Goal: Task Accomplishment & Management: Manage account settings

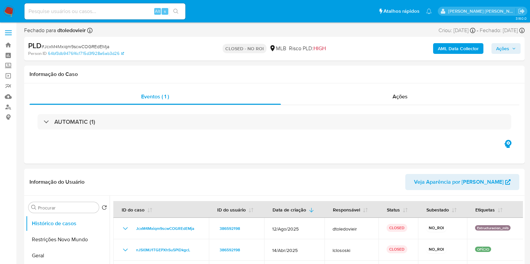
select select "10"
click at [87, 16] on div "Alt s" at bounding box center [104, 11] width 161 height 16
click at [89, 12] on input at bounding box center [104, 11] width 161 height 9
paste input "0eO2Y4kYAlydEqi06jsQgeHV"
type input "0eO2Y4kYAlydEqi06jsQgeHV"
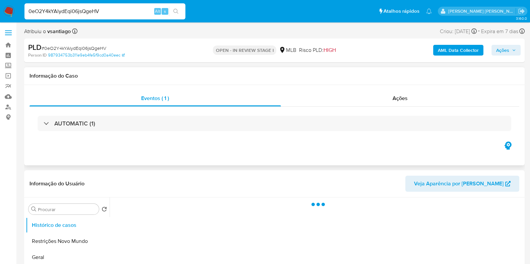
select select "10"
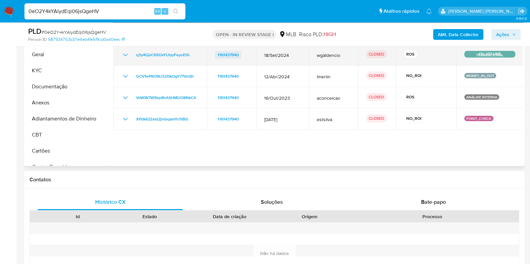
scroll to position [126, 0]
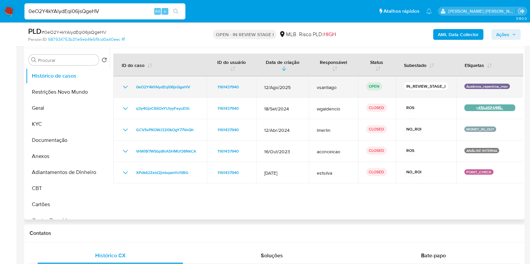
drag, startPoint x: 313, startPoint y: 89, endPoint x: 334, endPoint y: 89, distance: 21.8
click at [332, 89] on td "vsantiago" at bounding box center [333, 86] width 49 height 21
click at [340, 89] on span "vsantiago" at bounding box center [333, 87] width 33 height 6
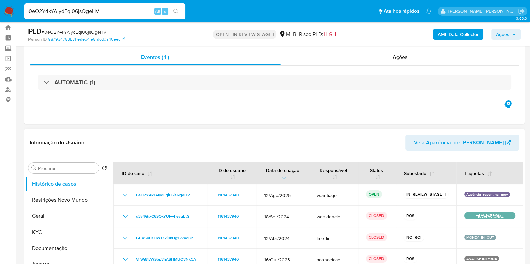
scroll to position [0, 0]
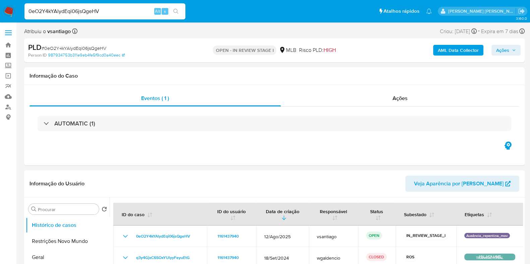
click at [7, 8] on img at bounding box center [8, 11] width 11 height 11
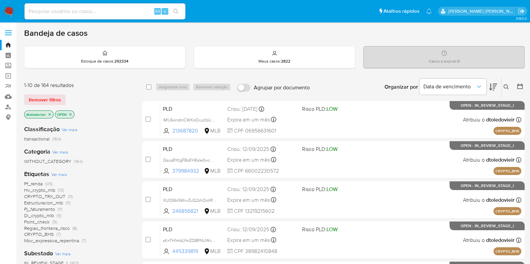
click at [134, 12] on input at bounding box center [104, 11] width 161 height 9
paste input "386592198"
type input "386592198"
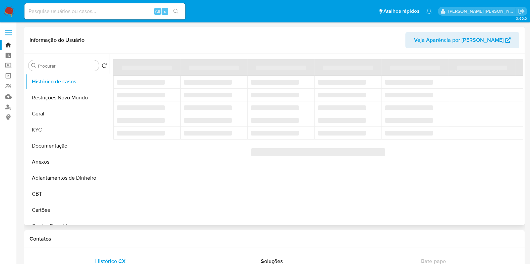
select select "10"
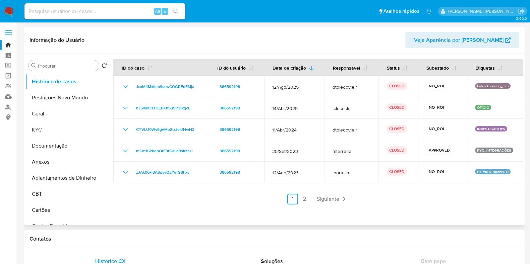
click at [119, 12] on input at bounding box center [104, 11] width 161 height 9
paste input "1786679784"
type input "1786679784"
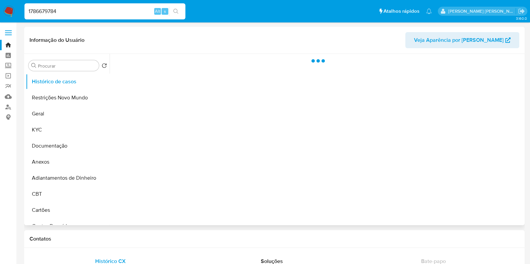
select select "10"
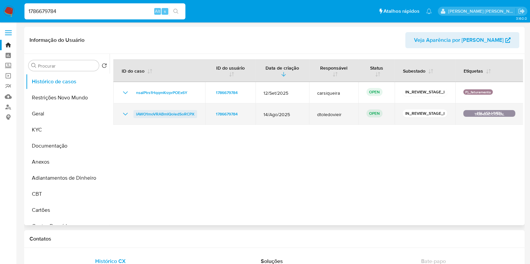
click at [175, 115] on span "lAWO1moVRABmIQoledSoRCPX" at bounding box center [165, 114] width 58 height 8
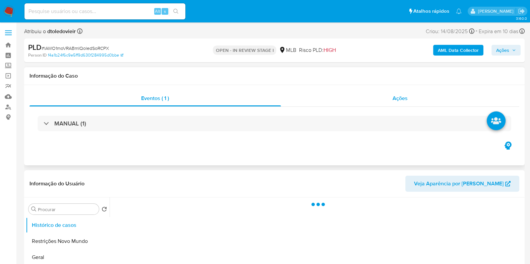
select select "10"
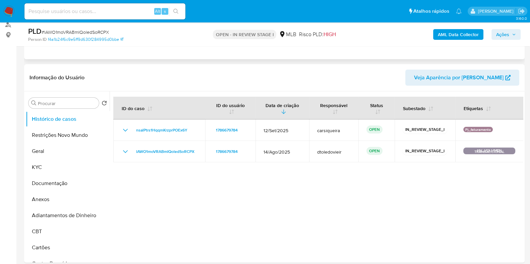
scroll to position [83, 0]
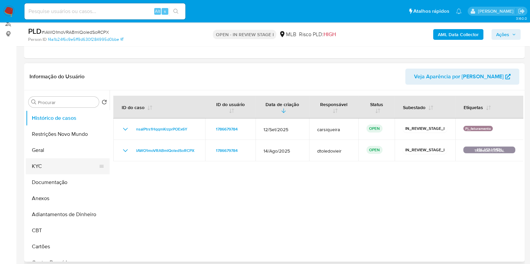
click at [57, 167] on button "KYC" at bounding box center [65, 166] width 78 height 16
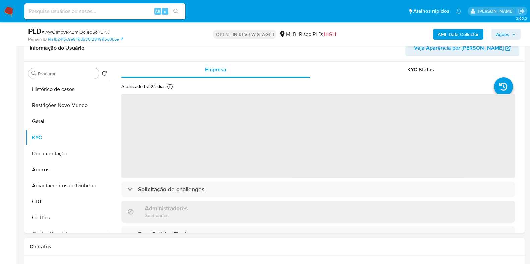
scroll to position [126, 0]
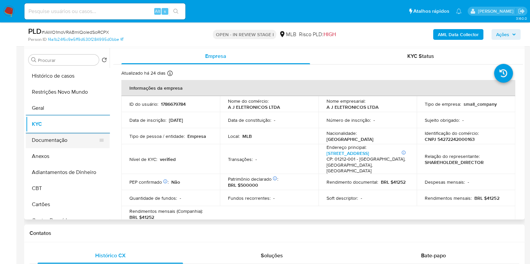
click at [70, 139] on button "Documentação" at bounding box center [65, 140] width 78 height 16
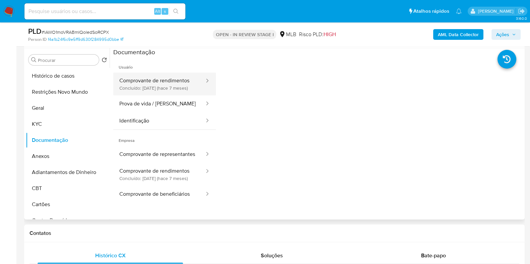
click at [159, 79] on button "Comprovante de rendimentos Concluído: 12/02/2025 (hace 7 meses)" at bounding box center [159, 84] width 92 height 23
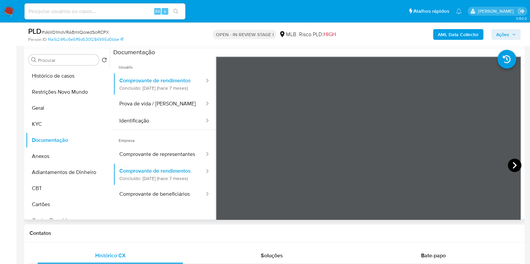
click at [508, 165] on icon at bounding box center [514, 165] width 13 height 13
click at [223, 166] on icon at bounding box center [223, 165] width 13 height 13
click at [60, 127] on button "KYC" at bounding box center [65, 124] width 78 height 16
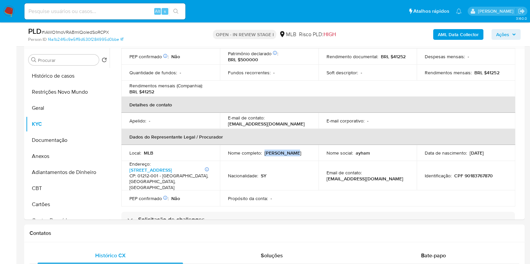
drag, startPoint x: 301, startPoint y: 153, endPoint x: 265, endPoint y: 152, distance: 35.9
click at [265, 152] on div "Nome completo : Ayham Trkieh" at bounding box center [269, 153] width 82 height 6
copy p "Ayham Trkieh"
click at [475, 174] on p "CPF 90183767870" at bounding box center [473, 176] width 39 height 6
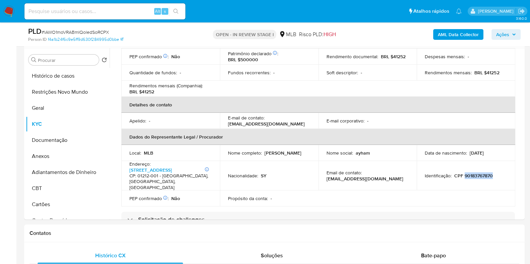
copy p "90183767870"
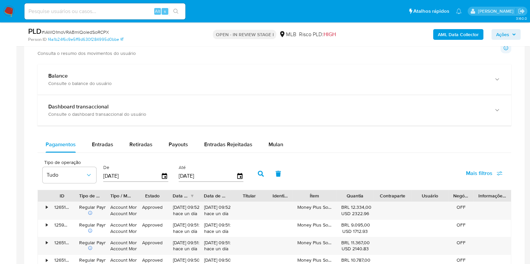
scroll to position [461, 0]
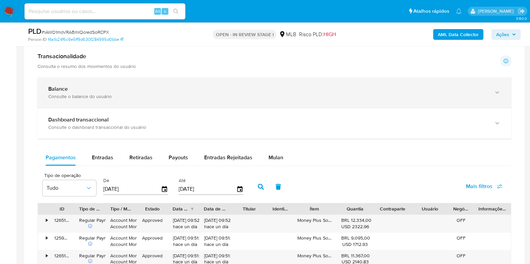
click at [108, 93] on div "Consulte o balance do usuário" at bounding box center [267, 96] width 439 height 6
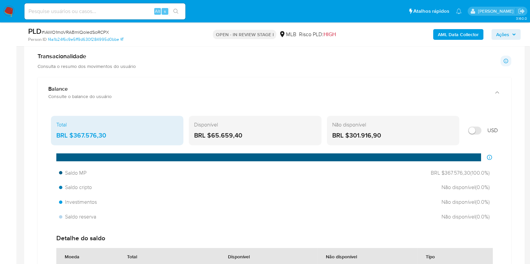
drag, startPoint x: 125, startPoint y: 136, endPoint x: 74, endPoint y: 135, distance: 51.6
click at [74, 135] on div "BRL $367.576,30" at bounding box center [117, 135] width 122 height 9
drag, startPoint x: 248, startPoint y: 136, endPoint x: 231, endPoint y: 135, distance: 16.5
click at [231, 135] on div "BRL $65.659,40" at bounding box center [255, 135] width 122 height 9
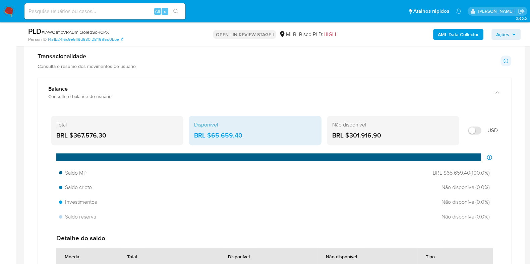
drag, startPoint x: 382, startPoint y: 133, endPoint x: 349, endPoint y: 135, distance: 32.9
click at [349, 135] on div "BRL $301.916,90" at bounding box center [393, 135] width 122 height 9
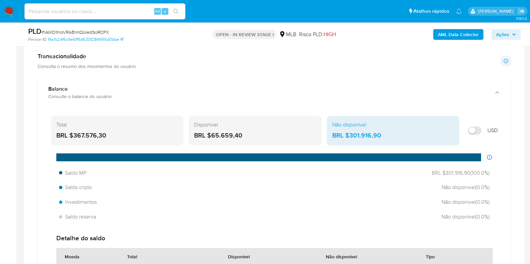
drag, startPoint x: 255, startPoint y: 138, endPoint x: 211, endPoint y: 135, distance: 44.3
click at [211, 135] on div "BRL $65.659,40" at bounding box center [255, 135] width 122 height 9
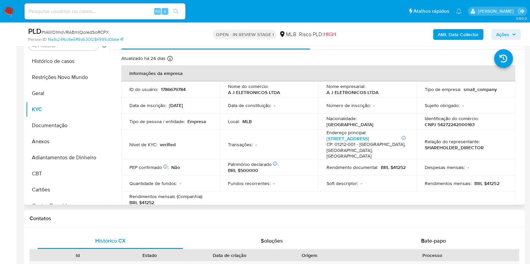
scroll to position [167, 0]
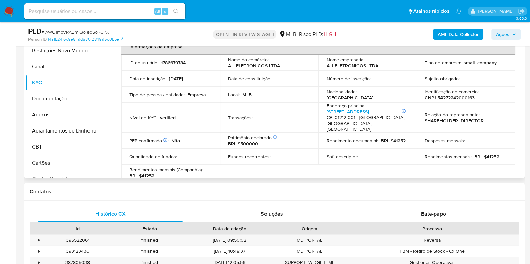
click at [173, 65] on p "1786679784" at bounding box center [173, 63] width 25 height 6
copy p "1786679784"
click at [452, 97] on p "CNPJ 54272242000163" at bounding box center [449, 98] width 50 height 6
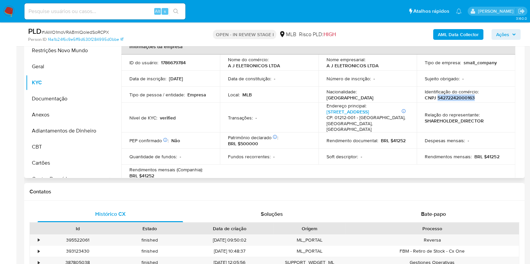
copy p "54272242000163"
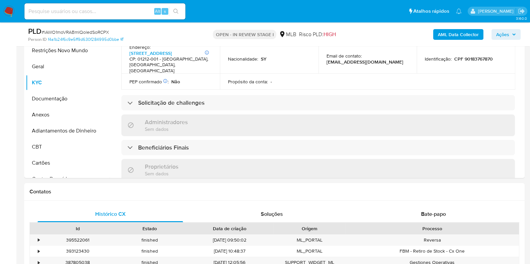
scroll to position [42, 0]
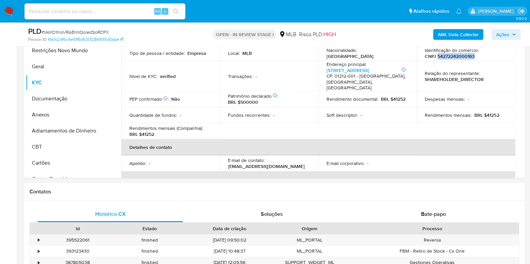
copy p "54272242000163"
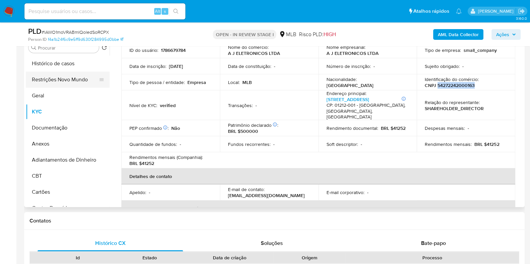
scroll to position [126, 0]
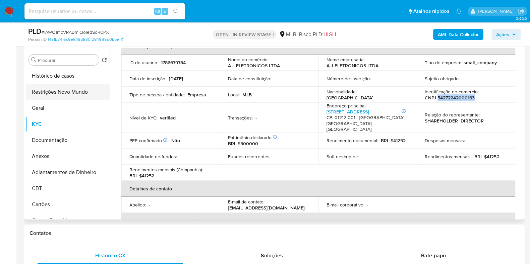
click at [62, 92] on button "Restrições Novo Mundo" at bounding box center [65, 92] width 78 height 16
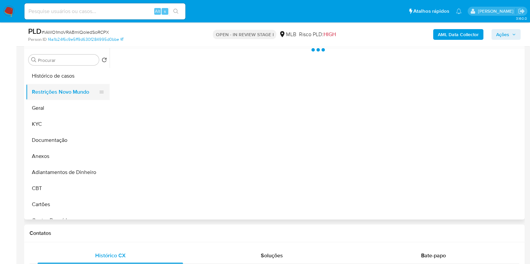
scroll to position [0, 0]
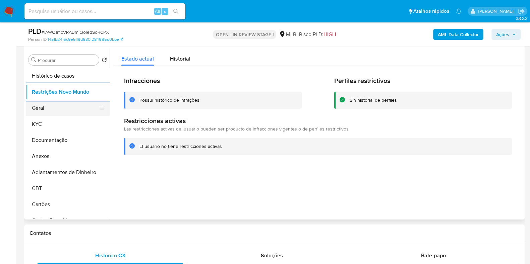
click at [51, 108] on button "Geral" at bounding box center [65, 108] width 78 height 16
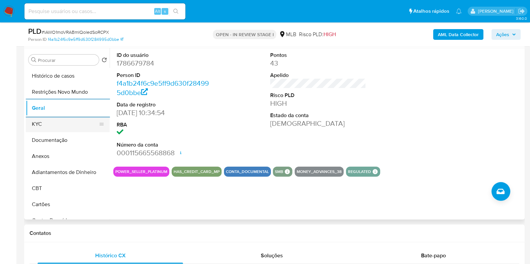
click at [55, 124] on button "KYC" at bounding box center [65, 124] width 78 height 16
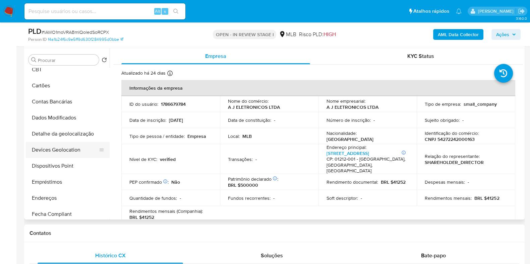
scroll to position [126, 0]
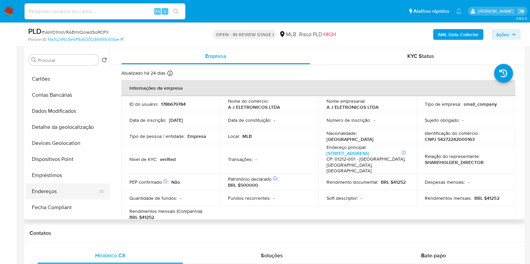
click at [57, 188] on button "Endereços" at bounding box center [65, 192] width 78 height 16
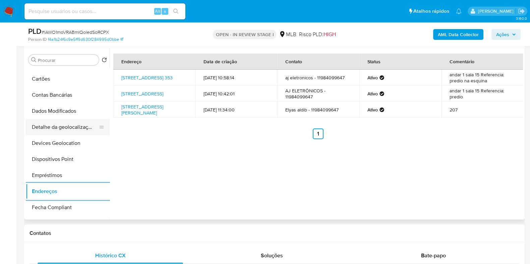
click at [64, 125] on button "Detalhe da geolocalização" at bounding box center [65, 127] width 78 height 16
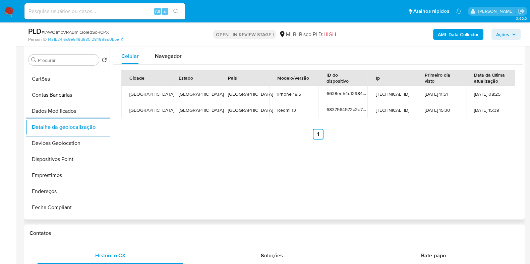
scroll to position [0, 0]
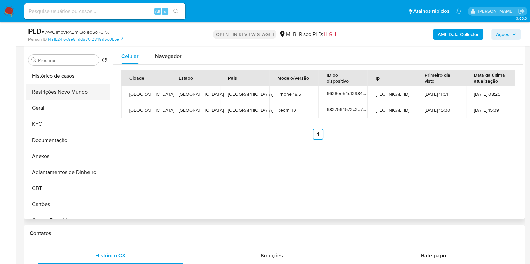
click at [75, 88] on button "Restrições Novo Mundo" at bounding box center [65, 92] width 78 height 16
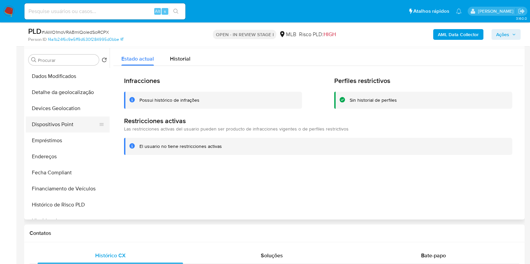
scroll to position [167, 0]
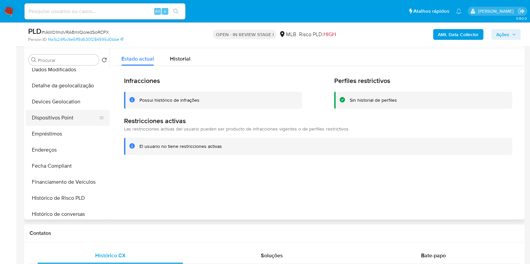
click at [70, 120] on button "Dispositivos Point" at bounding box center [65, 118] width 78 height 16
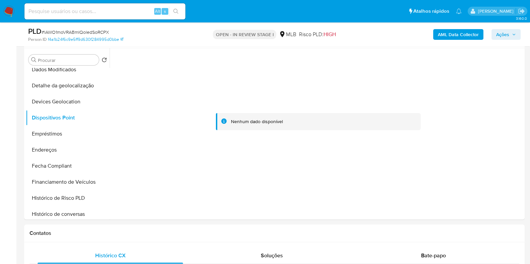
click at [455, 38] on b "AML Data Collector" at bounding box center [458, 34] width 41 height 11
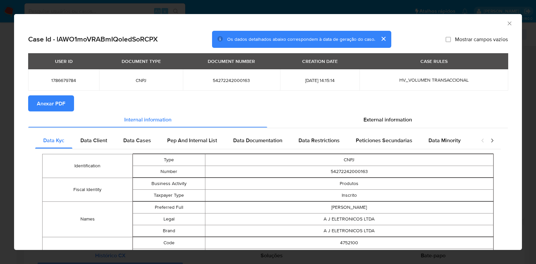
click at [45, 108] on span "Anexar PDF" at bounding box center [51, 103] width 28 height 15
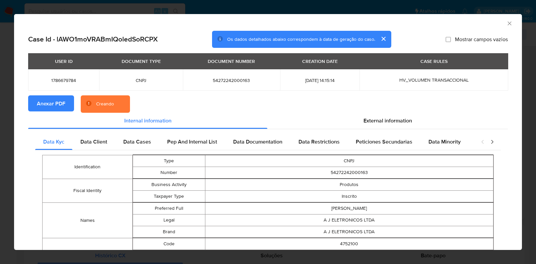
click at [0, 136] on div "AML Data Collector Case Id - lAWO1moVRABmIQoledSoRCPX Os dados detalhados abaix…" at bounding box center [268, 132] width 536 height 264
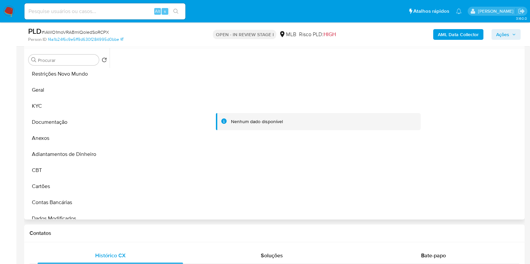
scroll to position [0, 0]
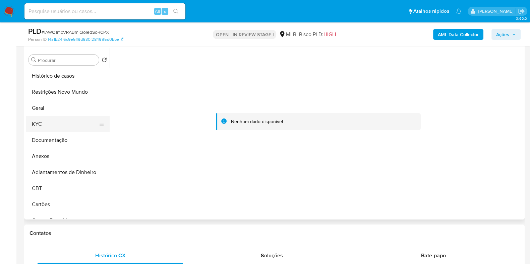
click at [55, 128] on button "KYC" at bounding box center [65, 124] width 78 height 16
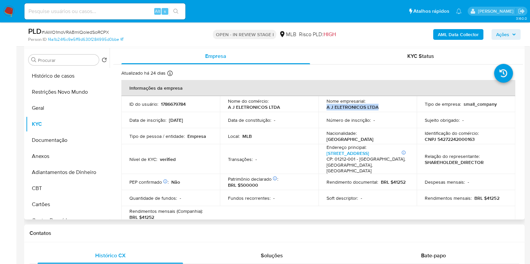
drag, startPoint x: 379, startPoint y: 109, endPoint x: 318, endPoint y: 105, distance: 61.1
click at [318, 105] on td "Nome empresarial : A J ELETRONICOS LTDA" at bounding box center [367, 104] width 98 height 16
copy p "A J ELETRONICOS LTDA"
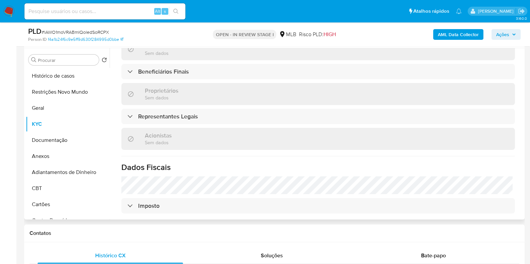
scroll to position [413, 0]
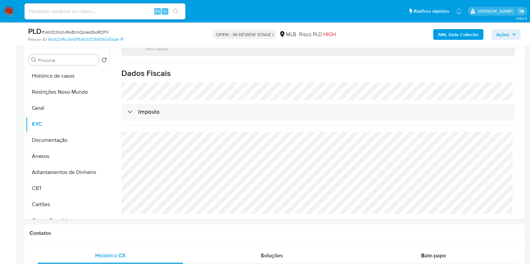
click at [500, 29] on span "Ações" at bounding box center [502, 34] width 13 height 11
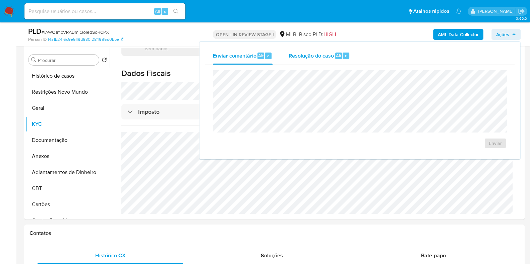
click at [325, 47] on div "Resolução do caso Alt r" at bounding box center [318, 55] width 61 height 17
click at [325, 56] on span "Resolução do caso" at bounding box center [310, 56] width 45 height 8
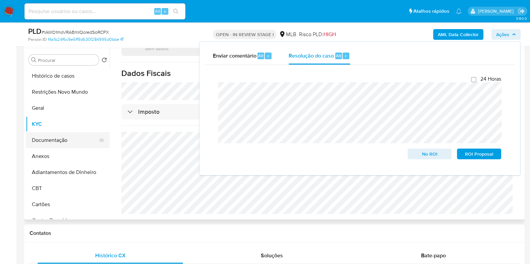
drag, startPoint x: 43, startPoint y: 155, endPoint x: 67, endPoint y: 141, distance: 27.0
click at [44, 155] on button "Anexos" at bounding box center [68, 156] width 84 height 16
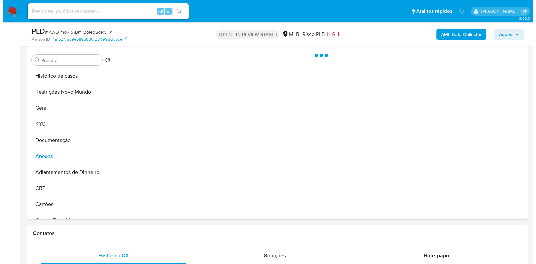
scroll to position [0, 0]
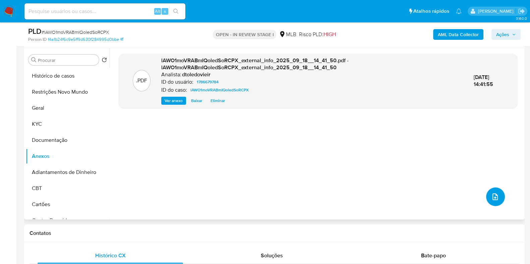
click at [492, 197] on icon "upload-file" at bounding box center [495, 197] width 8 height 8
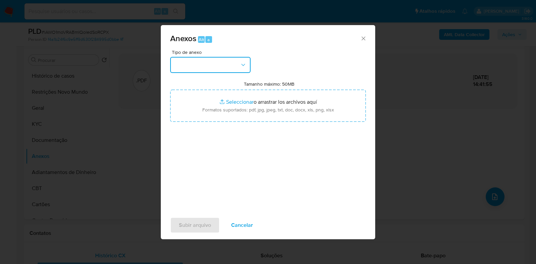
click at [216, 64] on button "button" at bounding box center [210, 65] width 80 height 16
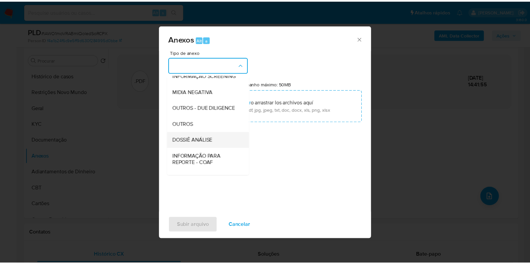
scroll to position [103, 0]
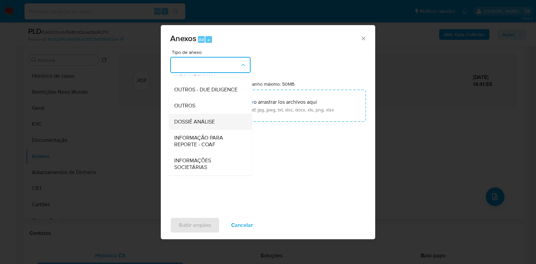
click at [204, 115] on div "DOSSIÊ ANÁLISE" at bounding box center [208, 122] width 68 height 16
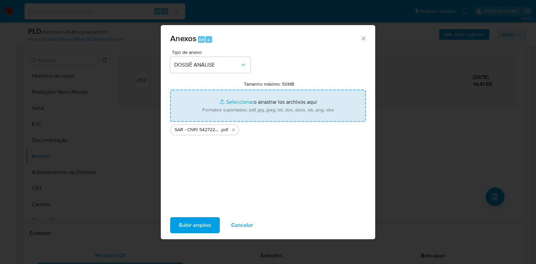
type input "C:\fakepath\Mulan 1786679784_2025_09_18_08_57_16.xlsx"
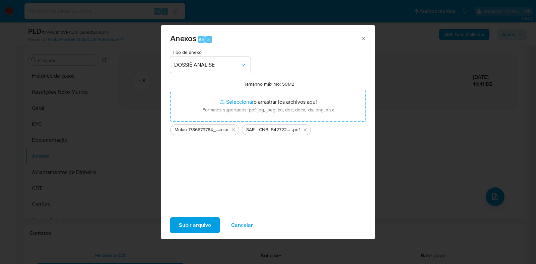
click at [199, 225] on span "Subir arquivo" at bounding box center [195, 225] width 32 height 15
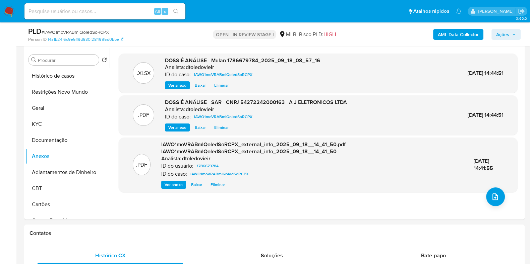
click at [504, 33] on span "Ações" at bounding box center [502, 34] width 13 height 11
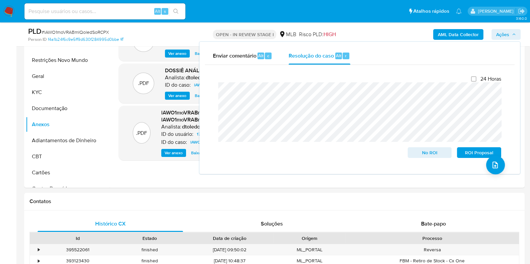
scroll to position [83, 0]
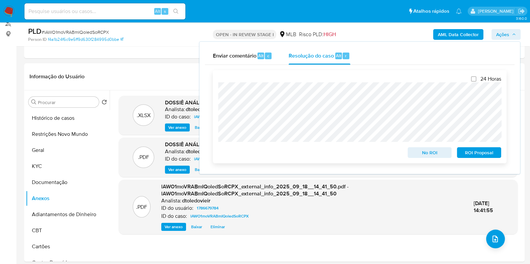
click at [486, 152] on span "ROI Proposal" at bounding box center [478, 152] width 35 height 9
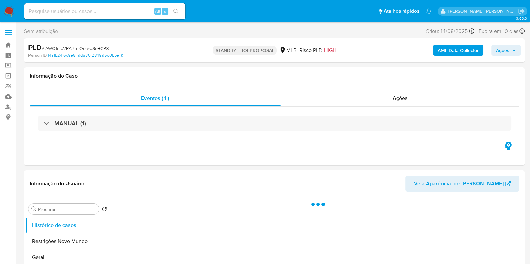
select select "10"
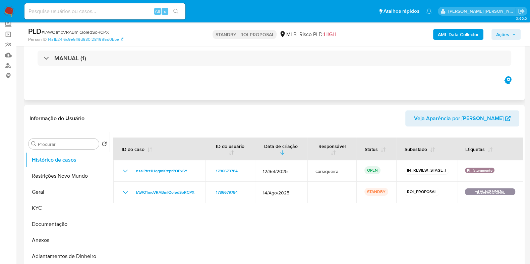
scroll to position [83, 0]
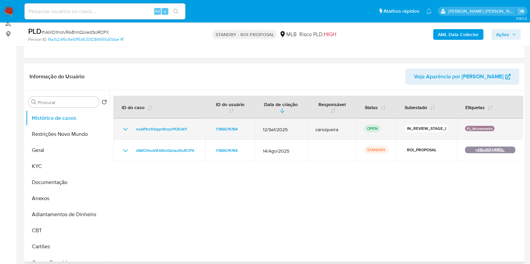
drag, startPoint x: 197, startPoint y: 130, endPoint x: 132, endPoint y: 130, distance: 65.0
click at [132, 130] on td "nsalPtrs1HqqmKrzprPOEx6Y" at bounding box center [159, 129] width 92 height 21
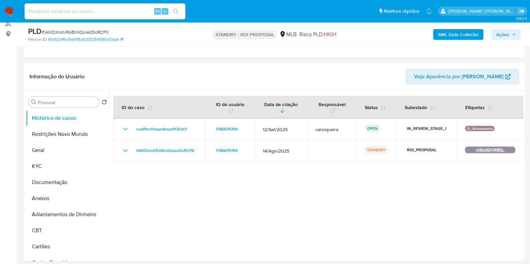
click at [9, 10] on img at bounding box center [8, 11] width 11 height 11
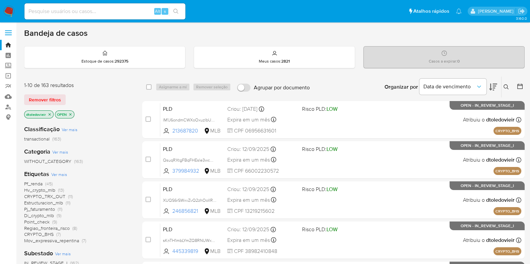
click at [49, 113] on icon "close-filter" at bounding box center [50, 115] width 4 height 4
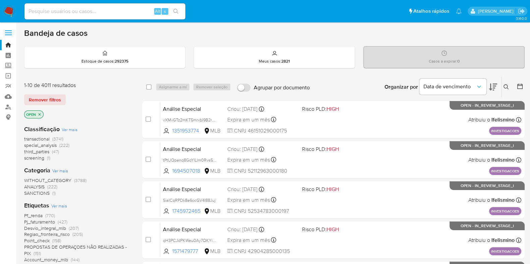
click at [506, 86] on icon at bounding box center [505, 86] width 5 height 5
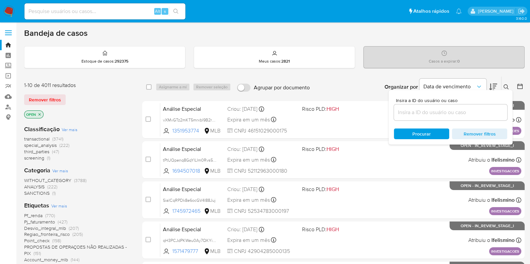
click at [422, 109] on input at bounding box center [450, 112] width 113 height 9
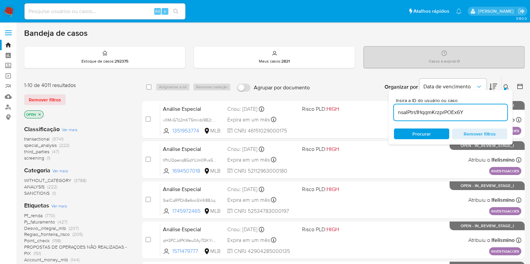
type input "nsalPtrs1HqqmKrzprPOEx6Y"
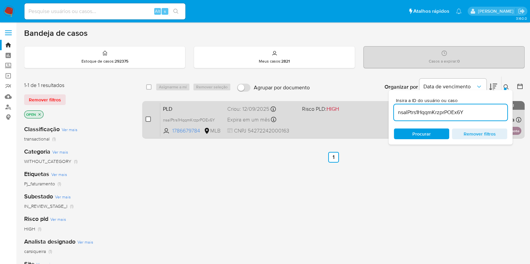
click at [148, 118] on input "checkbox" at bounding box center [147, 119] width 5 height 5
checkbox input "true"
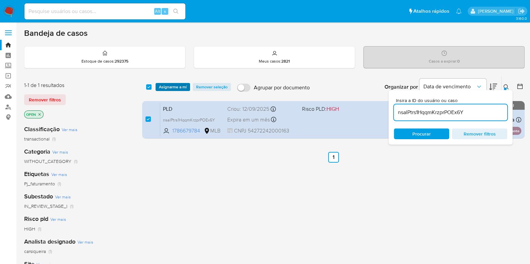
click at [176, 88] on span "Asignarme a mí" at bounding box center [173, 87] width 28 height 7
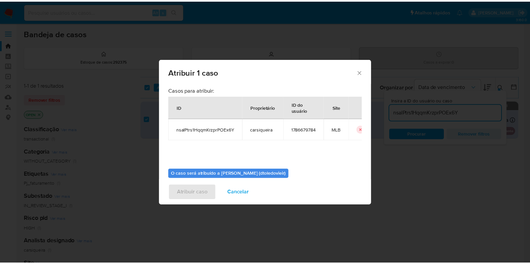
scroll to position [35, 0]
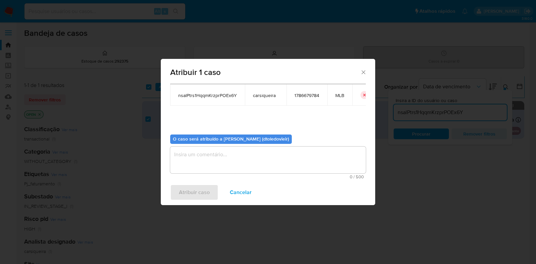
click at [222, 163] on textarea "assign-modal" at bounding box center [268, 160] width 196 height 27
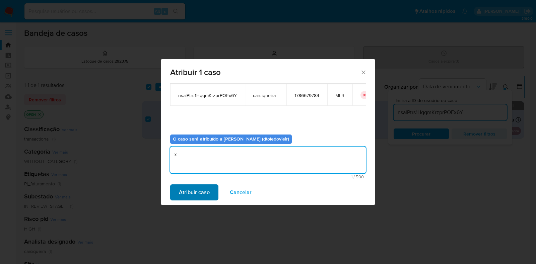
type textarea "x"
click at [197, 191] on span "Atribuir caso" at bounding box center [194, 192] width 31 height 15
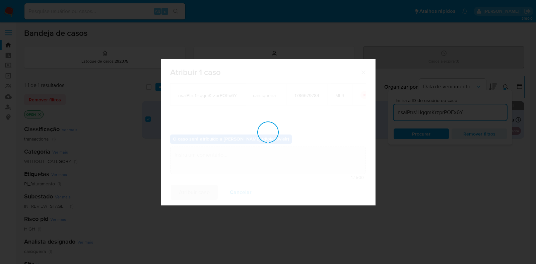
checkbox input "false"
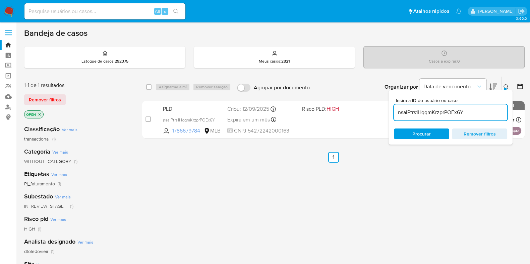
click at [305, 168] on div "select-all-cases-checkbox Asignarme a mí Remover seleção Agrupar por documento …" at bounding box center [333, 228] width 382 height 304
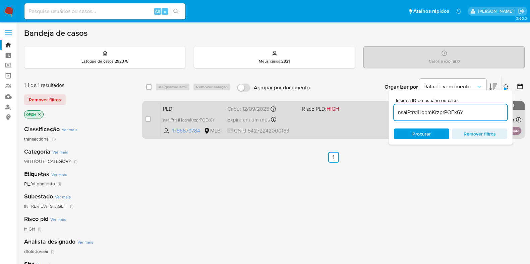
click at [318, 119] on span at bounding box center [336, 119] width 69 height 1
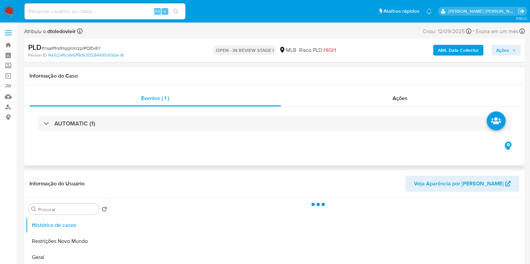
select select "10"
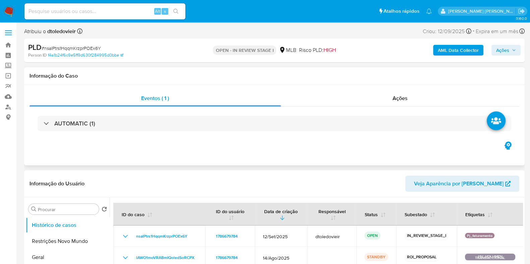
scroll to position [83, 0]
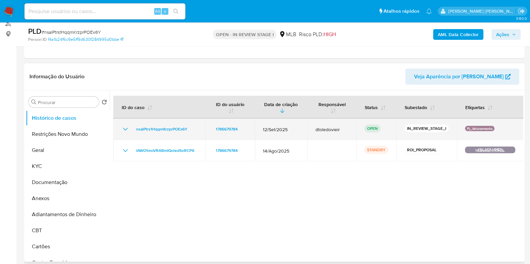
drag, startPoint x: 259, startPoint y: 128, endPoint x: 299, endPoint y: 128, distance: 40.2
click at [297, 128] on td "12/Set/2025" at bounding box center [281, 129] width 53 height 21
click at [300, 128] on td "12/Set/2025" at bounding box center [281, 129] width 53 height 21
drag, startPoint x: 313, startPoint y: 129, endPoint x: 327, endPoint y: 130, distance: 14.1
click at [326, 130] on td "dtoledovieir" at bounding box center [331, 129] width 49 height 21
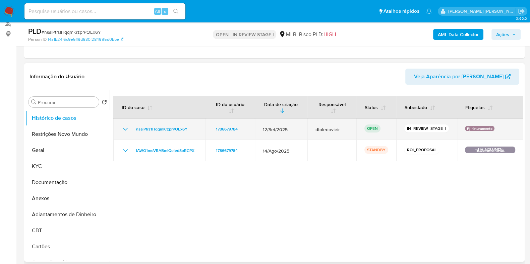
click at [332, 130] on span "dtoledovieir" at bounding box center [331, 130] width 33 height 6
click at [155, 131] on span "nsalPtrs1HqqmKrzprPOEx6Y" at bounding box center [161, 129] width 51 height 8
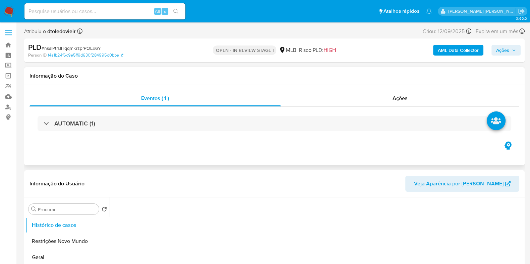
select select "10"
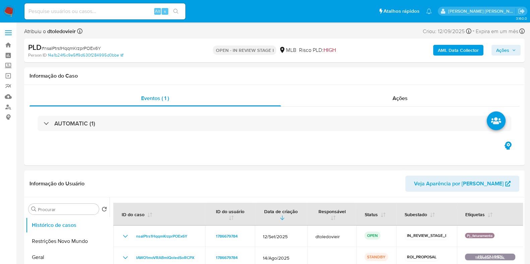
click at [90, 47] on span "# nsalPtrs1HqqmKrzprPOEx6Y" at bounding box center [71, 48] width 59 height 7
copy span "nsalPtrs1HqqmKrzprPOEx6Y"
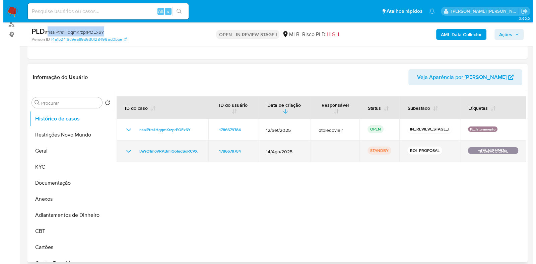
scroll to position [83, 0]
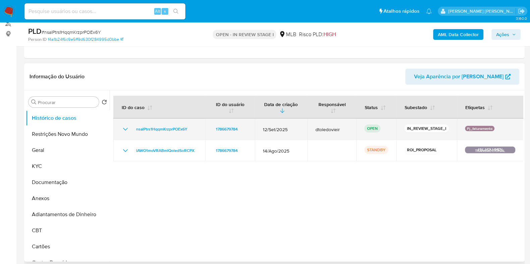
drag, startPoint x: 494, startPoint y: 130, endPoint x: 459, endPoint y: 130, distance: 35.5
click at [459, 130] on td "Pj_faturamento" at bounding box center [490, 129] width 66 height 21
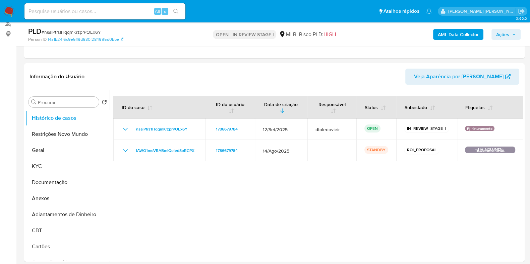
click at [92, 32] on span "# nsalPtrs1HqqmKrzprPOEx6Y" at bounding box center [71, 32] width 59 height 7
copy span "nsalPtrs1HqqmKrzprPOEx6Y"
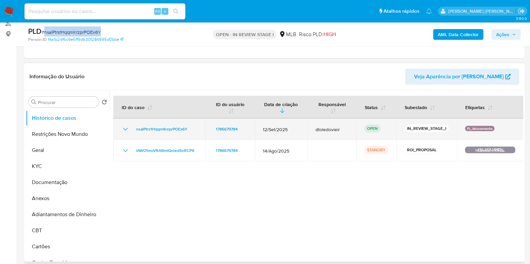
click at [121, 129] on icon "Mostrar/Ocultar" at bounding box center [125, 129] width 8 height 8
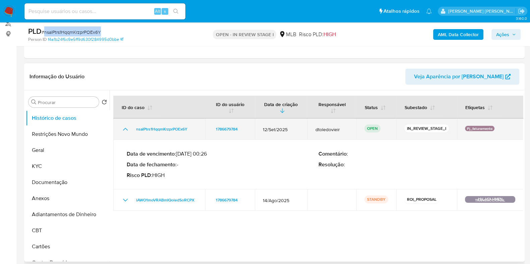
click at [126, 129] on icon "Mostrar/Ocultar" at bounding box center [125, 129] width 8 height 8
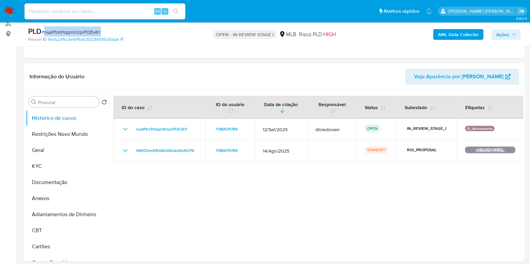
click at [508, 36] on span "Ações" at bounding box center [502, 34] width 13 height 11
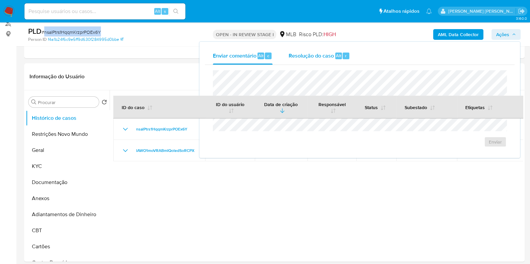
click at [321, 55] on span "Resolução do caso" at bounding box center [310, 56] width 45 height 8
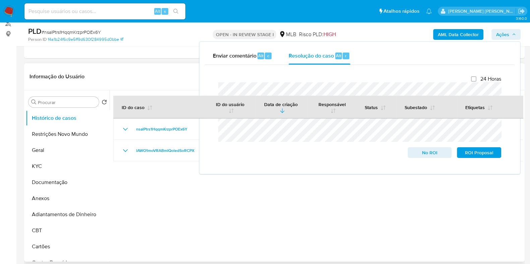
click at [177, 75] on header "Informação do Usuário Veja Aparência por Pessoa" at bounding box center [273, 77] width 489 height 16
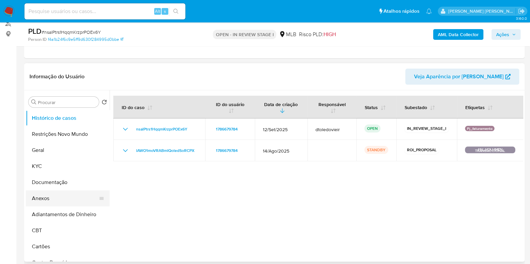
click at [58, 200] on button "Anexos" at bounding box center [65, 199] width 78 height 16
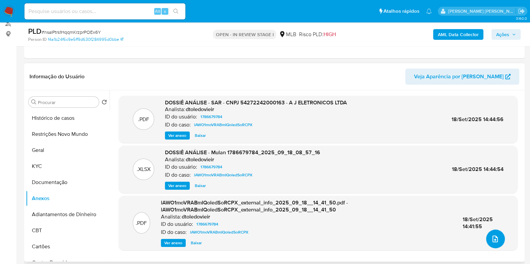
click at [496, 242] on span "upload-file" at bounding box center [495, 239] width 8 height 8
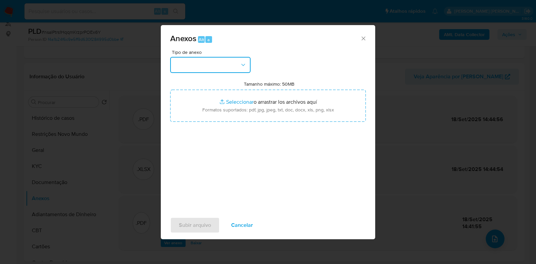
click at [236, 64] on button "button" at bounding box center [210, 65] width 80 height 16
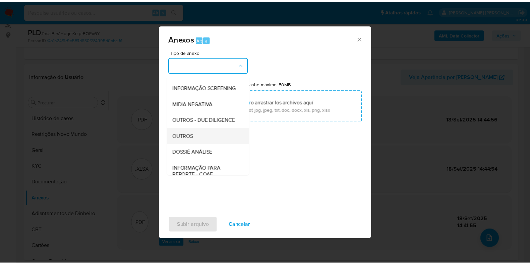
scroll to position [103, 0]
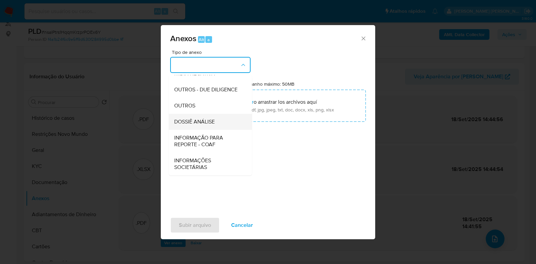
click at [205, 119] on span "DOSSIÊ ANÁLISE" at bounding box center [194, 122] width 41 height 7
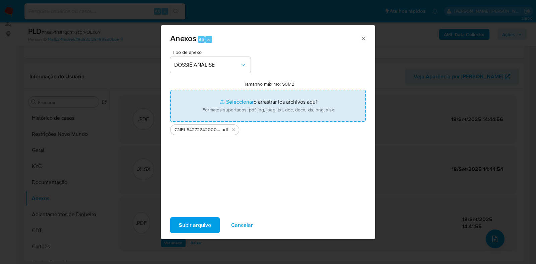
type input "C:\fakepath\Mulan 1786679784_2025_09_18_08_57_16.xlsx"
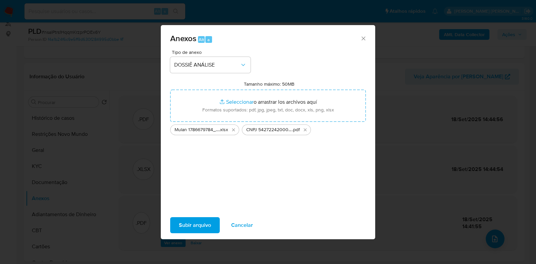
click at [195, 221] on span "Subir arquivo" at bounding box center [195, 225] width 32 height 15
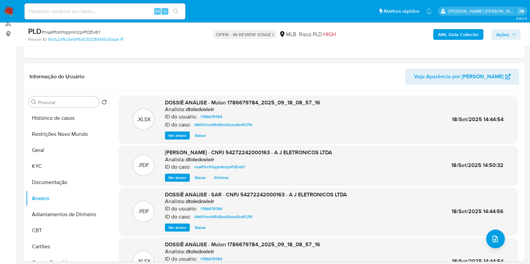
click at [512, 36] on icon "button" at bounding box center [514, 34] width 4 height 4
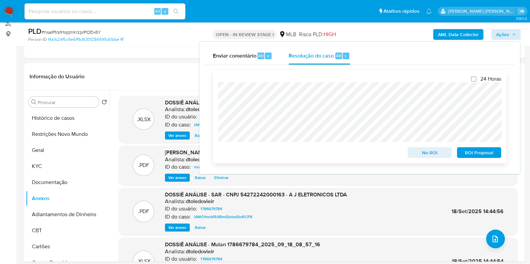
click at [427, 154] on span "No ROI" at bounding box center [429, 152] width 35 height 9
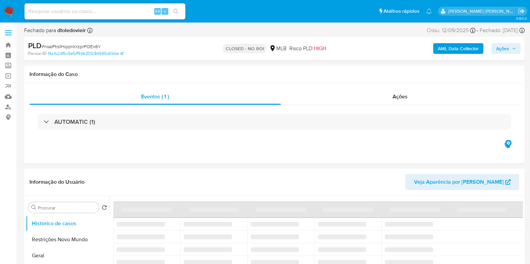
select select "10"
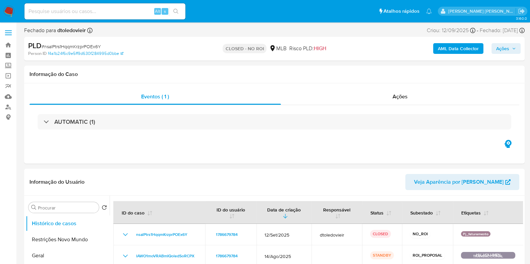
click at [64, 48] on span "# nsalPtrs1HqqmKrzprPOEx6Y" at bounding box center [71, 46] width 59 height 7
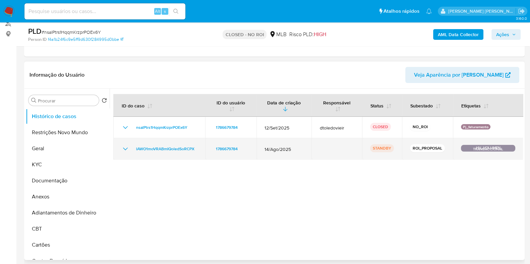
drag, startPoint x: 203, startPoint y: 146, endPoint x: 131, endPoint y: 147, distance: 72.0
click at [131, 147] on td "lAWO1moVRABmIQoledSoRCPX" at bounding box center [159, 148] width 92 height 21
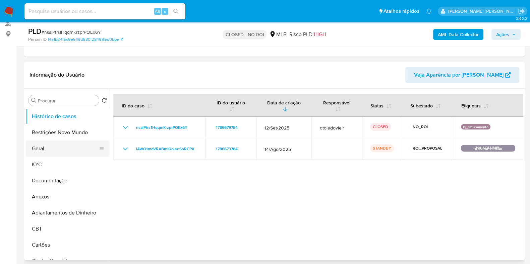
click at [48, 153] on button "Geral" at bounding box center [65, 149] width 78 height 16
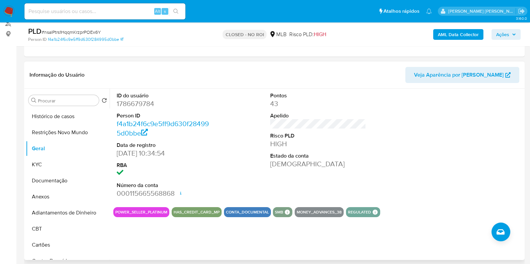
click at [137, 103] on dd "1786679784" at bounding box center [165, 103] width 96 height 9
copy dd "1786679784"
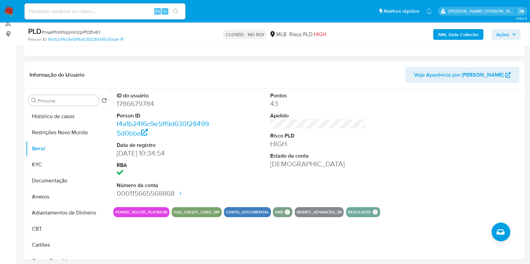
click at [121, 10] on input at bounding box center [104, 11] width 161 height 9
paste input "1312627329"
type input "1312627329"
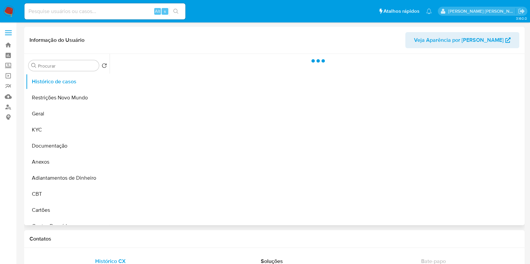
select select "10"
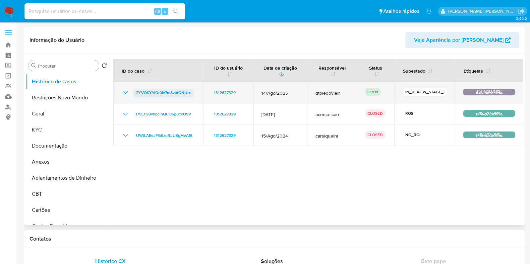
click at [173, 91] on span "2YVQKYAlQr0iv7m8vofQNUrx" at bounding box center [163, 93] width 55 height 8
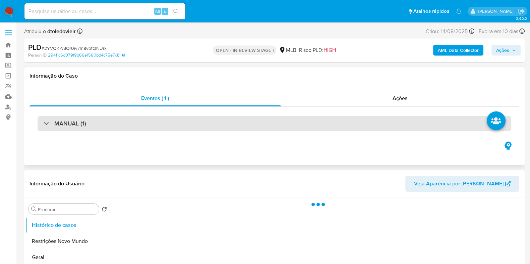
select select "10"
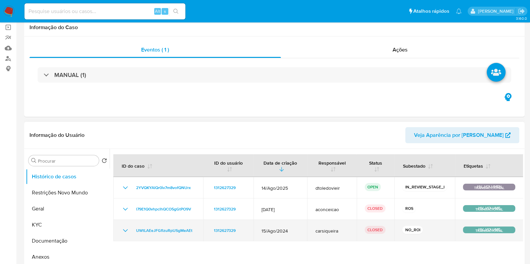
scroll to position [126, 0]
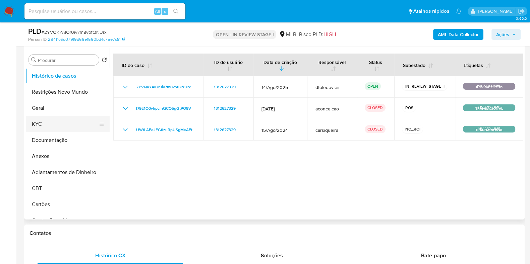
click at [62, 129] on button "KYC" at bounding box center [65, 124] width 78 height 16
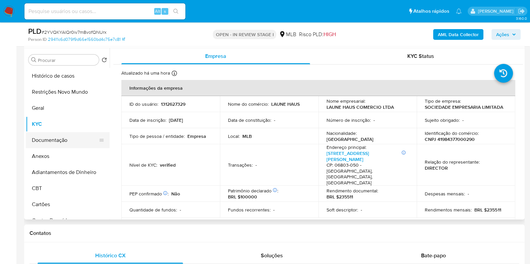
click at [72, 135] on button "Documentação" at bounding box center [65, 140] width 78 height 16
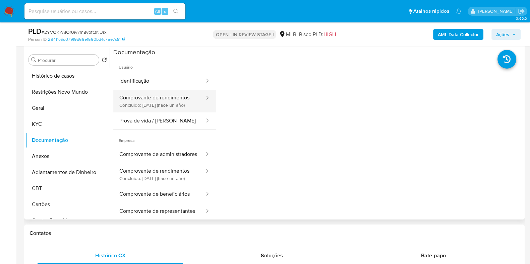
click at [166, 111] on button "Comprovante de rendimentos Concluído: 21/05/2024 (hace un año)" at bounding box center [159, 101] width 92 height 23
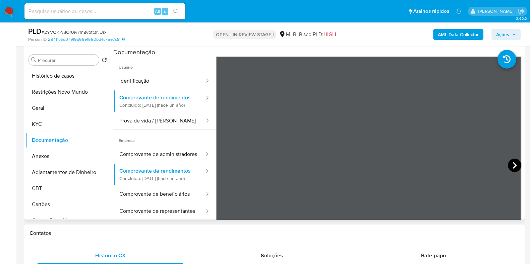
click at [509, 164] on icon at bounding box center [514, 165] width 13 height 13
click at [513, 166] on icon at bounding box center [514, 165] width 4 height 7
click at [510, 165] on icon at bounding box center [514, 165] width 13 height 13
click at [50, 118] on button "KYC" at bounding box center [65, 124] width 78 height 16
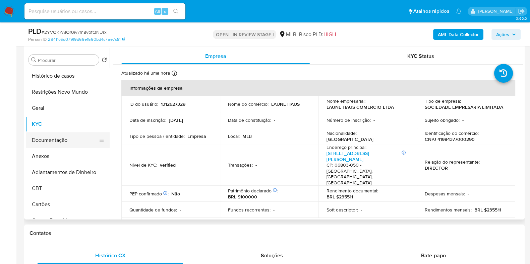
click at [70, 141] on button "Documentação" at bounding box center [65, 140] width 78 height 16
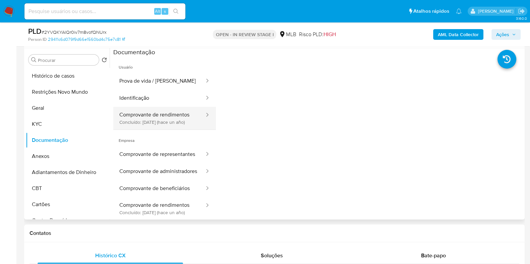
click at [180, 114] on button "Comprovante de rendimentos Concluído: 21/05/2024 (hace un año)" at bounding box center [159, 118] width 92 height 23
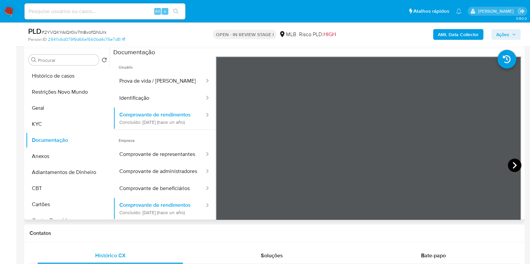
click at [509, 165] on icon at bounding box center [514, 165] width 13 height 13
click at [226, 166] on icon at bounding box center [223, 165] width 13 height 13
click at [57, 121] on button "KYC" at bounding box center [65, 124] width 78 height 16
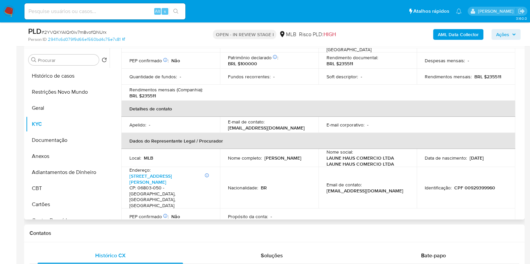
scroll to position [130, 0]
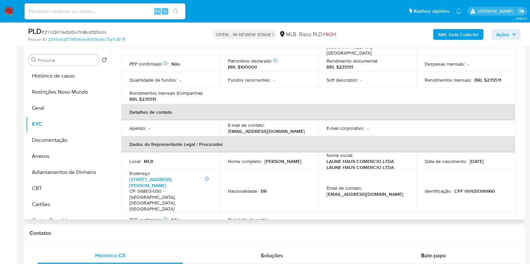
drag, startPoint x: 305, startPoint y: 145, endPoint x: 265, endPoint y: 145, distance: 40.2
click at [265, 158] on div "Nome completo : Charles Kormann" at bounding box center [269, 161] width 82 height 6
copy p "Charles Kormann"
click at [479, 188] on p "CPF 00929399960" at bounding box center [474, 191] width 41 height 6
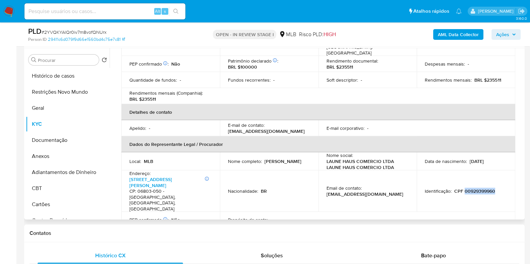
copy p "00929399960"
click at [40, 110] on button "Geral" at bounding box center [65, 108] width 78 height 16
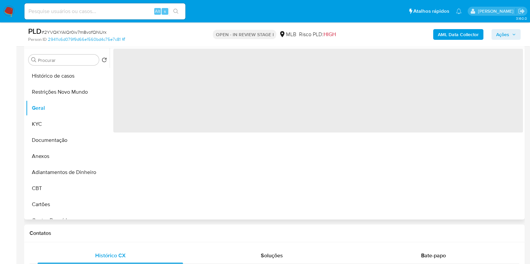
scroll to position [0, 0]
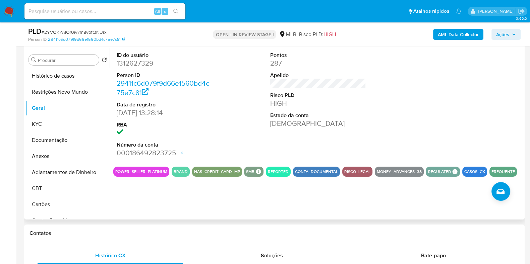
click at [140, 173] on button "POWER_SELLER_PLATINUM" at bounding box center [141, 172] width 52 height 3
drag, startPoint x: 166, startPoint y: 172, endPoint x: 116, endPoint y: 172, distance: 50.6
click at [116, 172] on button "POWER_SELLER_PLATINUM" at bounding box center [141, 172] width 52 height 3
click at [513, 36] on icon "button" at bounding box center [514, 34] width 4 height 4
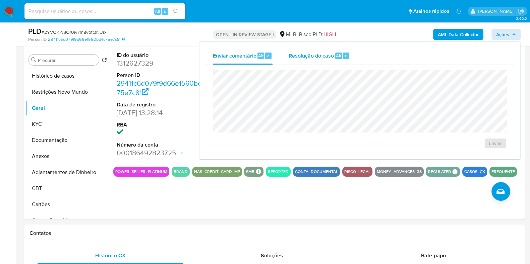
click at [324, 59] on div "Resolução do caso Alt r" at bounding box center [318, 55] width 61 height 17
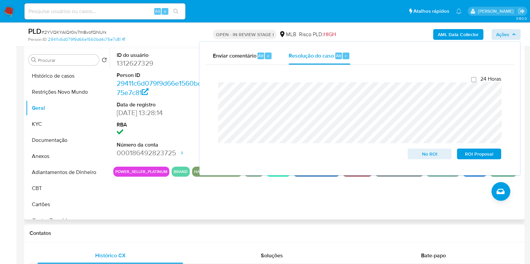
click at [181, 122] on dt "RBA" at bounding box center [165, 124] width 96 height 7
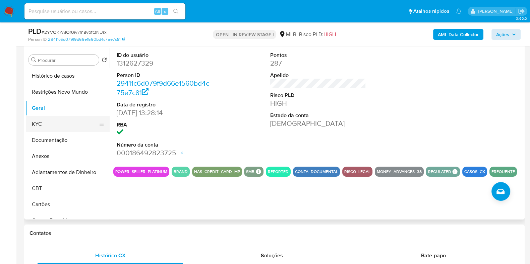
click at [59, 125] on button "KYC" at bounding box center [65, 124] width 78 height 16
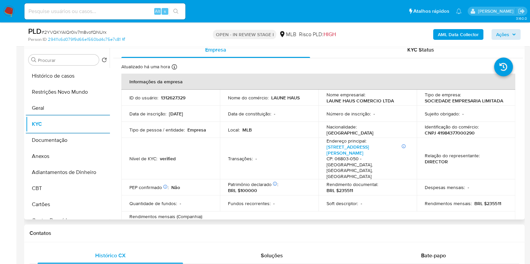
scroll to position [4, 0]
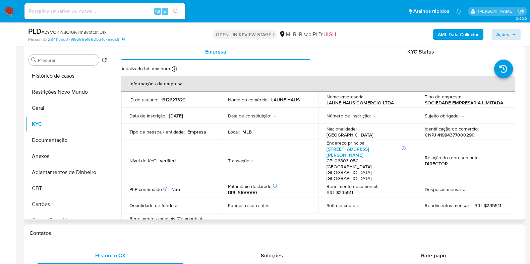
click at [448, 134] on p "CNPJ 41984377000290" at bounding box center [449, 135] width 50 height 6
copy p "41984377000290"
click at [63, 97] on button "Restrições Novo Mundo" at bounding box center [65, 92] width 78 height 16
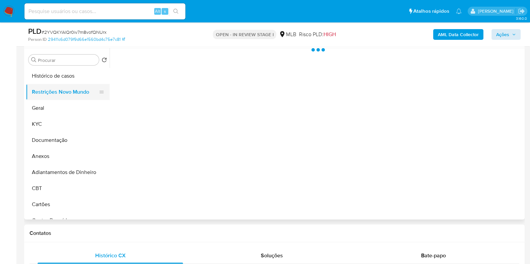
scroll to position [0, 0]
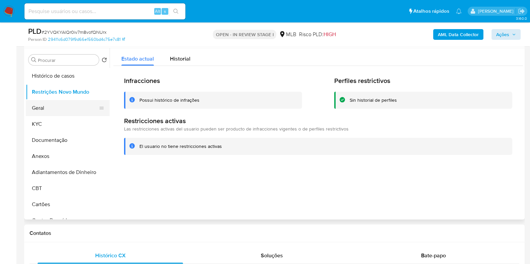
click at [56, 105] on button "Geral" at bounding box center [65, 108] width 78 height 16
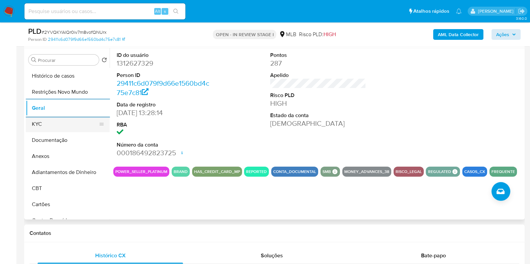
click at [63, 129] on button "KYC" at bounding box center [65, 124] width 78 height 16
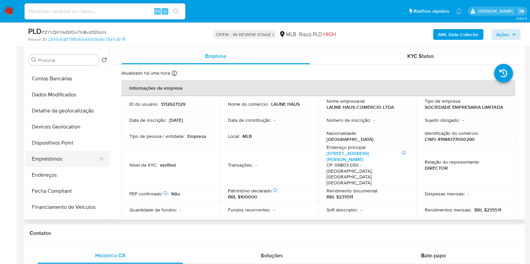
scroll to position [167, 0]
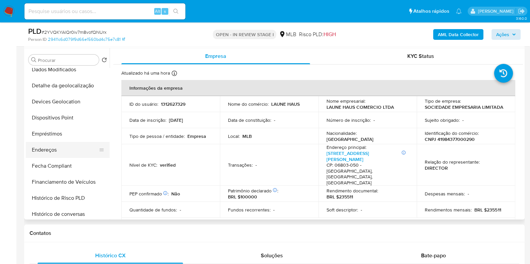
click at [56, 150] on button "Endereços" at bounding box center [65, 150] width 78 height 16
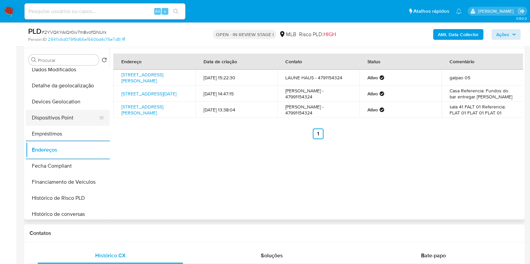
scroll to position [83, 0]
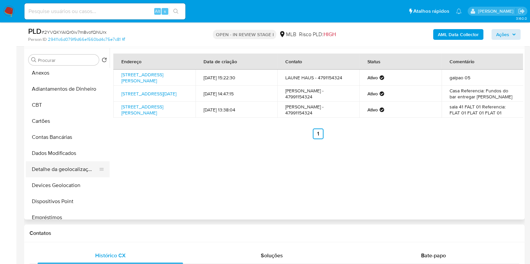
click at [63, 172] on button "Detalhe da geolocalização" at bounding box center [65, 169] width 78 height 16
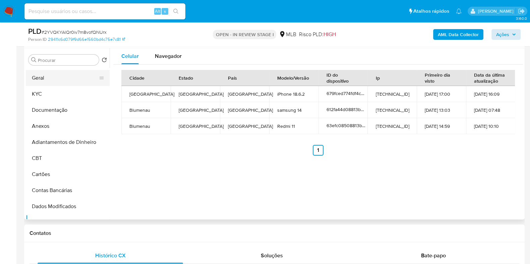
scroll to position [0, 0]
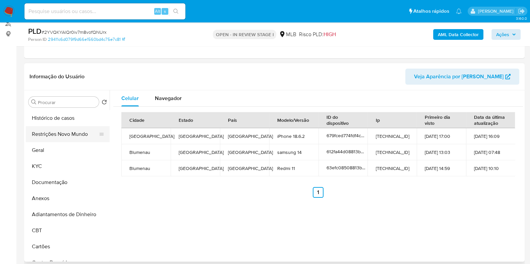
drag, startPoint x: 55, startPoint y: 138, endPoint x: 49, endPoint y: 132, distance: 8.8
click at [54, 138] on button "Restrições Novo Mundo" at bounding box center [65, 134] width 78 height 16
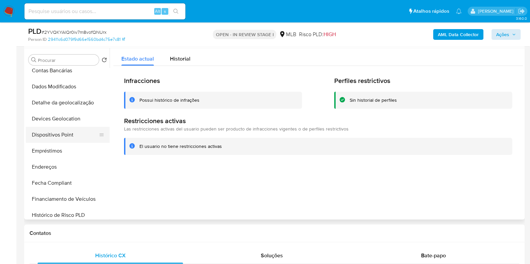
scroll to position [167, 0]
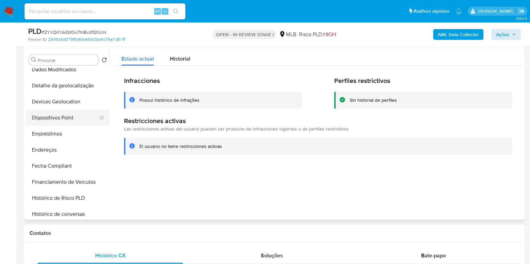
click at [70, 118] on button "Dispositivos Point" at bounding box center [65, 118] width 78 height 16
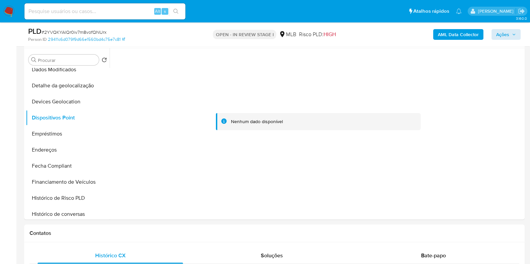
click at [454, 32] on b "AML Data Collector" at bounding box center [458, 34] width 41 height 11
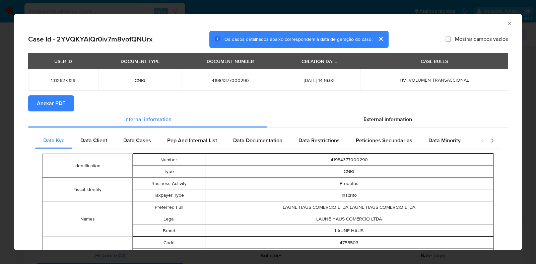
click at [49, 101] on span "Anexar PDF" at bounding box center [51, 103] width 28 height 15
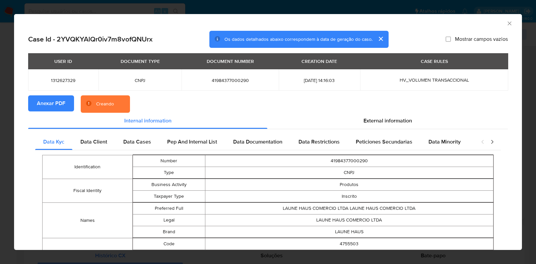
click at [0, 116] on div "AML Data Collector Case Id - 2YVQKYAlQr0iv7m8vofQNUrx Os dados detalhados abaix…" at bounding box center [268, 132] width 536 height 264
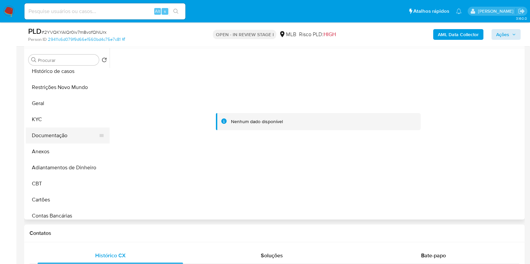
scroll to position [0, 0]
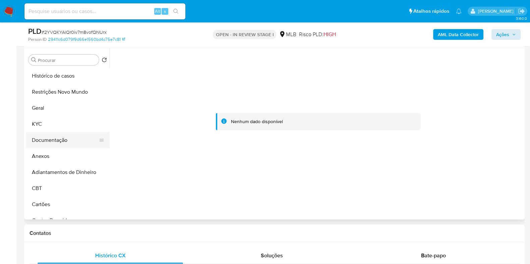
click at [58, 135] on button "Documentação" at bounding box center [65, 140] width 78 height 16
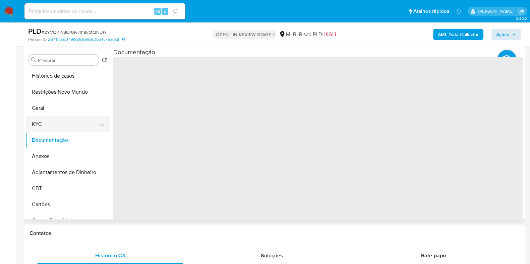
click at [58, 126] on button "KYC" at bounding box center [65, 124] width 78 height 16
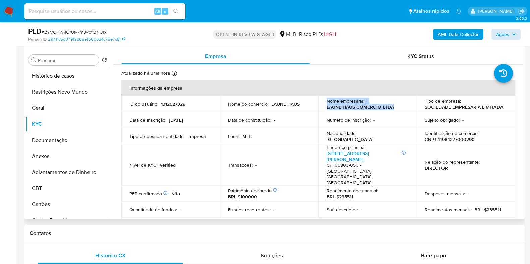
drag, startPoint x: 391, startPoint y: 108, endPoint x: 314, endPoint y: 107, distance: 77.4
click at [314, 107] on tr "ID do usuário : 1312627329 Nome do comércio : LAUNE HAUS Nome empresarial : LAU…" at bounding box center [318, 104] width 394 height 16
click at [322, 107] on td "Nome empresarial : LAUNE HAUS COMERCIO LTDA" at bounding box center [367, 104] width 98 height 16
drag, startPoint x: 322, startPoint y: 107, endPoint x: 395, endPoint y: 111, distance: 72.5
click at [395, 111] on td "Nome empresarial : LAUNE HAUS COMERCIO LTDA" at bounding box center [367, 104] width 98 height 16
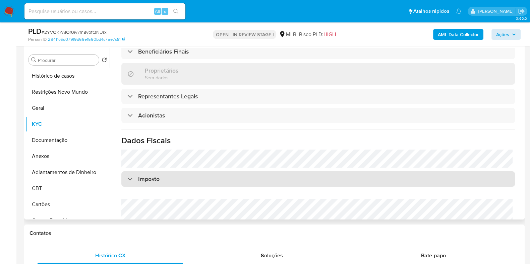
scroll to position [381, 0]
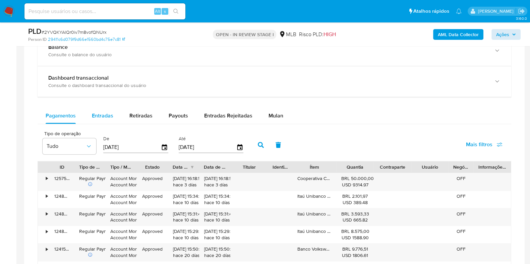
click at [96, 112] on span "Entradas" at bounding box center [102, 116] width 21 height 8
select select "10"
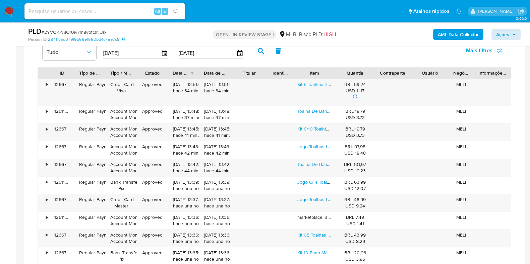
scroll to position [628, 0]
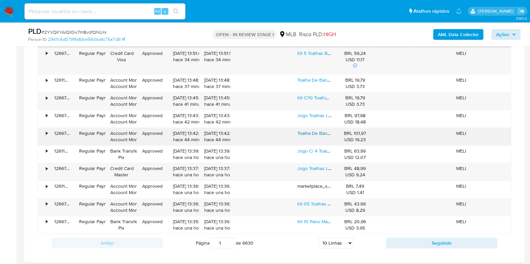
click at [317, 133] on link "Toalha De Banho Gigante Branca Para Hotel Pousadas Salão Cor Branco Liso" at bounding box center [383, 133] width 172 height 7
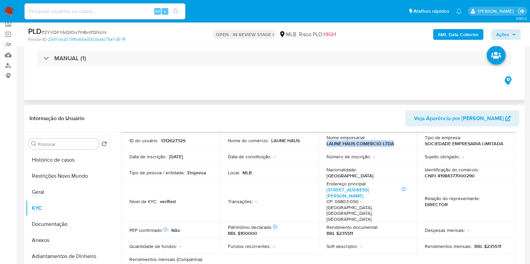
scroll to position [46, 0]
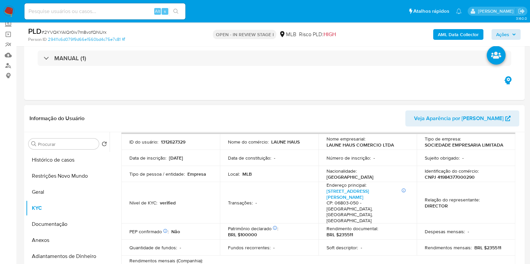
click at [172, 140] on p "1312627329" at bounding box center [173, 142] width 24 height 6
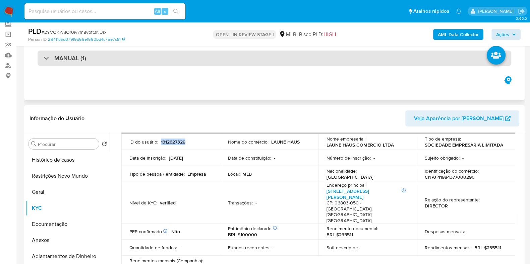
copy p "1312627329"
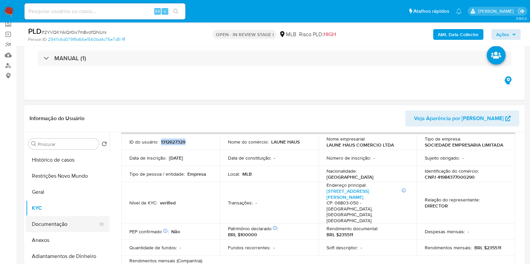
drag, startPoint x: 51, startPoint y: 239, endPoint x: 46, endPoint y: 227, distance: 12.4
click at [51, 239] on button "Anexos" at bounding box center [68, 241] width 84 height 16
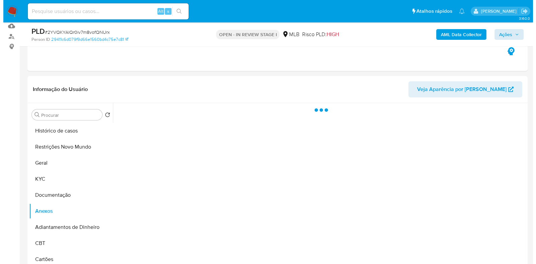
scroll to position [83, 0]
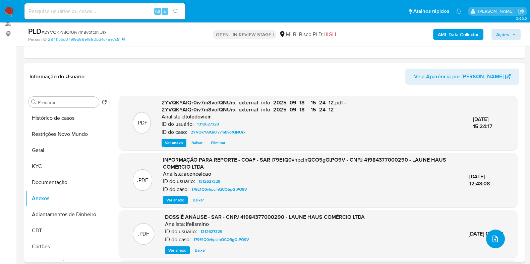
click at [498, 240] on button "upload-file" at bounding box center [495, 239] width 19 height 19
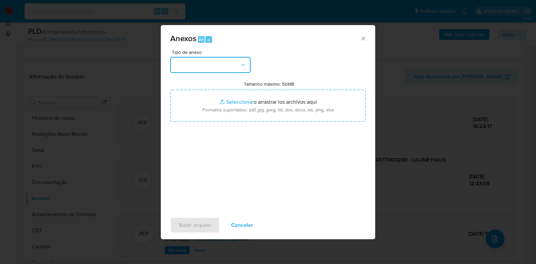
click at [226, 63] on button "button" at bounding box center [210, 65] width 80 height 16
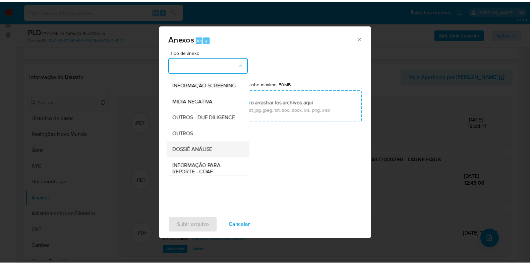
scroll to position [103, 0]
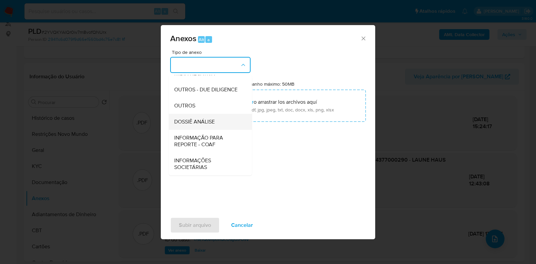
click at [210, 119] on span "DOSSIÊ ANÁLISE" at bounding box center [194, 122] width 41 height 7
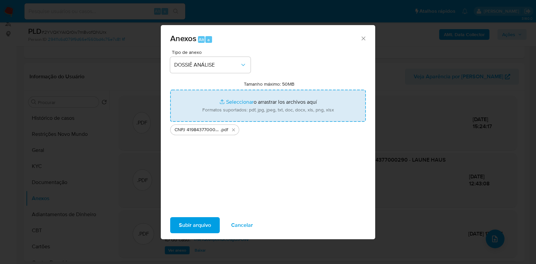
type input "C:\fakepath\Mulan 1312627329_2025_09_18_08_54_57.xlsx"
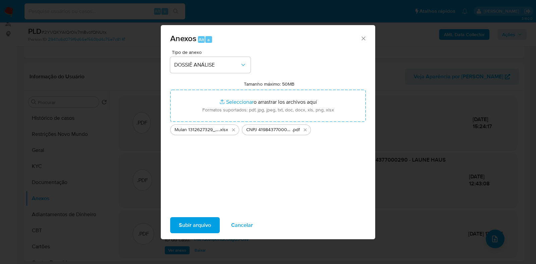
click at [204, 225] on span "Subir arquivo" at bounding box center [195, 225] width 32 height 15
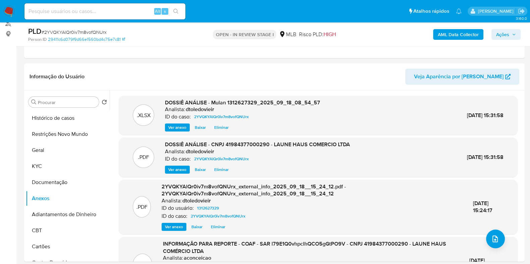
click at [514, 35] on icon "button" at bounding box center [514, 34] width 4 height 4
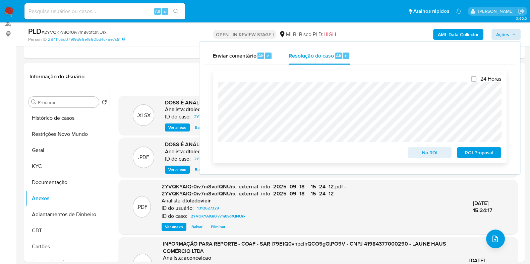
click at [419, 157] on span "No ROI" at bounding box center [429, 152] width 35 height 9
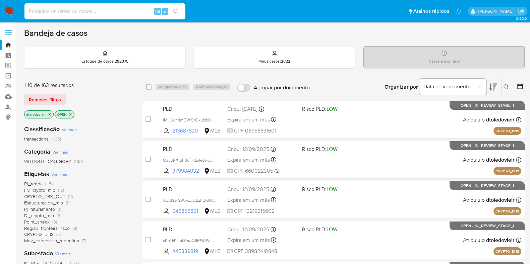
click at [128, 13] on input at bounding box center [104, 11] width 161 height 9
paste input "lAWO1moVRABmIQoledSoRCPX"
type input "lAWO1moVRABmIQoledSoRCPX"
click at [178, 13] on icon "search-icon" at bounding box center [175, 11] width 5 height 5
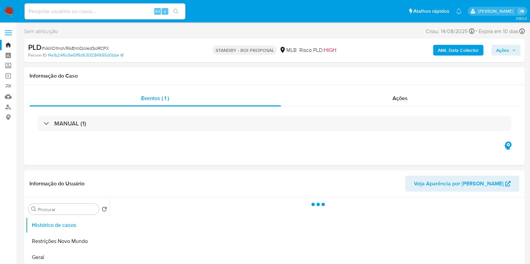
select select "10"
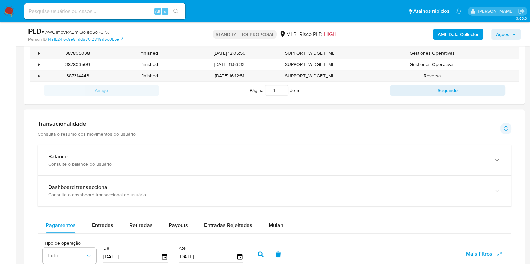
scroll to position [503, 0]
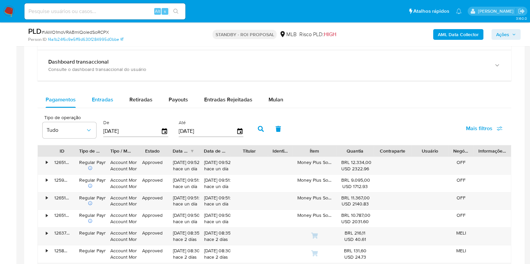
click at [106, 103] on div "Entradas" at bounding box center [102, 100] width 21 height 16
select select "10"
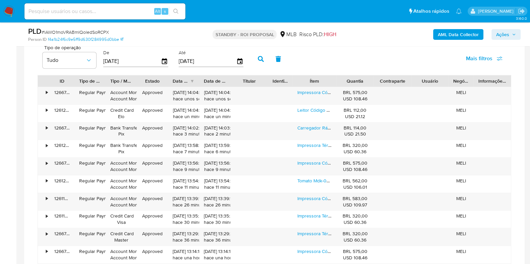
scroll to position [586, 0]
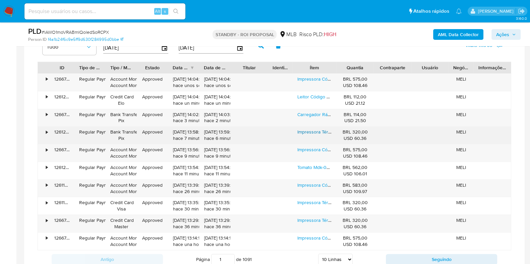
click at [316, 130] on link "Impressora Térmica Não Fiscal 80mm Tomate Mdk-081 Usb Rede Com Guilhotina Cor P…" at bounding box center [391, 132] width 188 height 7
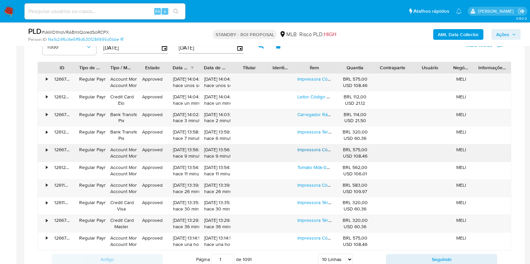
click at [311, 147] on link "Impressora Código De Barras E Etiquetas Tomate Cor Branco" at bounding box center [360, 149] width 127 height 7
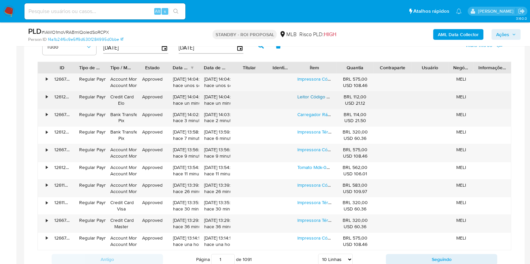
click at [311, 93] on link "Leitor Código De Barras Sem Fio Usb 1d2d Qr Code Danfe Ean Azul Usb" at bounding box center [372, 96] width 151 height 7
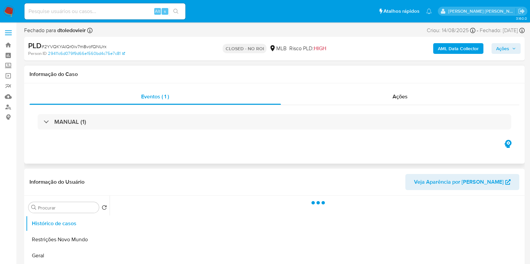
select select "10"
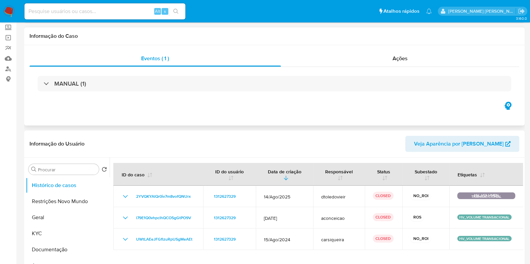
scroll to position [83, 0]
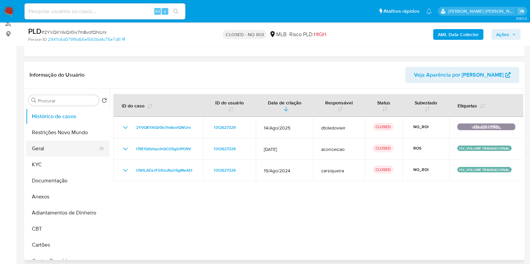
click at [55, 142] on button "Geral" at bounding box center [65, 149] width 78 height 16
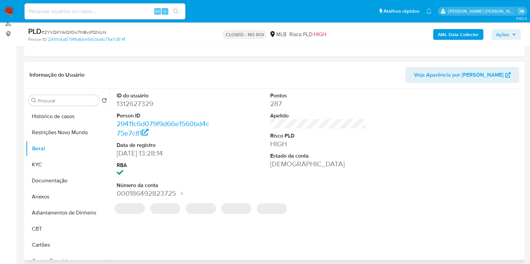
click at [139, 101] on dd "1312627329" at bounding box center [165, 103] width 96 height 9
copy dd "1312627329"
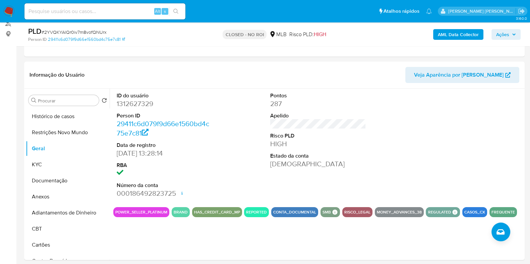
click at [129, 10] on input at bounding box center [104, 11] width 161 height 9
paste input "751027667"
type input "751027667"
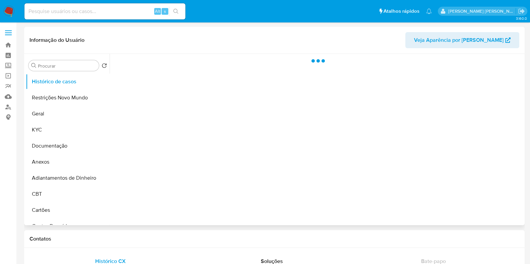
select select "10"
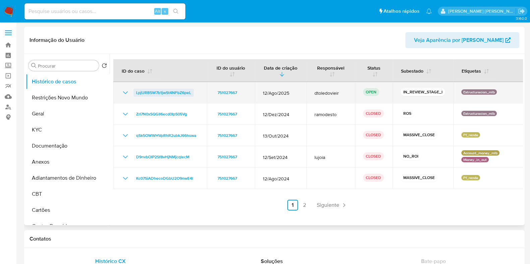
click at [172, 92] on span "LpjURB5W7b1jwSt4NFbZ6peL" at bounding box center [163, 93] width 55 height 8
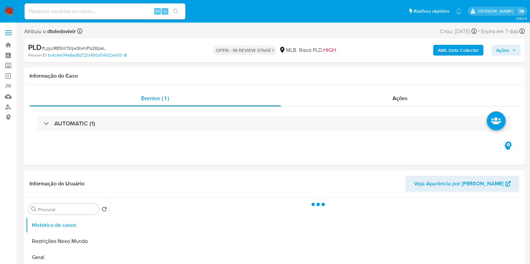
select select "10"
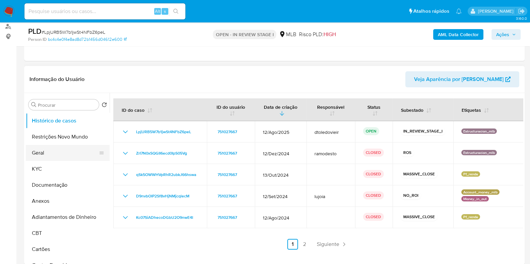
scroll to position [83, 0]
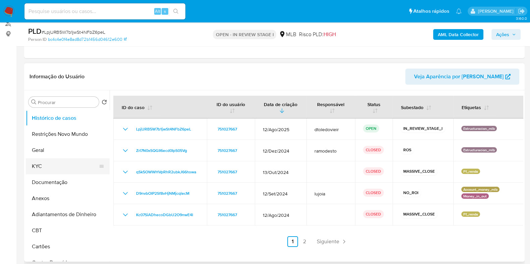
click at [60, 163] on button "KYC" at bounding box center [65, 166] width 78 height 16
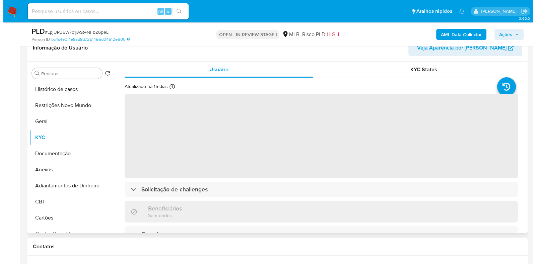
scroll to position [126, 0]
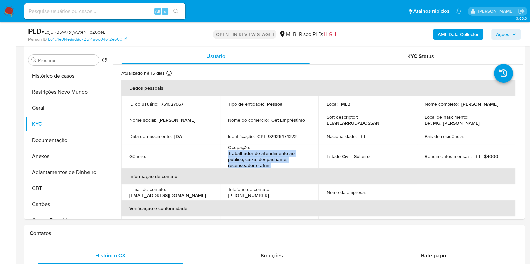
drag, startPoint x: 268, startPoint y: 164, endPoint x: 225, endPoint y: 155, distance: 44.2
click at [225, 155] on td "Ocupação : Trabalhador de atendimento ao público, caixa, despachante, recensead…" at bounding box center [269, 156] width 98 height 24
copy p "Trabalhador de atendimento ao público, caixa, despachante, recenseador e afins"
click at [64, 142] on button "Documentação" at bounding box center [65, 140] width 78 height 16
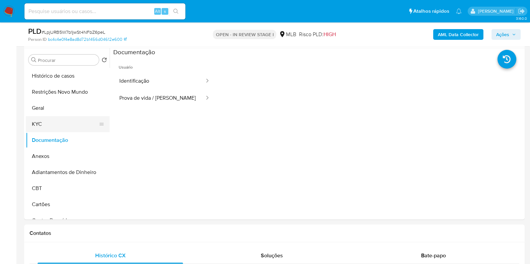
click at [64, 124] on button "KYC" at bounding box center [65, 124] width 78 height 16
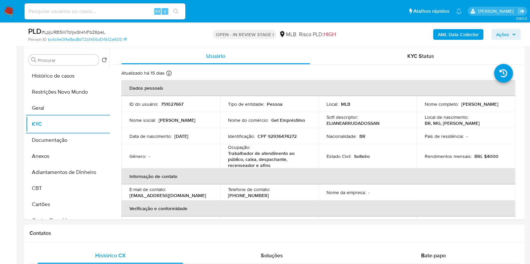
click at [456, 34] on b "AML Data Collector" at bounding box center [458, 34] width 41 height 11
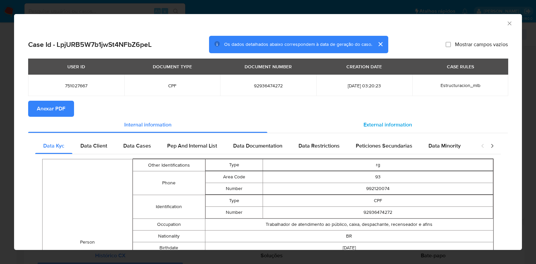
click at [386, 125] on span "External information" at bounding box center [388, 125] width 49 height 8
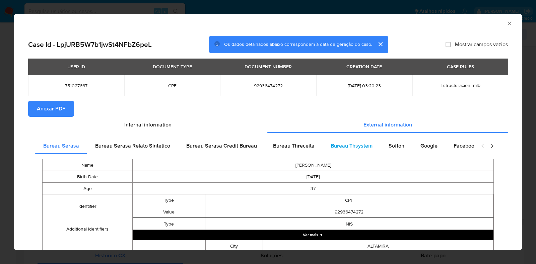
click at [359, 142] on span "Bureau Thsystem" at bounding box center [352, 146] width 42 height 8
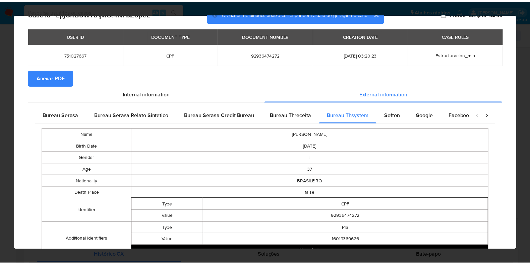
scroll to position [0, 0]
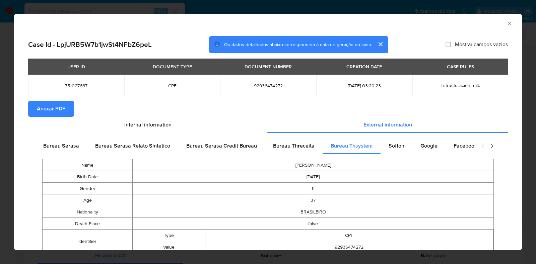
click at [272, 88] on span "92936474272" at bounding box center [268, 86] width 80 height 6
copy span "92936474272"
click at [506, 23] on icon "Fechar a janela" at bounding box center [509, 23] width 7 height 7
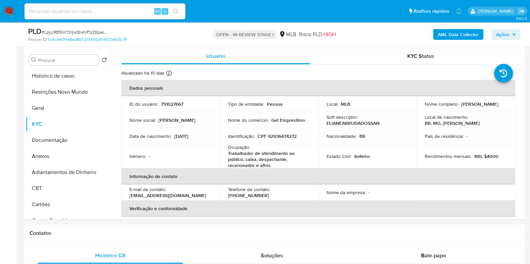
click at [506, 31] on span "Ações" at bounding box center [502, 34] width 13 height 11
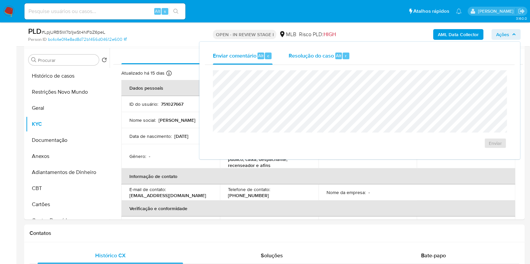
click at [318, 59] on div "Resolução do caso Alt r" at bounding box center [318, 55] width 61 height 17
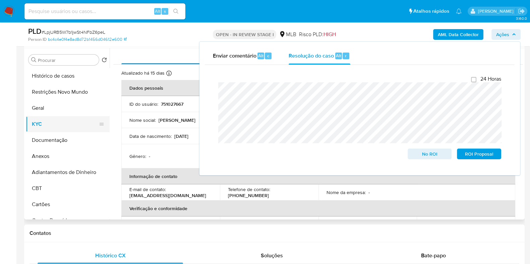
click at [39, 125] on button "KYC" at bounding box center [65, 124] width 78 height 16
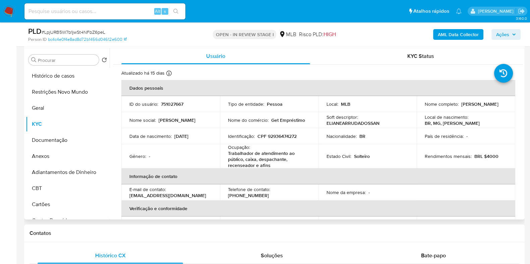
drag, startPoint x: 486, startPoint y: 106, endPoint x: 422, endPoint y: 110, distance: 63.8
click at [422, 110] on td "Nome completo : Eliane Arruda Dos Santos" at bounding box center [465, 104] width 98 height 16
drag, startPoint x: 422, startPoint y: 105, endPoint x: 474, endPoint y: 109, distance: 52.1
click at [474, 107] on p "Eliane Arruda Dos Santos" at bounding box center [479, 104] width 37 height 6
copy p "Eliane Arruda Dos Santo"
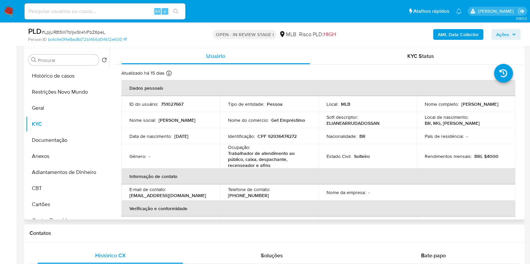
drag, startPoint x: 480, startPoint y: 107, endPoint x: 423, endPoint y: 110, distance: 57.0
click at [424, 107] on div "Nome completo : Eliane Arruda Dos Santos" at bounding box center [465, 104] width 82 height 6
copy p "Eliane Arruda Dos Santos"
click at [282, 136] on p "CPF 92936474272" at bounding box center [276, 136] width 39 height 6
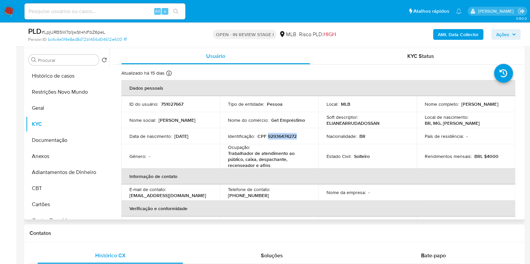
copy p "92936474272"
click at [60, 91] on button "Restrições Novo Mundo" at bounding box center [65, 92] width 78 height 16
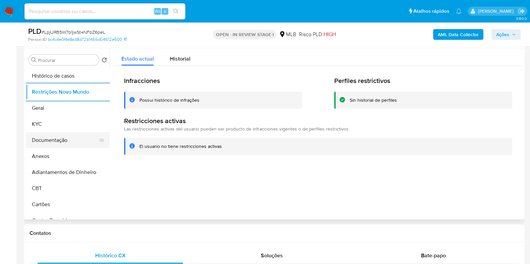
click at [58, 145] on button "Documentação" at bounding box center [65, 140] width 78 height 16
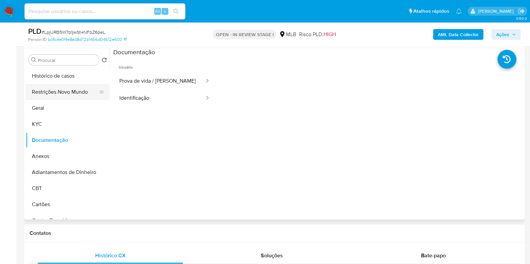
click at [64, 92] on button "Restrições Novo Mundo" at bounding box center [65, 92] width 78 height 16
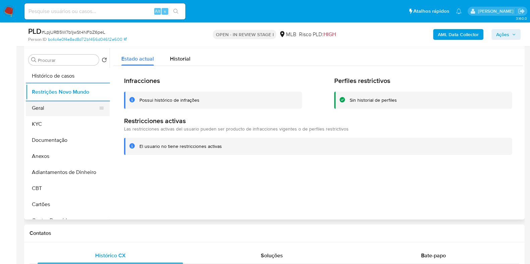
click at [45, 108] on button "Geral" at bounding box center [65, 108] width 78 height 16
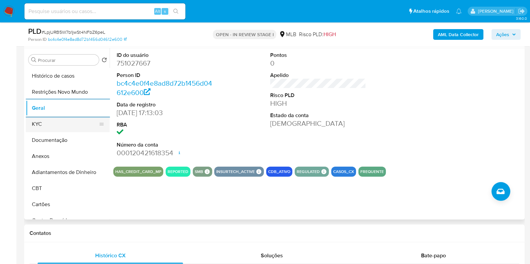
click at [62, 120] on button "KYC" at bounding box center [65, 124] width 78 height 16
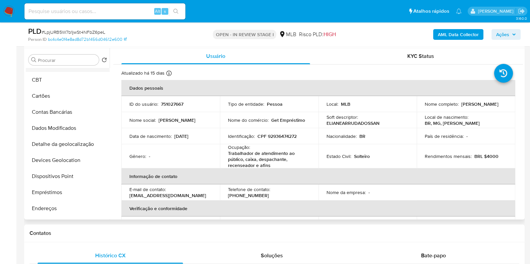
scroll to position [167, 0]
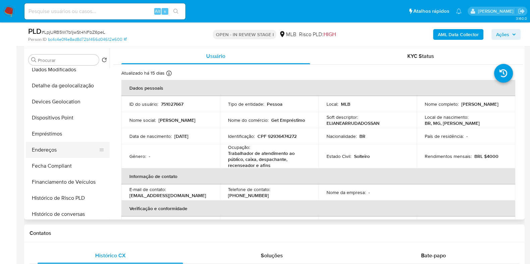
click at [69, 149] on button "Endereços" at bounding box center [65, 150] width 78 height 16
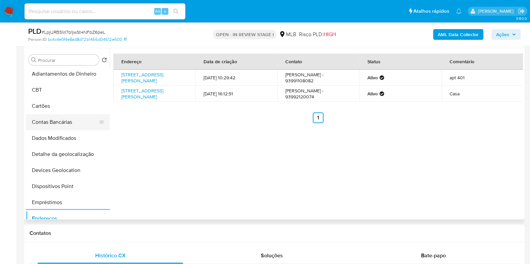
scroll to position [83, 0]
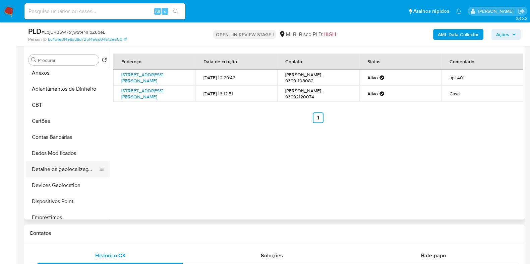
click at [64, 170] on button "Detalhe da geolocalização" at bounding box center [65, 169] width 78 height 16
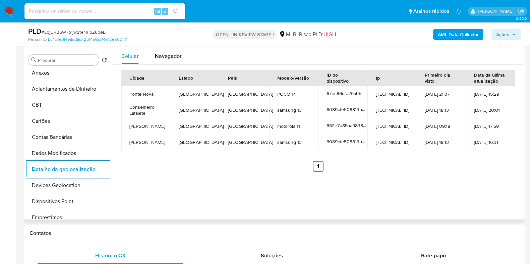
scroll to position [0, 0]
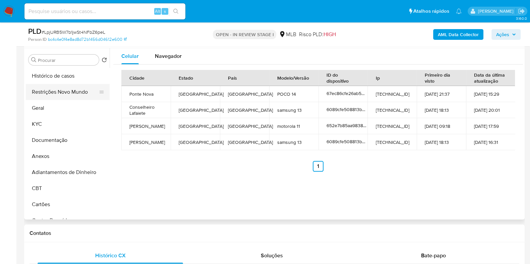
click at [67, 90] on button "Restrições Novo Mundo" at bounding box center [65, 92] width 78 height 16
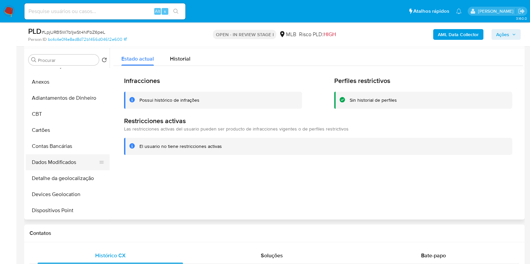
scroll to position [126, 0]
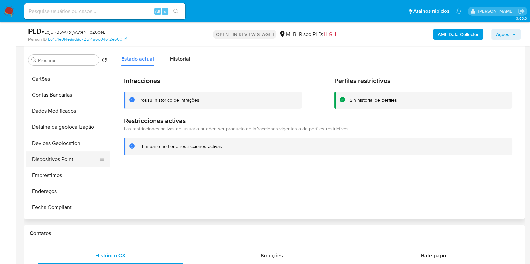
click at [60, 160] on button "Dispositivos Point" at bounding box center [65, 159] width 78 height 16
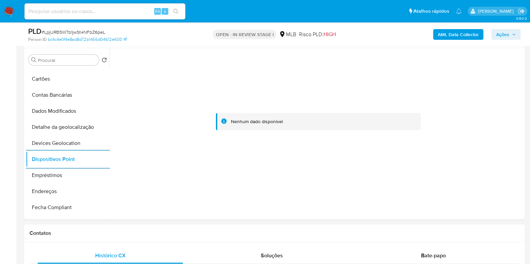
click at [455, 34] on b "AML Data Collector" at bounding box center [458, 34] width 41 height 11
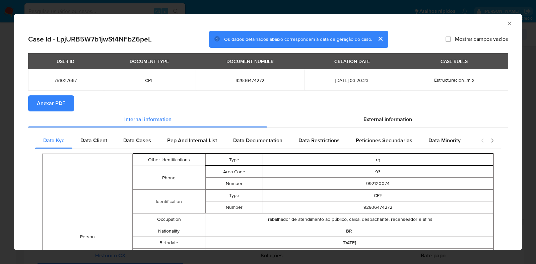
click at [55, 104] on span "Anexar PDF" at bounding box center [51, 103] width 28 height 15
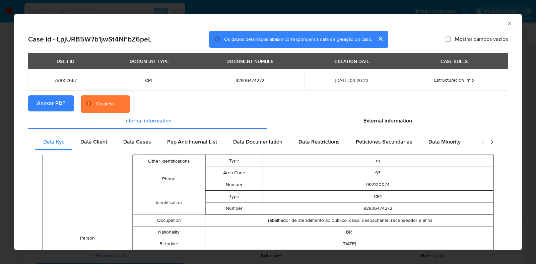
click at [0, 123] on div "AML Data Collector Case Id - LpjURB5W7b1jwSt4NFbZ6peL Os dados detalhados abaix…" at bounding box center [268, 132] width 536 height 264
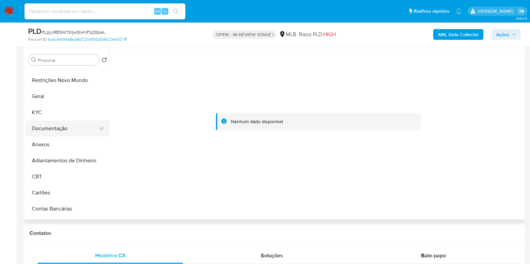
scroll to position [0, 0]
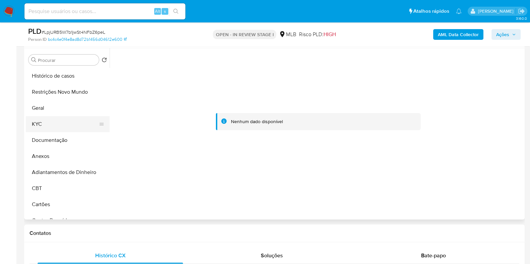
click at [57, 122] on button "KYC" at bounding box center [65, 124] width 78 height 16
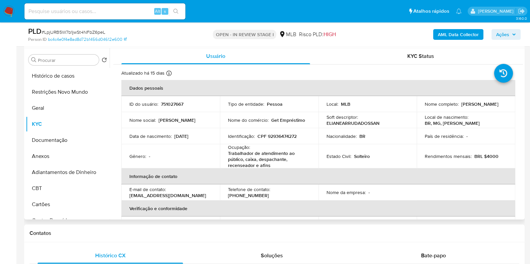
drag, startPoint x: 479, startPoint y: 109, endPoint x: 411, endPoint y: 111, distance: 67.4
click at [411, 111] on tr "ID do usuário : 751027667 Tipo de entidade : Pessoa Local : MLB Nome completo :…" at bounding box center [318, 104] width 394 height 16
drag, startPoint x: 412, startPoint y: 111, endPoint x: 420, endPoint y: 110, distance: 8.5
click at [407, 111] on div at bounding box center [407, 111] width 0 height 0
click at [420, 110] on td "Nome completo : Eliane Arruda Dos Santos" at bounding box center [465, 104] width 98 height 16
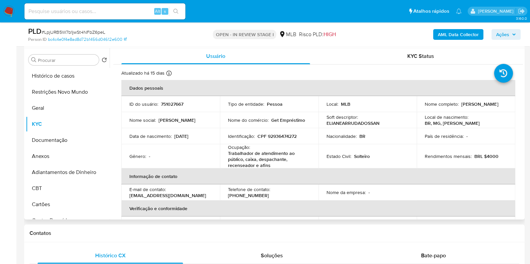
drag, startPoint x: 421, startPoint y: 109, endPoint x: 483, endPoint y: 111, distance: 62.7
click at [483, 111] on td "Nome completo : Eliane Arruda Dos Santos" at bounding box center [465, 104] width 98 height 16
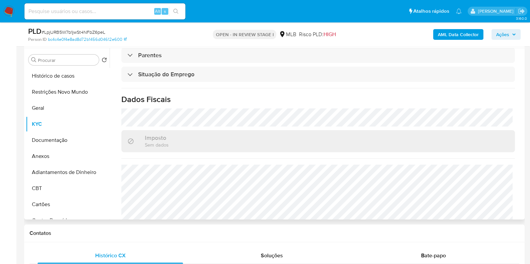
scroll to position [293, 0]
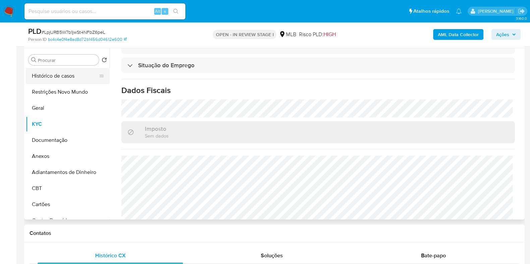
click at [59, 78] on button "Histórico de casos" at bounding box center [65, 76] width 78 height 16
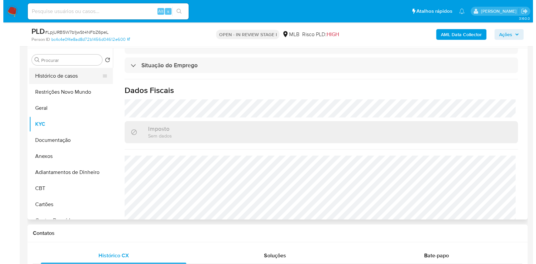
scroll to position [0, 0]
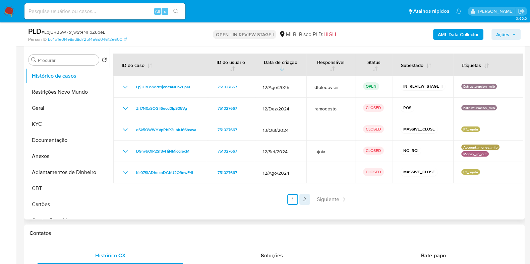
click at [304, 200] on link "2" at bounding box center [304, 199] width 11 height 11
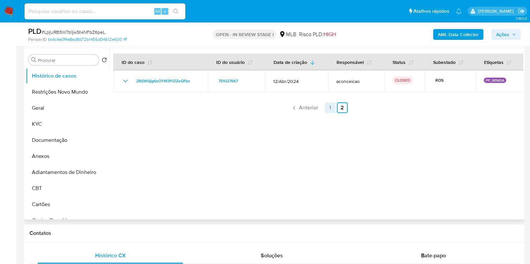
click at [327, 109] on link "1" at bounding box center [330, 108] width 11 height 11
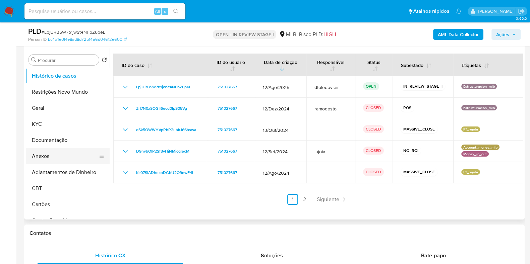
click at [64, 159] on button "Anexos" at bounding box center [65, 156] width 78 height 16
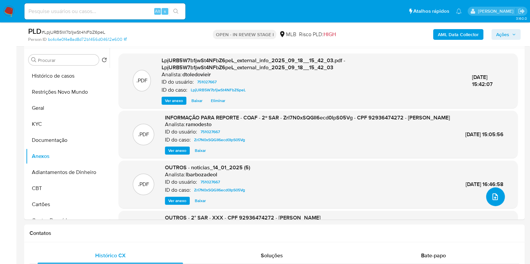
click at [499, 202] on button "upload-file" at bounding box center [495, 197] width 19 height 19
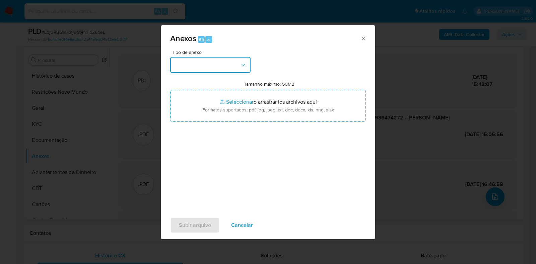
click at [229, 66] on button "button" at bounding box center [210, 65] width 80 height 16
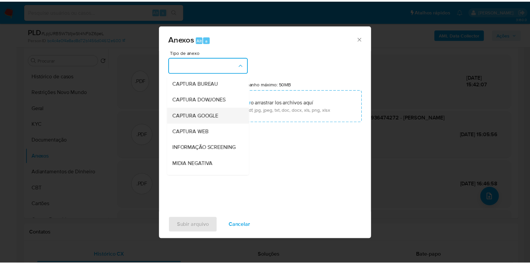
scroll to position [103, 0]
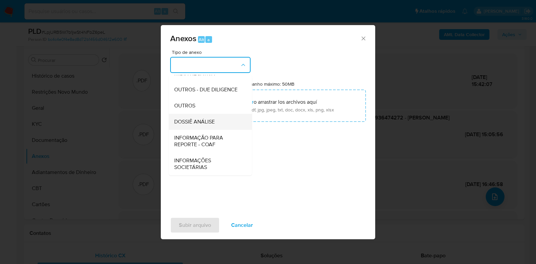
click at [198, 124] on span "DOSSIÊ ANÁLISE" at bounding box center [194, 122] width 41 height 7
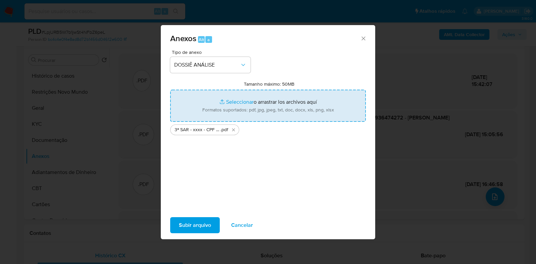
type input "C:\fakepath\Mulan 751027667_2025_09_18_08_50_52.xlsx"
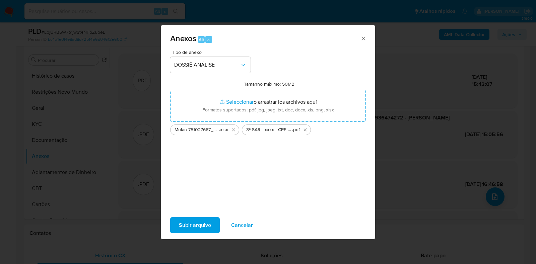
click at [195, 222] on span "Subir arquivo" at bounding box center [195, 225] width 32 height 15
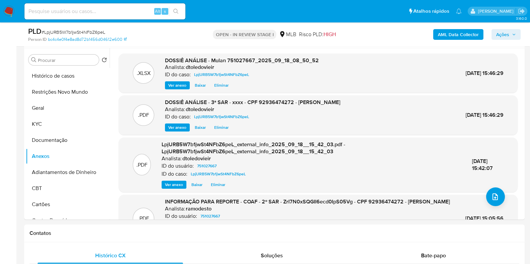
click at [509, 32] on span "Ações" at bounding box center [502, 34] width 13 height 11
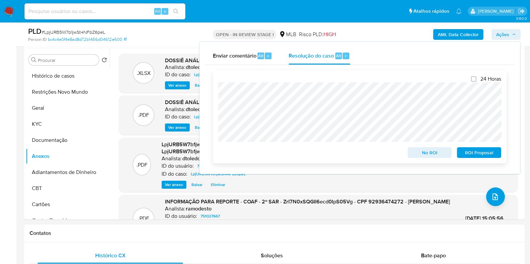
click at [470, 154] on span "ROI Proposal" at bounding box center [478, 152] width 35 height 9
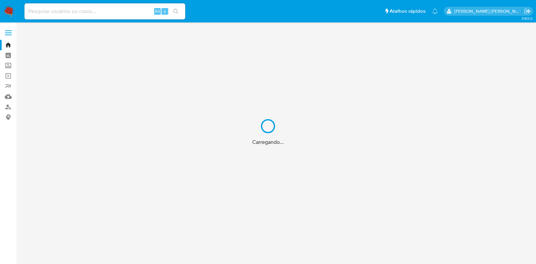
click at [117, 12] on div "Carregando..." at bounding box center [268, 132] width 536 height 264
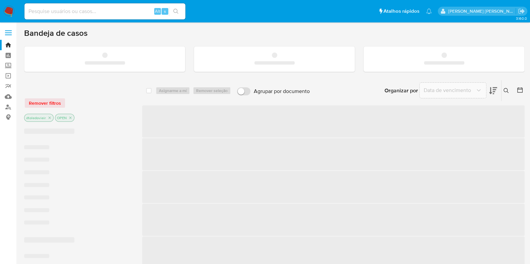
click at [118, 12] on input at bounding box center [104, 11] width 161 height 9
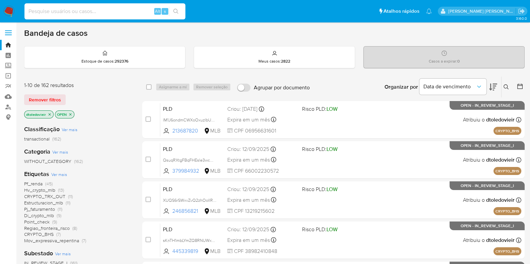
paste input "271663999"
type input "271663999"
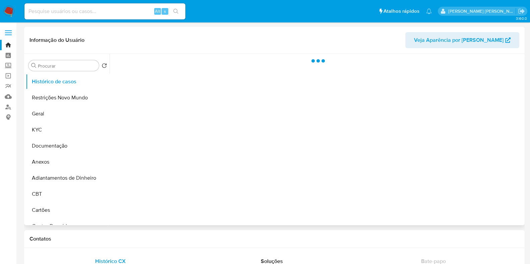
select select "10"
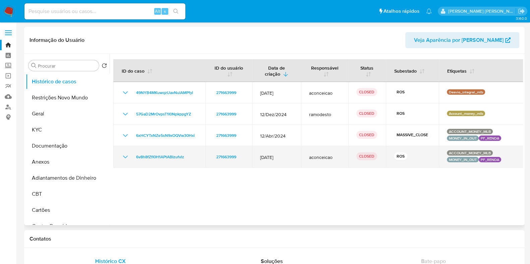
drag, startPoint x: 123, startPoint y: 158, endPoint x: 126, endPoint y: 160, distance: 3.7
click at [123, 158] on icon "Mostrar/Ocultar" at bounding box center [125, 157] width 8 height 8
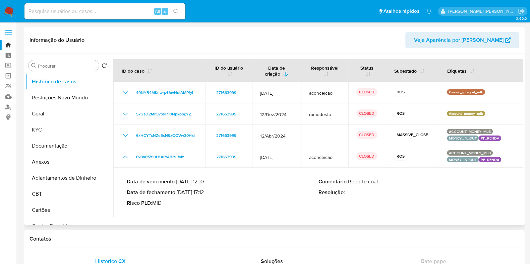
drag, startPoint x: 205, startPoint y: 193, endPoint x: 181, endPoint y: 193, distance: 24.1
click at [181, 193] on p "Data de fechamento : [DATE] 17:12" at bounding box center [223, 192] width 192 height 7
click at [180, 193] on p "Data de fechamento : [DATE] 17:12" at bounding box center [223, 192] width 192 height 7
drag, startPoint x: 180, startPoint y: 193, endPoint x: 207, endPoint y: 193, distance: 26.8
click at [207, 193] on p "Data de fechamento : [DATE] 17:12" at bounding box center [223, 192] width 192 height 7
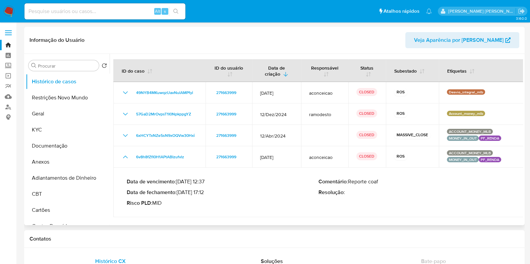
click at [205, 193] on p "Data de fechamento : [DATE] 17:12" at bounding box center [223, 192] width 192 height 7
drag, startPoint x: 205, startPoint y: 193, endPoint x: 181, endPoint y: 193, distance: 24.1
click at [181, 193] on p "Data de fechamento : [DATE] 17:12" at bounding box center [223, 192] width 192 height 7
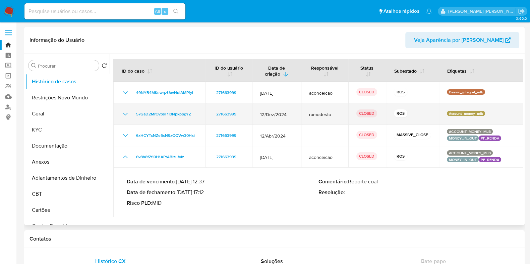
click at [127, 115] on icon "Mostrar/Ocultar" at bounding box center [125, 114] width 8 height 8
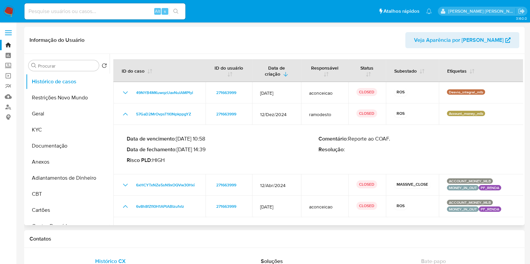
drag, startPoint x: 206, startPoint y: 150, endPoint x: 179, endPoint y: 152, distance: 26.6
click at [179, 152] on p "Data de fechamento : [DATE] 14:39" at bounding box center [223, 149] width 192 height 7
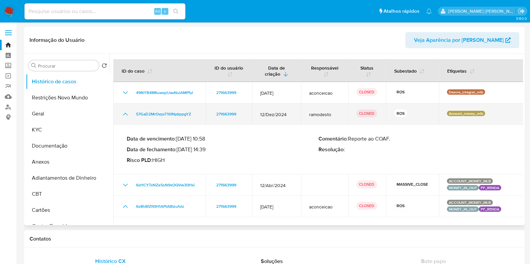
click at [125, 113] on icon "Mostrar/Ocultar" at bounding box center [125, 114] width 5 height 3
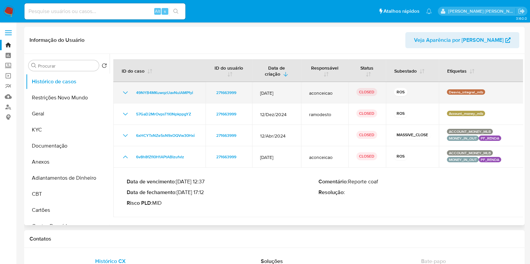
click at [125, 93] on icon "Mostrar/Ocultar" at bounding box center [125, 92] width 5 height 3
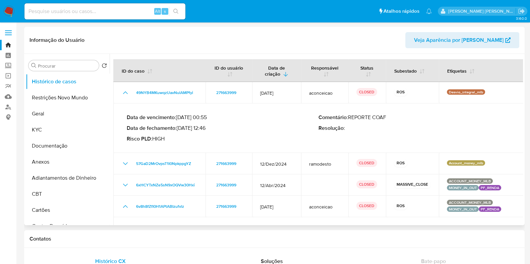
drag, startPoint x: 206, startPoint y: 129, endPoint x: 178, endPoint y: 130, distance: 27.5
click at [178, 130] on p "Data de fechamento : [DATE] 12:46" at bounding box center [223, 128] width 192 height 7
click at [181, 130] on p "Data de fechamento : [DATE] 12:46" at bounding box center [223, 128] width 192 height 7
drag, startPoint x: 181, startPoint y: 130, endPoint x: 198, endPoint y: 129, distance: 17.8
click at [198, 129] on p "Data de fechamento : [DATE] 12:46" at bounding box center [223, 128] width 192 height 7
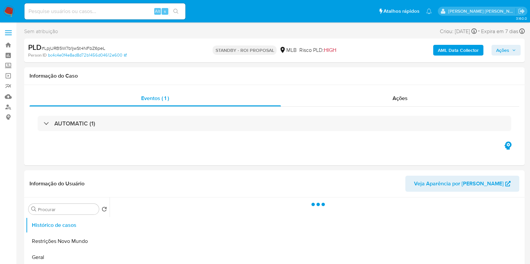
select select "10"
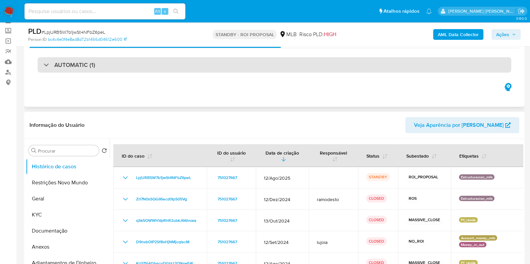
scroll to position [83, 0]
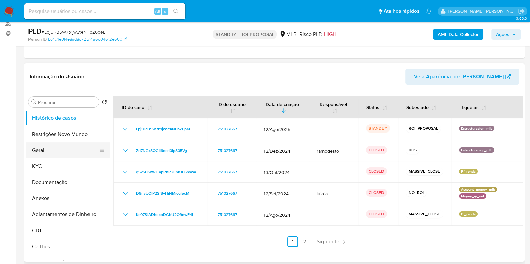
click at [60, 152] on button "Geral" at bounding box center [65, 150] width 78 height 16
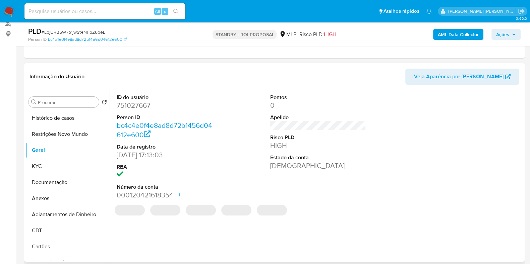
click at [139, 106] on dd "751027667" at bounding box center [165, 105] width 96 height 9
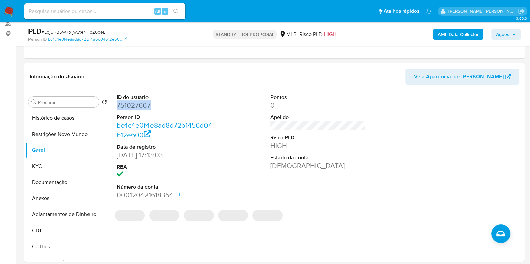
copy dd "751027667"
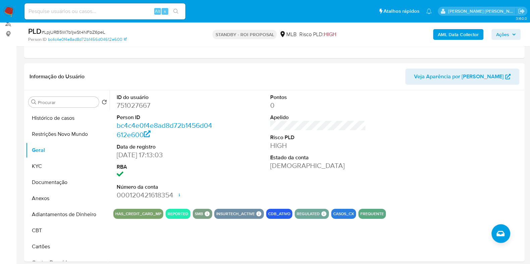
click at [118, 11] on input at bounding box center [104, 11] width 161 height 9
paste input "1451444124"
type input "1451444124"
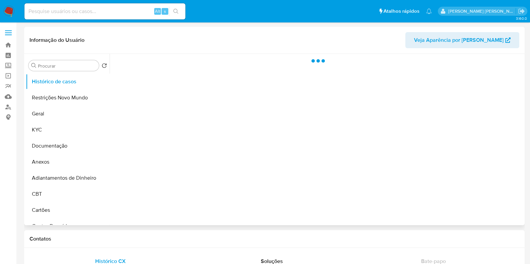
select select "10"
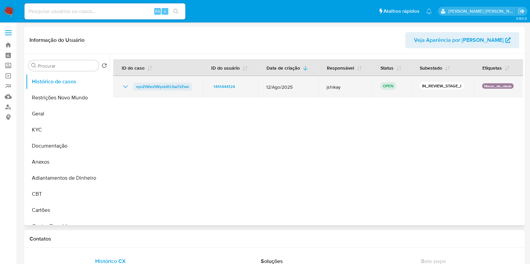
click at [173, 86] on span "vyoZtWez5NysbtEL5azTzEwv" at bounding box center [162, 87] width 53 height 8
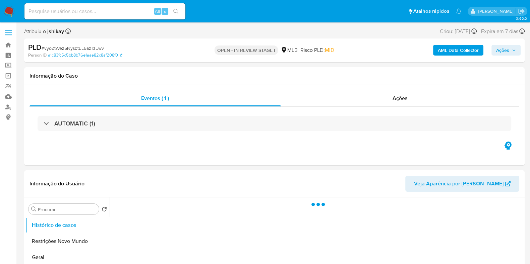
select select "10"
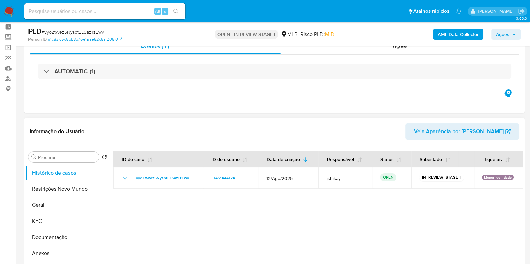
scroll to position [42, 0]
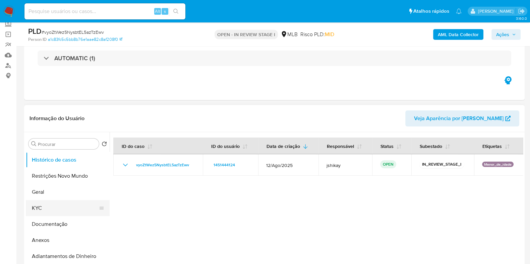
click at [55, 206] on button "KYC" at bounding box center [65, 208] width 78 height 16
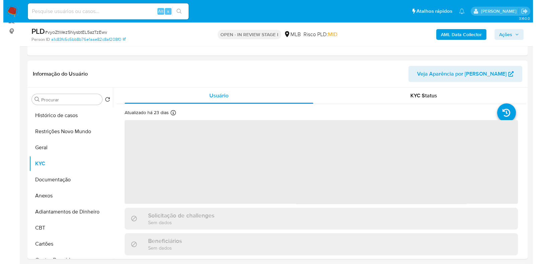
scroll to position [126, 0]
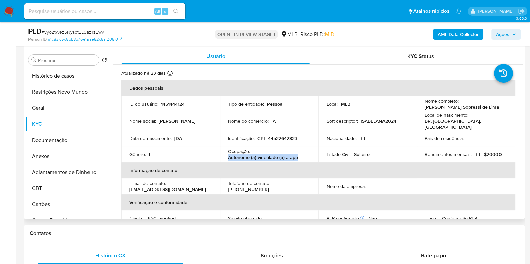
drag, startPoint x: 226, startPoint y: 157, endPoint x: 298, endPoint y: 158, distance: 71.0
click at [298, 158] on td "Ocupação : Autônomo (a) vinculado (a) a app" at bounding box center [269, 154] width 98 height 16
copy p "Autônomo (a) vinculado (a) a app"
click at [72, 144] on button "Documentação" at bounding box center [65, 140] width 78 height 16
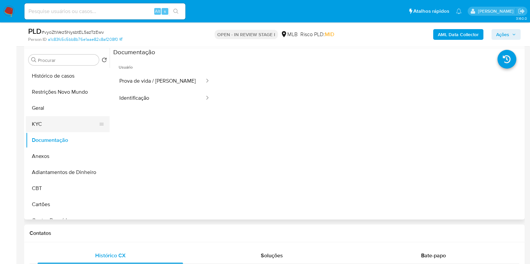
click at [63, 125] on button "KYC" at bounding box center [65, 124] width 78 height 16
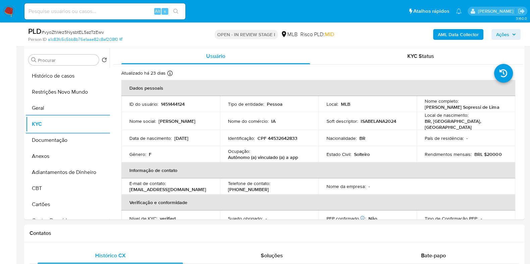
click at [463, 33] on b "AML Data Collector" at bounding box center [458, 34] width 41 height 11
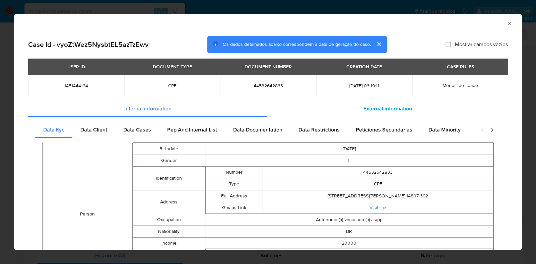
click at [382, 110] on span "External information" at bounding box center [388, 109] width 49 height 8
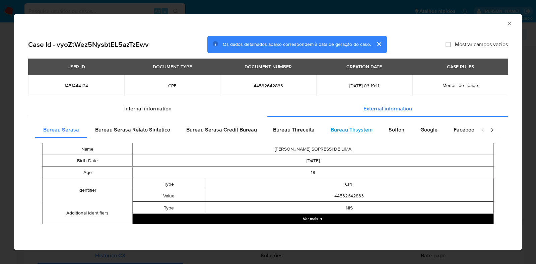
click at [334, 122] on div "Bureau Serasa Bureau Serasa Relato Sintetico Bureau Serasa Credit Bureau Bureau…" at bounding box center [268, 175] width 480 height 117
click at [351, 132] on span "Bureau Thsystem" at bounding box center [352, 130] width 42 height 8
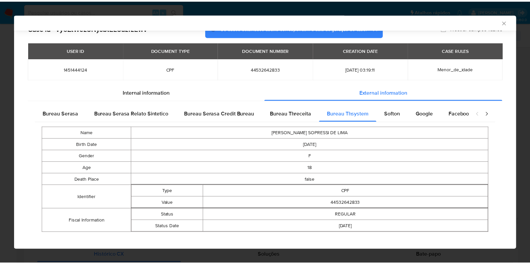
scroll to position [22, 0]
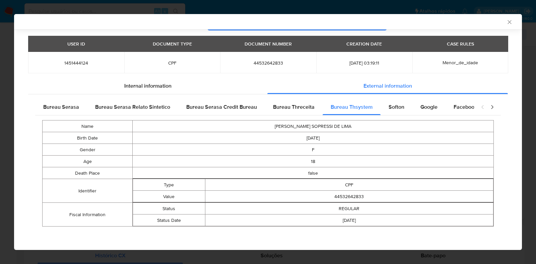
click at [257, 60] on span "44532642833" at bounding box center [268, 63] width 80 height 6
copy span "44532642833"
click at [0, 107] on div "AML Data Collector Case Id - vyoZtWez5NysbtEL5azTzEwv Os dados detalhados abaix…" at bounding box center [268, 132] width 536 height 264
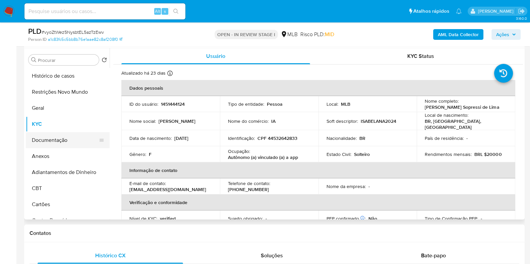
click at [65, 140] on button "Documentação" at bounding box center [65, 140] width 78 height 16
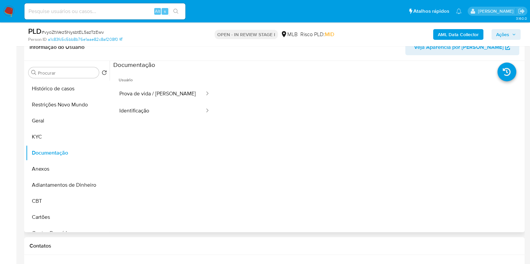
scroll to position [126, 0]
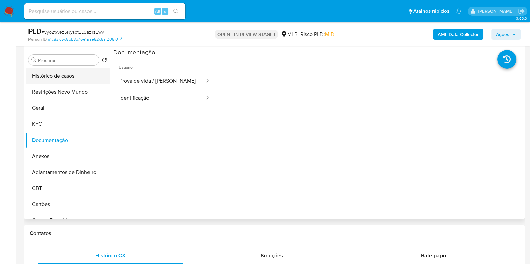
click at [65, 79] on button "Histórico de casos" at bounding box center [65, 76] width 78 height 16
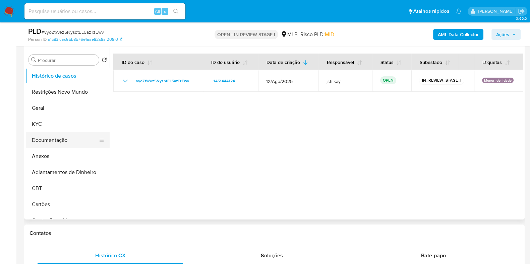
click at [54, 142] on button "Documentação" at bounding box center [65, 140] width 78 height 16
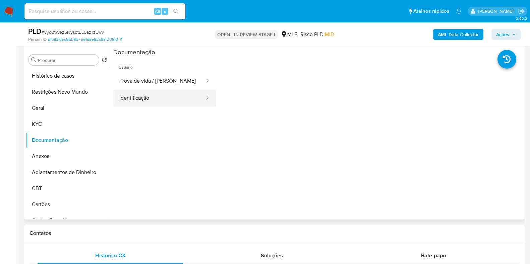
click at [160, 96] on button "Identificação" at bounding box center [159, 98] width 92 height 17
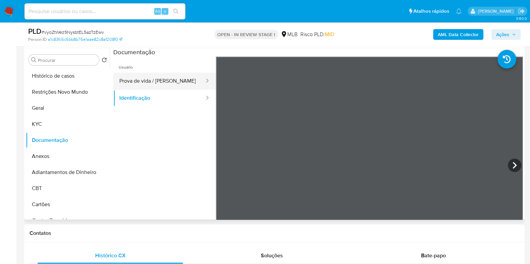
click at [141, 84] on button "Prova de vida / Selfie" at bounding box center [159, 81] width 92 height 17
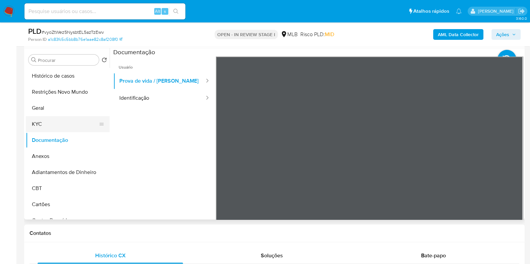
click at [47, 124] on button "KYC" at bounding box center [65, 124] width 78 height 16
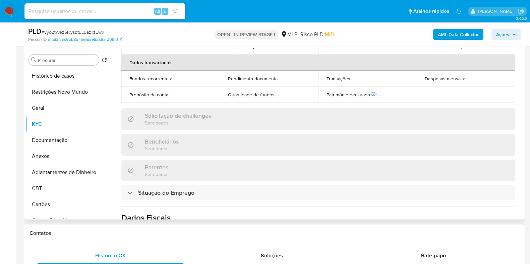
scroll to position [0, 0]
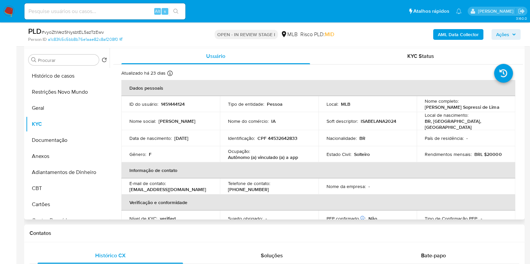
click at [283, 138] on p "CPF 44532642833" at bounding box center [277, 138] width 40 height 6
copy p "44532642833"
click at [498, 32] on span "Ações" at bounding box center [502, 34] width 13 height 11
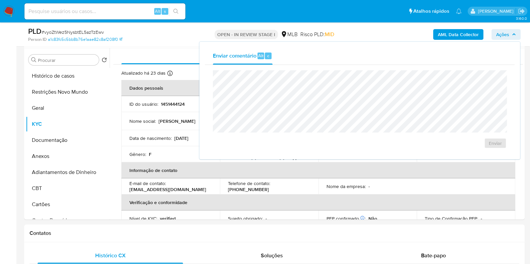
drag, startPoint x: 170, startPoint y: 33, endPoint x: 148, endPoint y: 32, distance: 21.1
click at [168, 32] on div "PLD # vyoZtWez5NysbtEL5azTzEwv" at bounding box center [108, 31] width 161 height 10
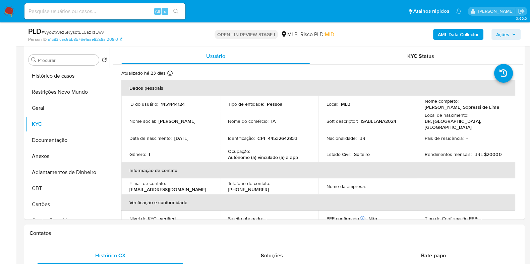
click at [93, 31] on span "# vyoZtWez5NysbtEL5azTzEwv" at bounding box center [73, 32] width 62 height 7
copy span "vyoZtWez5NysbtEL5azTzEwv"
click at [10, 7] on img at bounding box center [8, 11] width 11 height 11
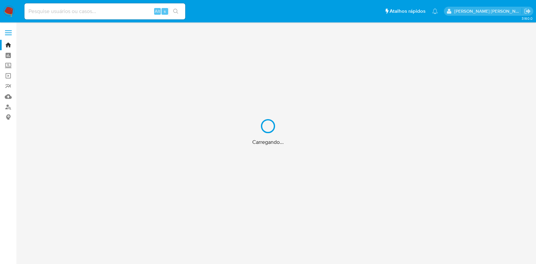
click at [107, 9] on input at bounding box center [104, 11] width 161 height 9
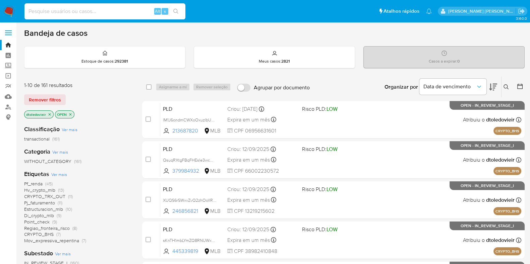
paste input "676982825"
type input "676982825"
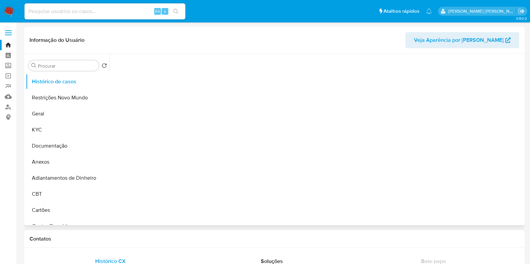
select select "10"
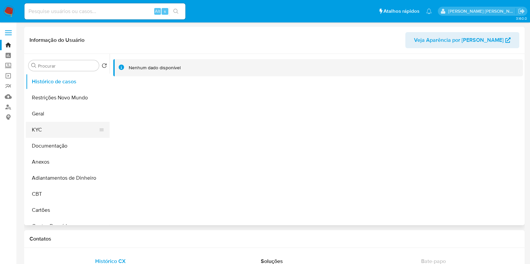
click at [61, 134] on button "KYC" at bounding box center [65, 130] width 78 height 16
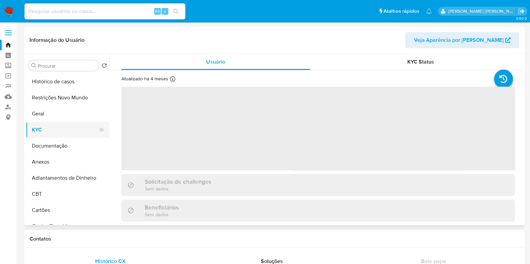
click at [62, 136] on button "KYC" at bounding box center [65, 130] width 78 height 16
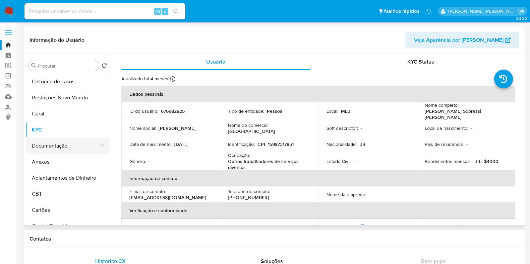
click at [64, 144] on button "Documentação" at bounding box center [65, 146] width 78 height 16
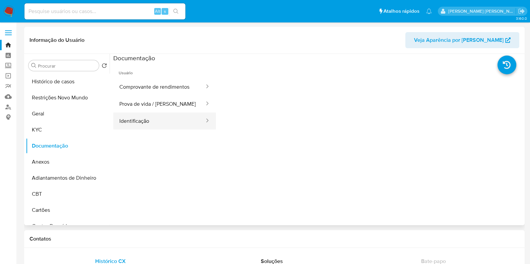
click at [155, 122] on button "Identificação" at bounding box center [159, 121] width 92 height 17
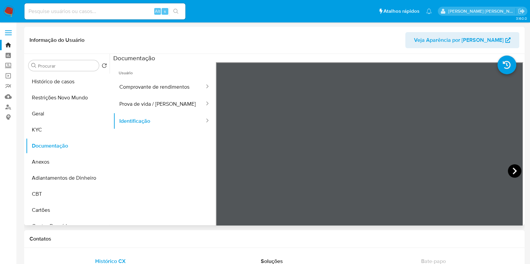
click at [509, 170] on icon at bounding box center [514, 170] width 13 height 13
click at [7, 106] on link "Localizador de pessoas" at bounding box center [40, 107] width 80 height 10
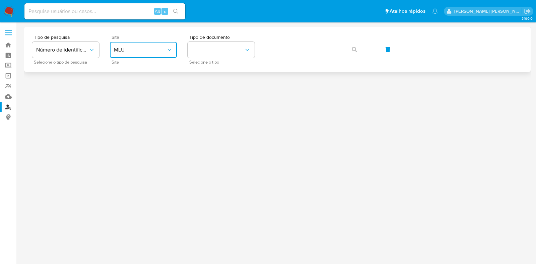
click at [139, 55] on button "MLU" at bounding box center [143, 50] width 67 height 16
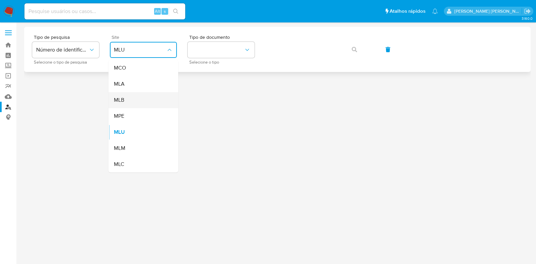
click at [145, 102] on div "MLB" at bounding box center [141, 100] width 55 height 16
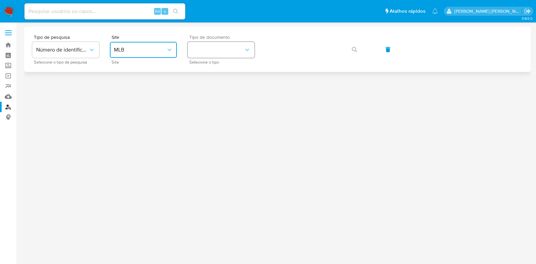
click at [228, 54] on button "identificationType" at bounding box center [221, 50] width 67 height 16
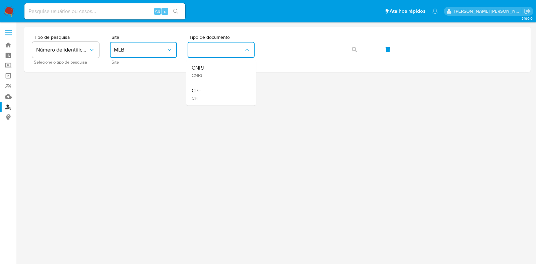
click at [219, 94] on div "CPF CPF" at bounding box center [219, 94] width 55 height 23
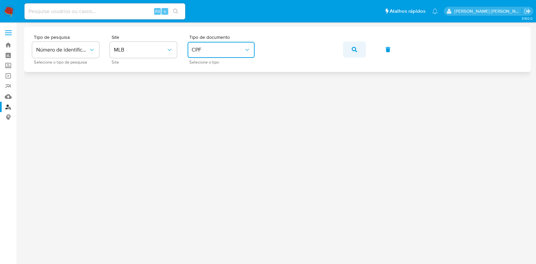
click at [349, 50] on button "button" at bounding box center [354, 50] width 23 height 16
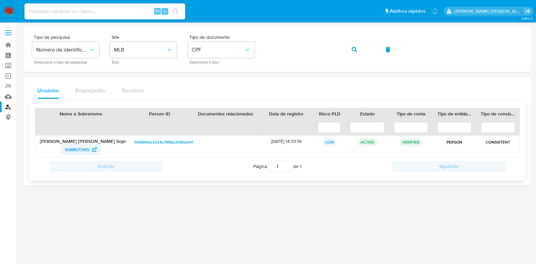
click at [76, 146] on span "1088673165" at bounding box center [77, 149] width 25 height 11
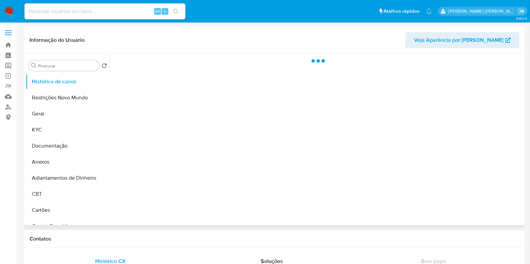
select select "10"
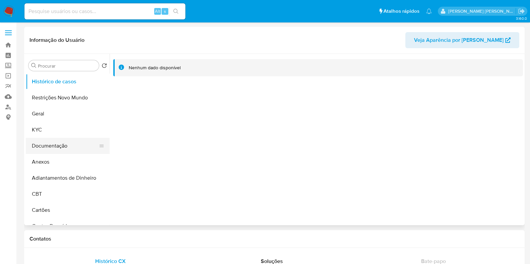
click at [46, 144] on button "Documentação" at bounding box center [65, 146] width 78 height 16
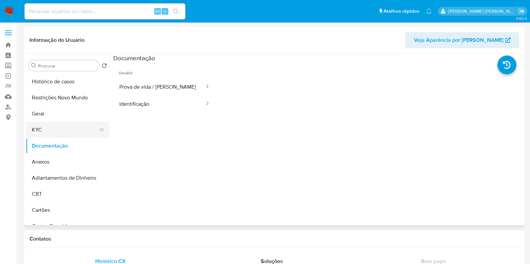
click at [58, 128] on button "KYC" at bounding box center [65, 130] width 78 height 16
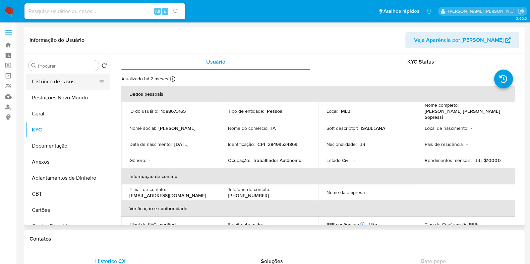
click at [53, 83] on button "Histórico de casos" at bounding box center [65, 82] width 78 height 16
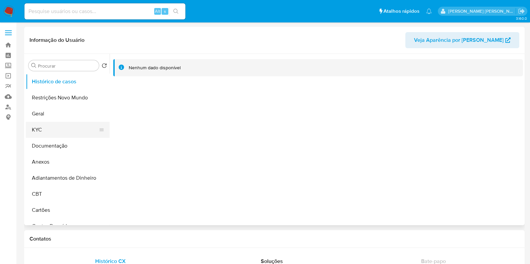
click at [46, 124] on button "KYC" at bounding box center [65, 130] width 78 height 16
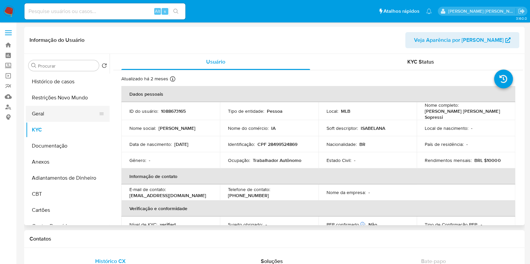
click at [74, 110] on button "Geral" at bounding box center [65, 114] width 78 height 16
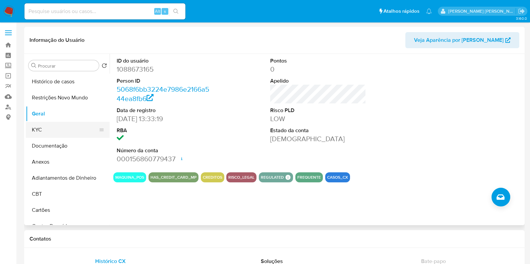
click at [67, 126] on button "KYC" at bounding box center [65, 130] width 78 height 16
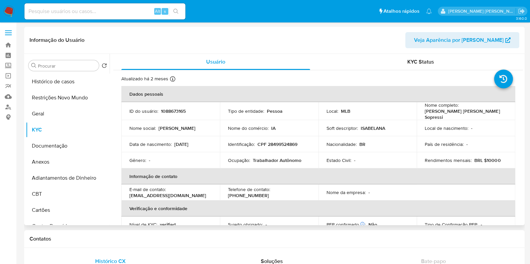
click at [273, 142] on p "CPF 28499524869" at bounding box center [277, 144] width 40 height 6
copy p "28499524869"
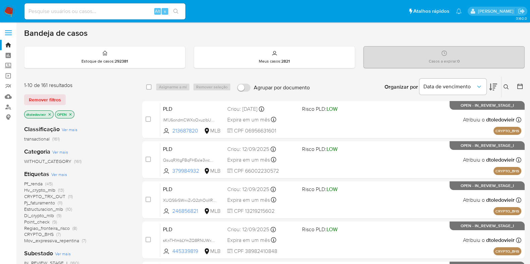
click at [50, 115] on icon "close-filter" at bounding box center [50, 114] width 2 height 2
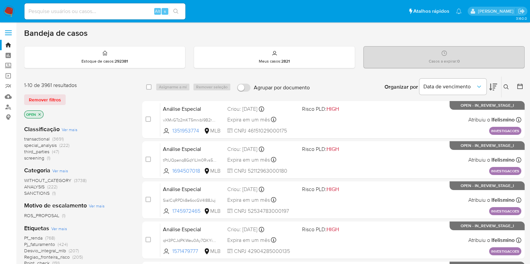
click at [508, 85] on icon at bounding box center [505, 86] width 5 height 5
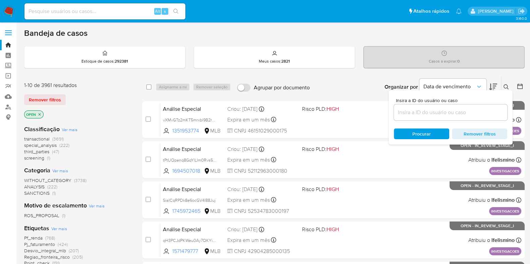
click at [437, 109] on input at bounding box center [450, 112] width 113 height 9
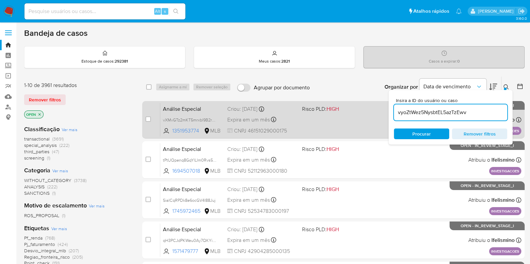
type input "vyoZtWez5NysbtEL5azTzEwv"
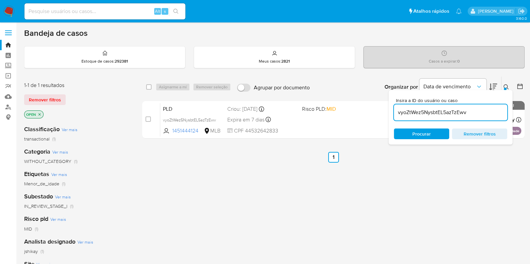
click at [344, 80] on div "Organizar por Data de vencimento Os resultados não podem ser classificados enqu…" at bounding box center [418, 87] width 211 height 21
drag, startPoint x: 318, startPoint y: 190, endPoint x: 400, endPoint y: 213, distance: 85.1
click at [318, 190] on div "select-all-cases-checkbox Asignarme a mí Remover seleção Agrupar por documento …" at bounding box center [333, 228] width 382 height 304
drag, startPoint x: 446, startPoint y: 207, endPoint x: 453, endPoint y: 200, distance: 10.2
click at [446, 207] on div "select-all-cases-checkbox Asignarme a mí Remover seleção Agrupar por documento …" at bounding box center [333, 228] width 382 height 304
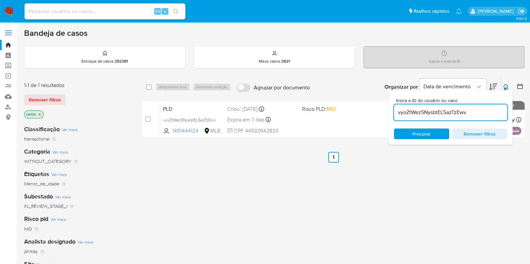
click at [505, 86] on icon at bounding box center [505, 86] width 5 height 5
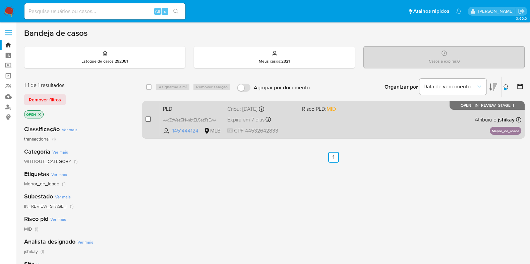
click at [148, 119] on input "checkbox" at bounding box center [147, 119] width 5 height 5
checkbox input "true"
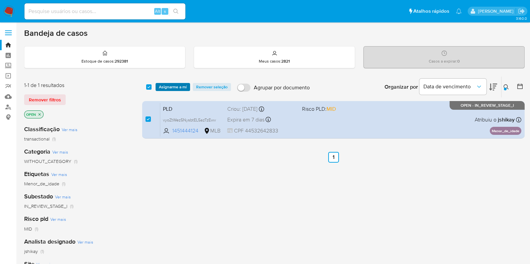
click at [177, 84] on span "Asignarme a mí" at bounding box center [173, 87] width 28 height 7
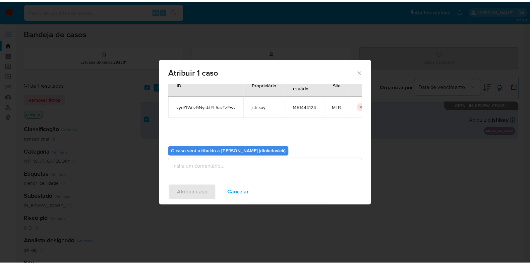
scroll to position [35, 0]
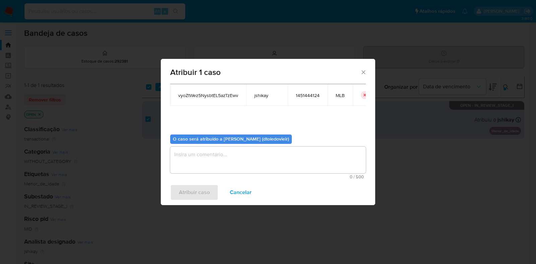
click at [218, 153] on textarea "assign-modal" at bounding box center [268, 160] width 196 height 27
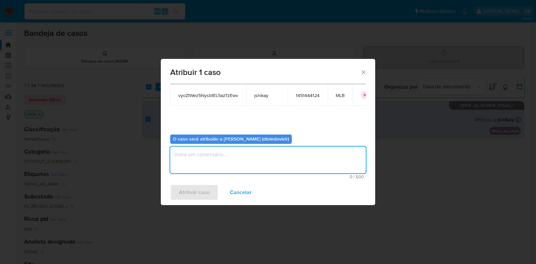
drag, startPoint x: 218, startPoint y: 158, endPoint x: 214, endPoint y: 174, distance: 15.5
click at [218, 159] on textarea "assign-modal" at bounding box center [268, 160] width 196 height 27
type textarea "x"
click at [203, 190] on span "Atribuir caso" at bounding box center [194, 192] width 31 height 15
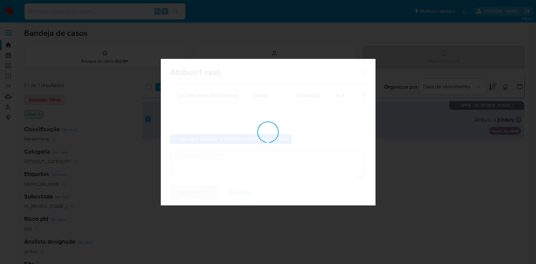
checkbox input "false"
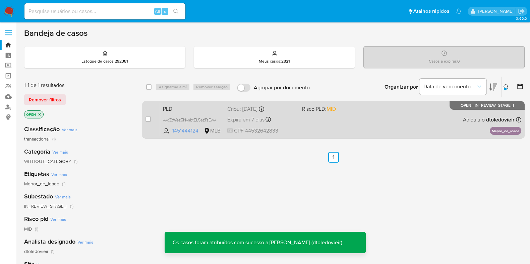
click at [261, 124] on div "PLD vyoZtWez5NysbtEL5azTzEwv 1451444124 MLB Risco PLD: MID Criou: 12/08/2025 Cr…" at bounding box center [340, 120] width 361 height 34
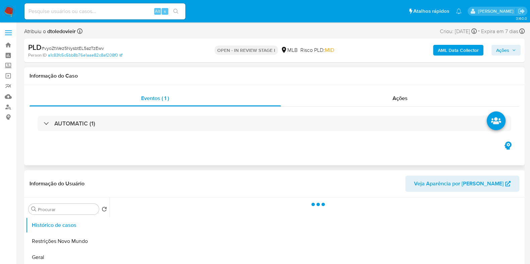
select select "10"
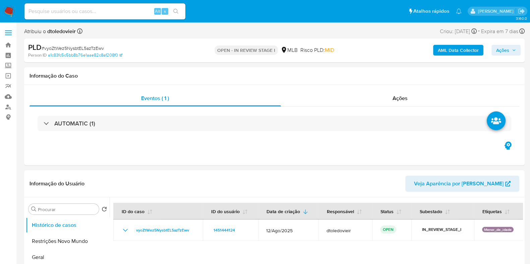
click at [504, 48] on span "Ações" at bounding box center [502, 50] width 13 height 11
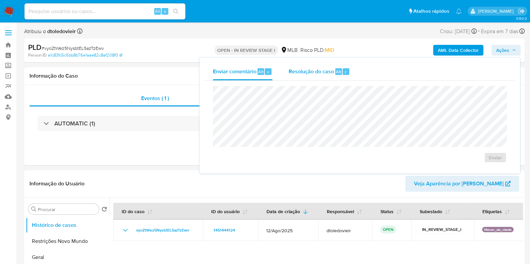
click at [318, 73] on span "Resolução do caso" at bounding box center [310, 72] width 45 height 8
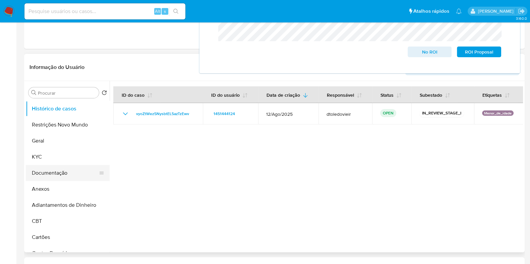
scroll to position [126, 0]
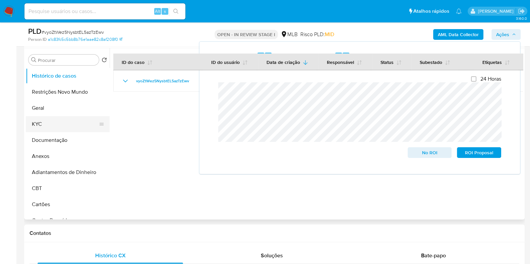
click at [57, 125] on button "KYC" at bounding box center [65, 124] width 78 height 16
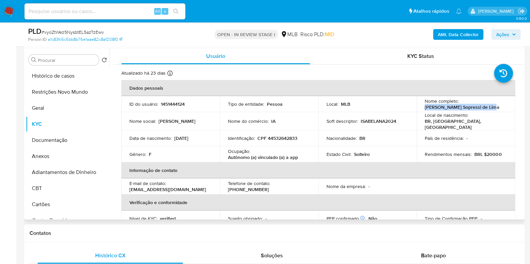
drag, startPoint x: 494, startPoint y: 109, endPoint x: 421, endPoint y: 109, distance: 73.0
click at [421, 109] on td "Nome completo : Ana Carolina Sopressi de Lima" at bounding box center [465, 104] width 98 height 16
copy p "Ana Carolina Sopressi de Lima"
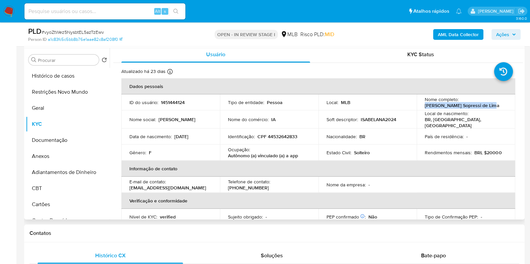
scroll to position [0, 0]
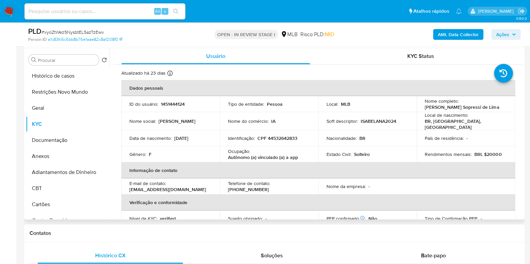
click at [284, 135] on p "CPF 44532642833" at bounding box center [277, 138] width 40 height 6
copy p "44532642833"
click at [56, 93] on button "Restrições Novo Mundo" at bounding box center [65, 92] width 78 height 16
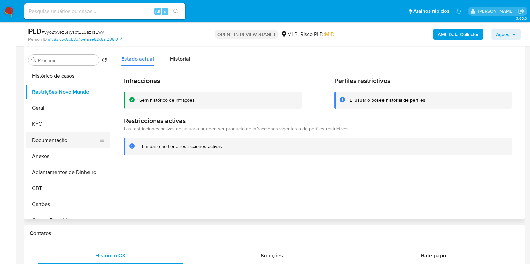
click at [61, 135] on button "Documentação" at bounding box center [65, 140] width 78 height 16
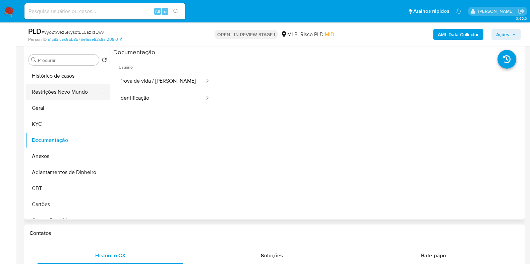
click at [63, 89] on button "Restrições Novo Mundo" at bounding box center [65, 92] width 78 height 16
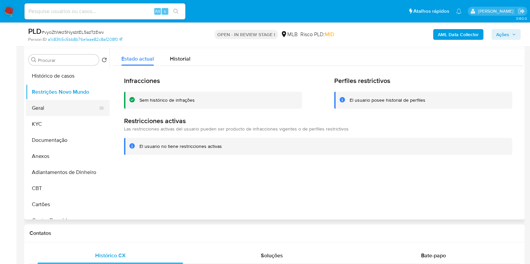
click at [50, 113] on button "Geral" at bounding box center [65, 108] width 78 height 16
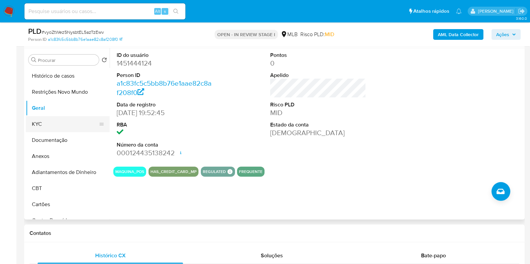
click at [45, 123] on button "KYC" at bounding box center [65, 124] width 78 height 16
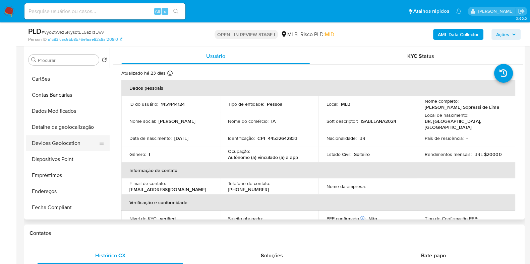
scroll to position [125, 0]
click at [55, 191] on button "Endereços" at bounding box center [65, 192] width 78 height 16
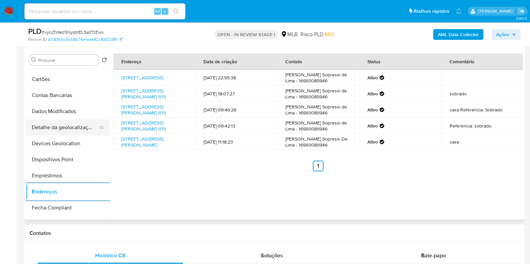
click at [77, 124] on button "Detalhe da geolocalização" at bounding box center [65, 128] width 78 height 16
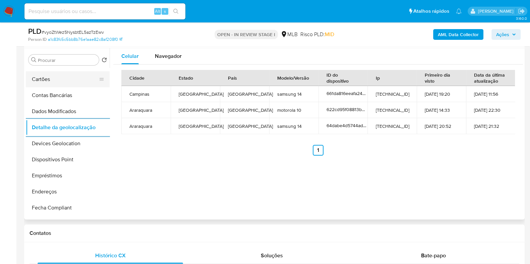
scroll to position [0, 0]
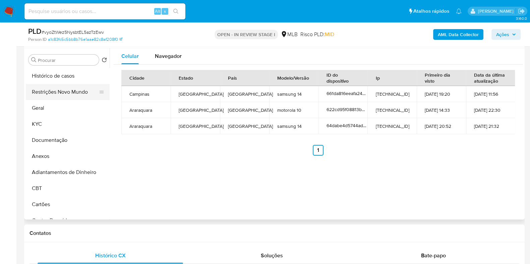
click at [64, 91] on button "Restrições Novo Mundo" at bounding box center [65, 92] width 78 height 16
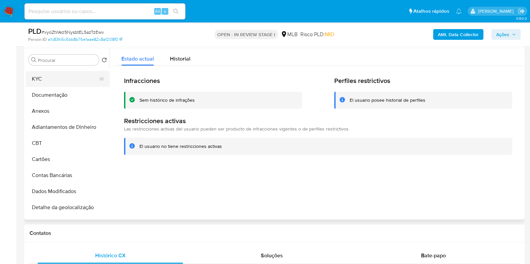
scroll to position [125, 0]
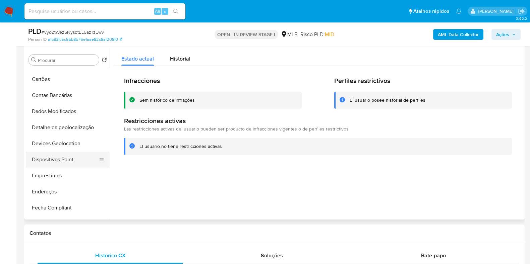
click at [65, 160] on button "Dispositivos Point" at bounding box center [65, 160] width 78 height 16
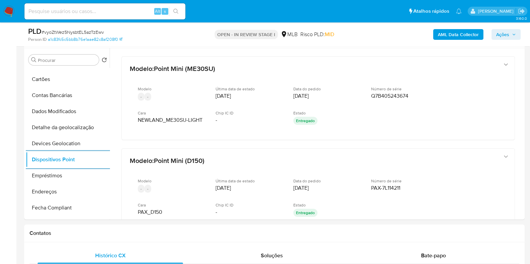
click at [441, 34] on b "AML Data Collector" at bounding box center [458, 34] width 41 height 11
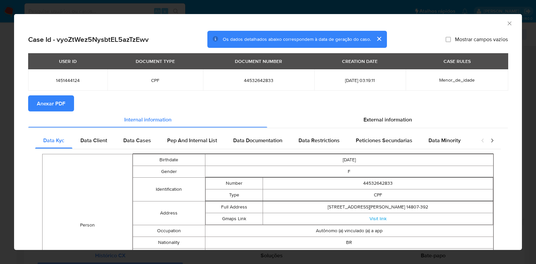
click at [49, 108] on span "Anexar PDF" at bounding box center [51, 103] width 28 height 15
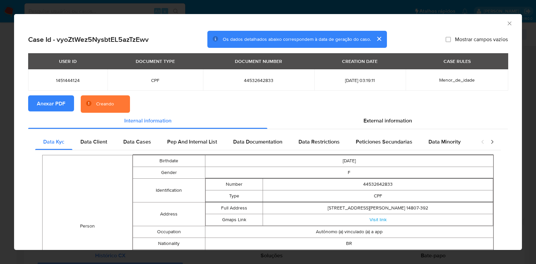
click at [0, 123] on div "AML Data Collector Case Id - vyoZtWez5NysbtEL5azTzEwv Os dados detalhados abaix…" at bounding box center [268, 132] width 536 height 264
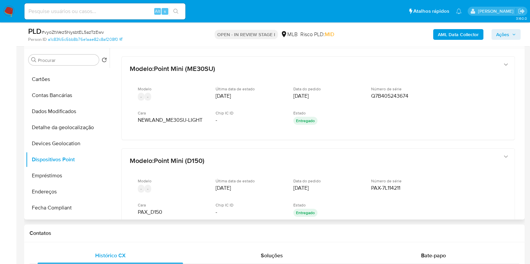
scroll to position [0, 0]
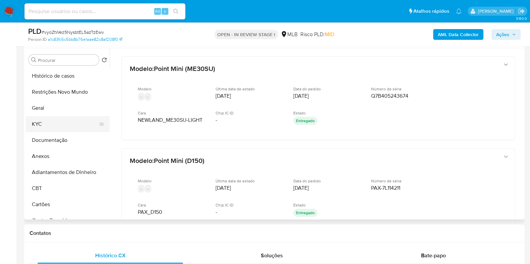
click at [66, 121] on button "KYC" at bounding box center [65, 124] width 78 height 16
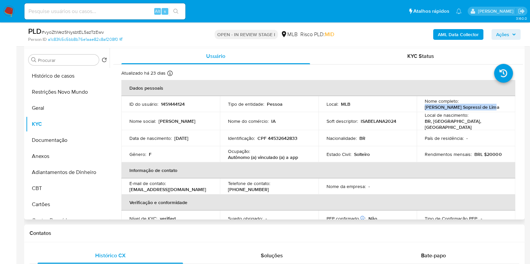
drag, startPoint x: 490, startPoint y: 105, endPoint x: 417, endPoint y: 111, distance: 73.0
click at [417, 111] on td "Nome completo : Ana Carolina Sopressi de Lima" at bounding box center [465, 104] width 98 height 16
copy p "Ana Carolina Sopressi de Lima"
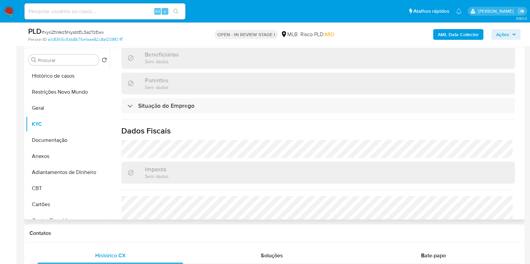
scroll to position [220, 0]
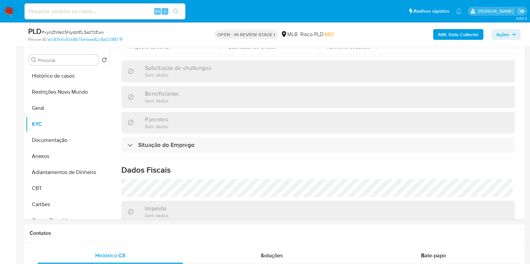
drag, startPoint x: 507, startPoint y: 35, endPoint x: 474, endPoint y: 40, distance: 33.2
click at [507, 35] on span "Ações" at bounding box center [502, 34] width 13 height 11
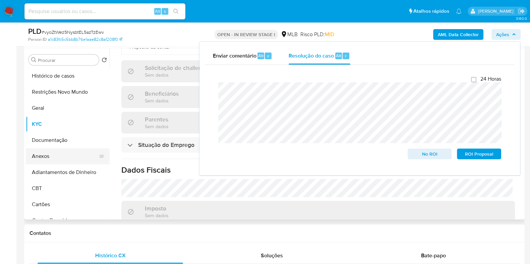
click at [62, 159] on button "Anexos" at bounding box center [65, 156] width 78 height 16
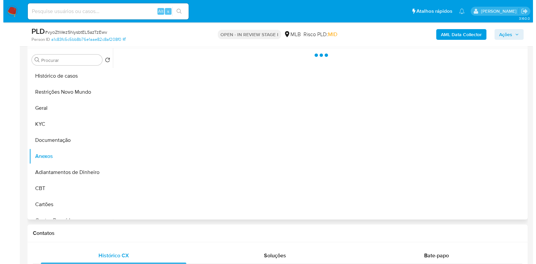
scroll to position [0, 0]
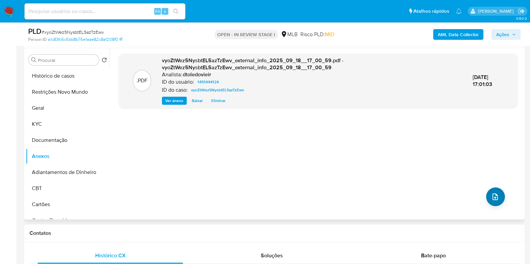
drag, startPoint x: 482, startPoint y: 197, endPoint x: 497, endPoint y: 197, distance: 14.4
click at [482, 197] on div ".PDF vyoZtWez5NysbtEL5azTzEwv_external_info_2025_09_18__17_00_59.pdf - vyoZtWez…" at bounding box center [318, 134] width 399 height 161
click at [494, 197] on icon "upload-file" at bounding box center [495, 197] width 8 height 8
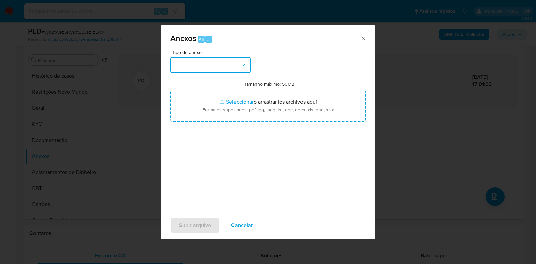
click at [217, 63] on button "button" at bounding box center [210, 65] width 80 height 16
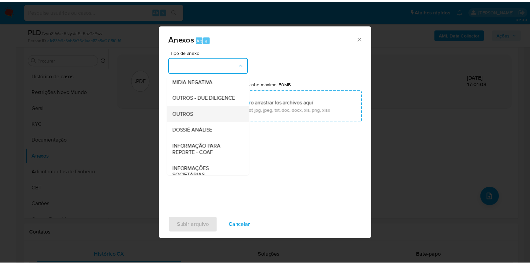
scroll to position [103, 0]
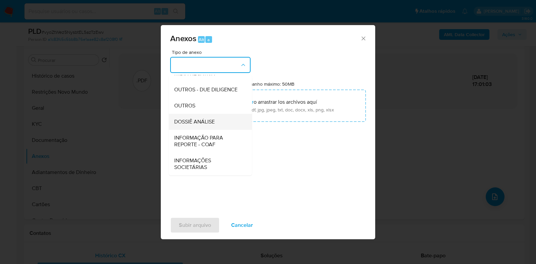
click at [212, 122] on span "DOSSIÊ ANÁLISE" at bounding box center [194, 122] width 41 height 7
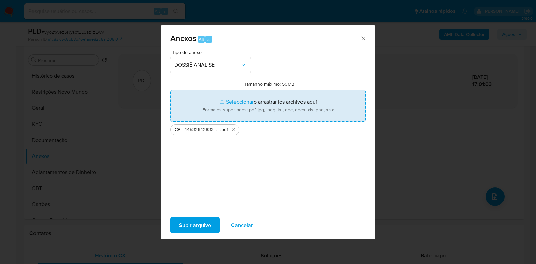
type input "C:\fakepath\Mulan 1451444124_2025_09_18_08_51_42.xlsx"
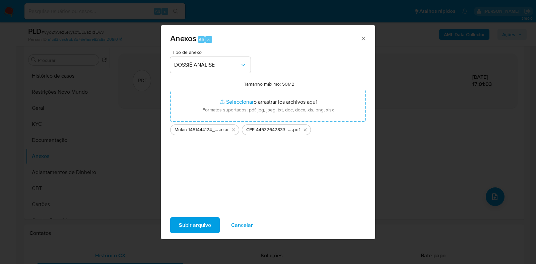
click at [187, 227] on span "Subir arquivo" at bounding box center [195, 225] width 32 height 15
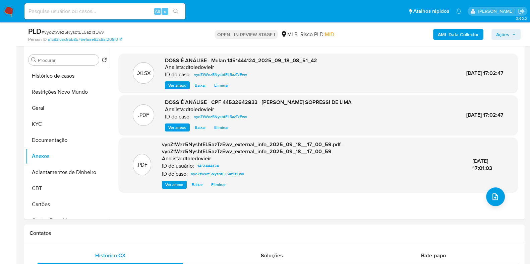
click at [509, 32] on span "Ações" at bounding box center [502, 34] width 13 height 11
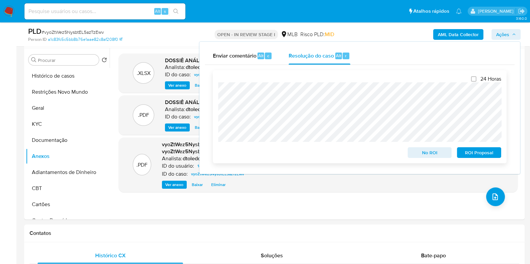
click at [417, 153] on span "No ROI" at bounding box center [429, 152] width 35 height 9
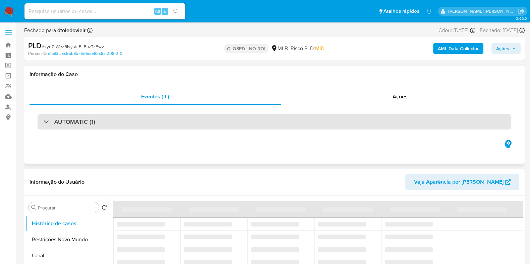
select select "10"
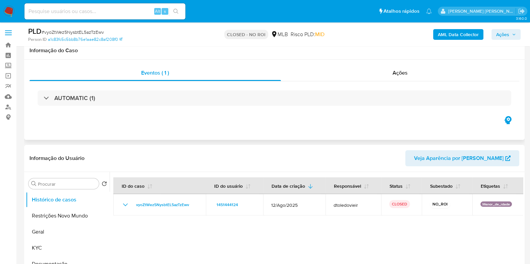
scroll to position [83, 0]
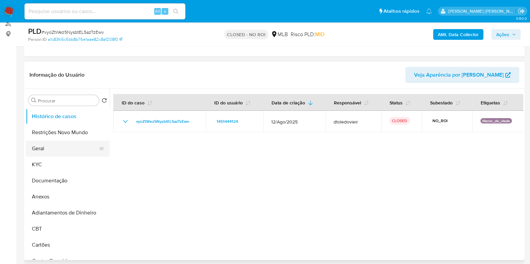
click at [51, 146] on button "Geral" at bounding box center [65, 149] width 78 height 16
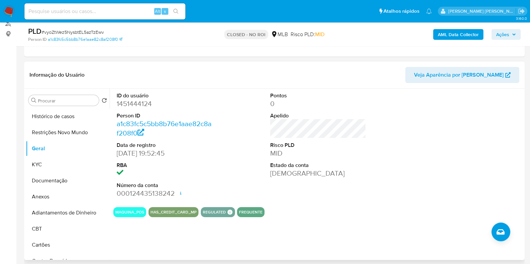
click at [134, 104] on dd "1451444124" at bounding box center [165, 103] width 96 height 9
copy dd "1451444124"
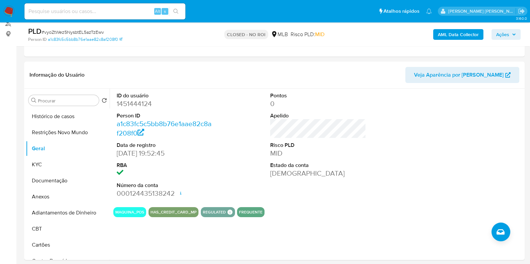
click at [129, 10] on input at bounding box center [104, 11] width 161 height 9
paste input "264851355"
type input "264851355"
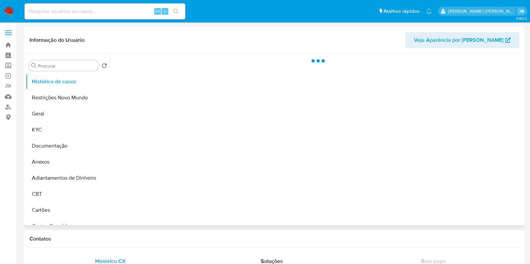
select select "10"
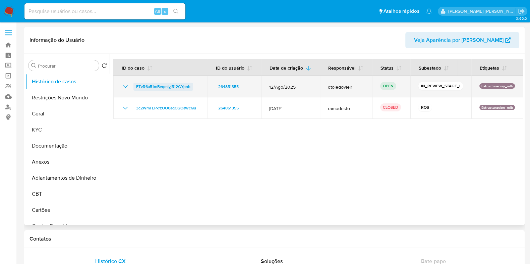
click at [157, 85] on span "ETvR6a51mBvqmiyj512GYpnb" at bounding box center [163, 87] width 54 height 8
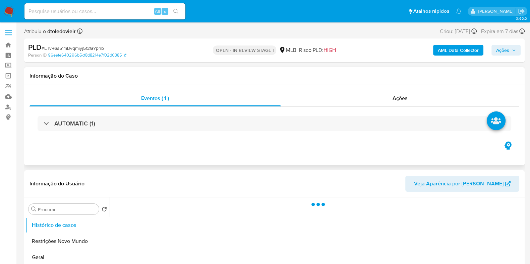
select select "10"
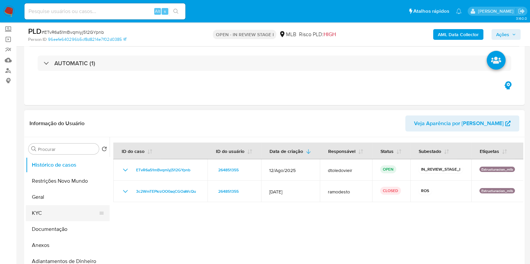
scroll to position [83, 0]
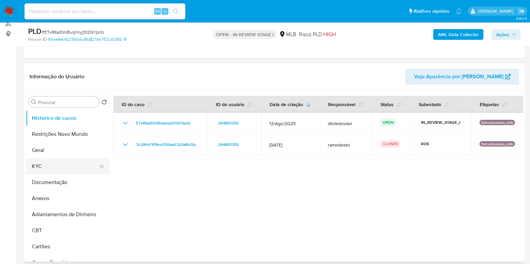
click at [50, 166] on button "KYC" at bounding box center [65, 166] width 78 height 16
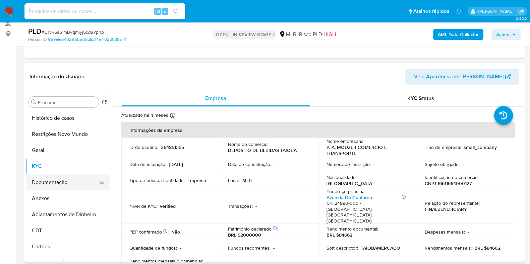
click at [54, 185] on button "Documentação" at bounding box center [65, 183] width 78 height 16
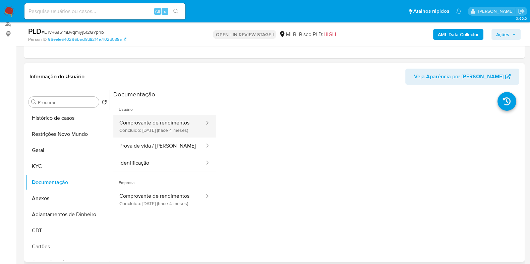
click at [174, 127] on button "Comprovante de rendimentos Concluído: 05/05/2025 (hace 4 meses)" at bounding box center [159, 126] width 92 height 23
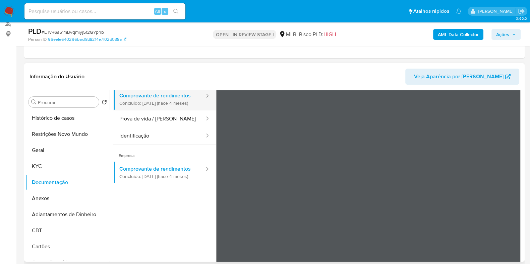
scroll to position [0, 0]
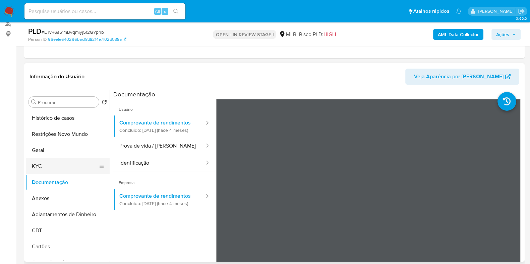
click at [44, 166] on button "KYC" at bounding box center [65, 166] width 78 height 16
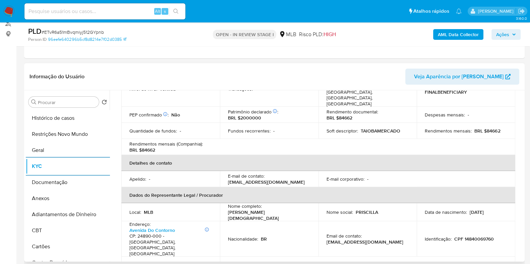
scroll to position [194, 0]
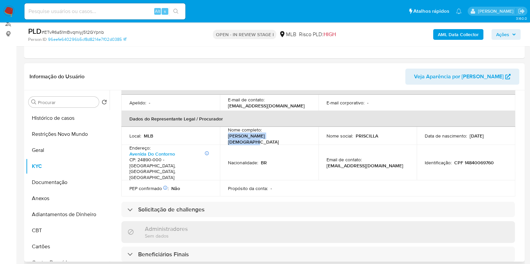
drag, startPoint x: 282, startPoint y: 127, endPoint x: 224, endPoint y: 129, distance: 58.3
click at [224, 129] on td "Nome completo : Priscilla Almeida Mouzer" at bounding box center [269, 136] width 98 height 18
copy p "Priscilla Almeida Mouzer"
click at [481, 160] on p "CPF 14840069760" at bounding box center [474, 163] width 40 height 6
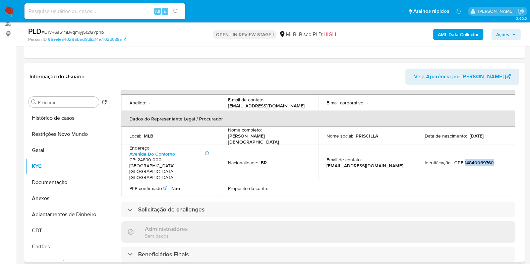
copy p "14840069760"
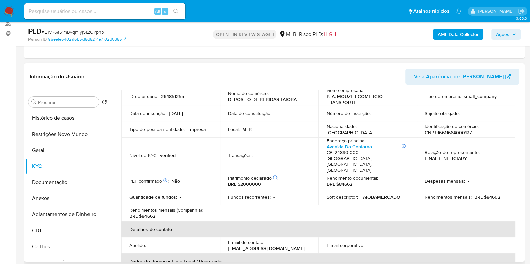
scroll to position [0, 0]
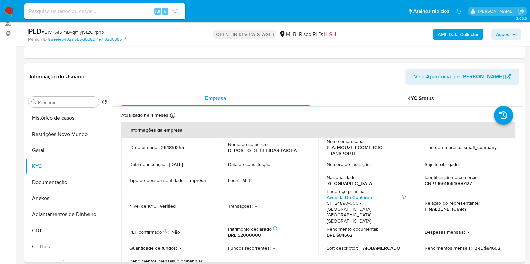
click at [450, 184] on p "CNPJ 16611664000127" at bounding box center [447, 184] width 47 height 6
copy p "16611664000127"
drag, startPoint x: 357, startPoint y: 153, endPoint x: 324, endPoint y: 150, distance: 33.3
click at [324, 150] on td "Nome empresarial : P. A. MOUZER COMERCIO E TRANSPORTE" at bounding box center [367, 147] width 98 height 18
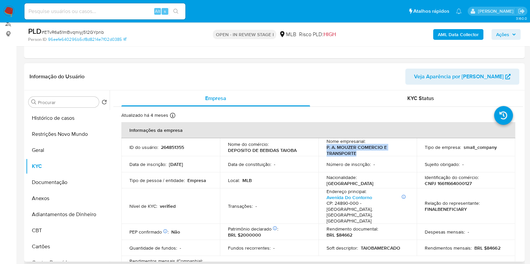
click at [372, 150] on p "P. A. MOUZER COMERCIO E TRANSPORTE" at bounding box center [366, 150] width 80 height 12
drag, startPoint x: 303, startPoint y: 150, endPoint x: 226, endPoint y: 151, distance: 76.4
click at [226, 151] on td "Nome do comércio : DEPOSITO DE BEBIDAS TAIOBA" at bounding box center [269, 147] width 98 height 18
click at [329, 137] on th "Informações da empresa" at bounding box center [318, 130] width 394 height 16
drag, startPoint x: 301, startPoint y: 149, endPoint x: 225, endPoint y: 152, distance: 76.1
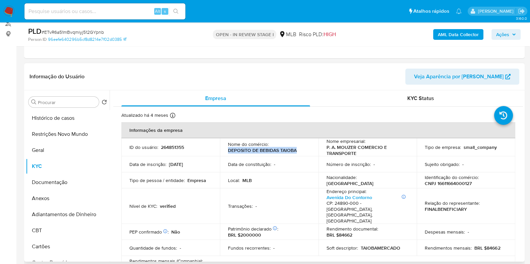
click at [225, 152] on td "Nome do comércio : DEPOSITO DE BEBIDAS TAIOBA" at bounding box center [269, 147] width 98 height 18
copy p "DEPOSITO DE BEBIDAS TAIOBA"
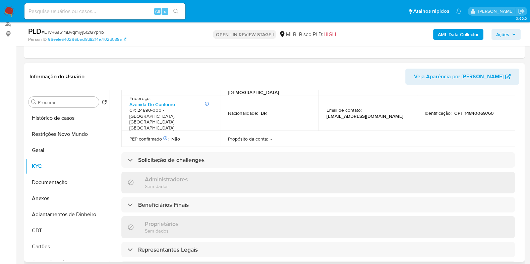
scroll to position [403, 0]
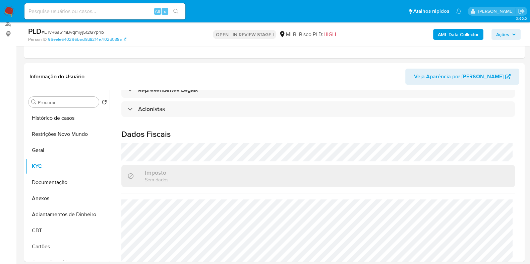
click at [513, 35] on icon "button" at bounding box center [513, 35] width 3 height 2
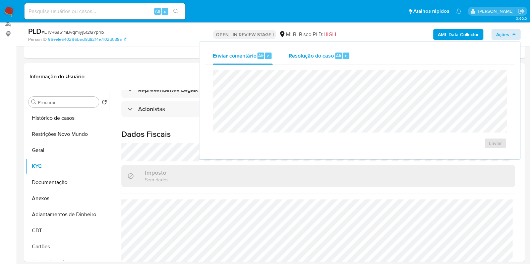
click at [299, 59] on div "Resolução do caso Alt r" at bounding box center [318, 55] width 61 height 17
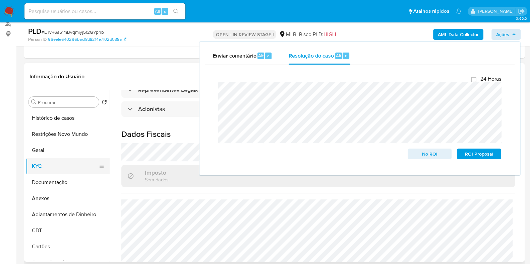
click at [55, 170] on button "KYC" at bounding box center [65, 166] width 78 height 16
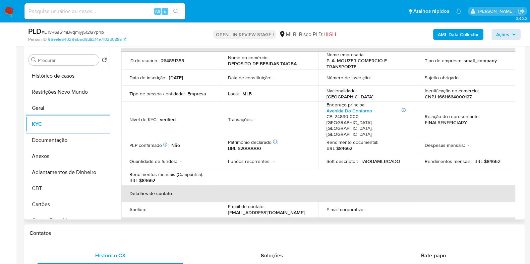
scroll to position [26, 0]
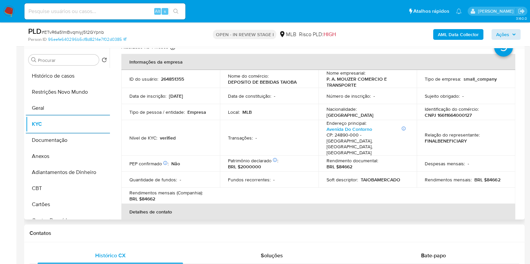
click at [454, 116] on p "CNPJ 16611664000127" at bounding box center [447, 115] width 47 height 6
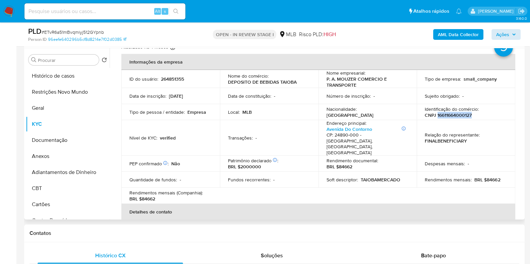
click at [454, 116] on p "CNPJ 16611664000127" at bounding box center [447, 115] width 47 height 6
copy p "16611664000127"
click at [61, 92] on button "Restrições Novo Mundo" at bounding box center [65, 92] width 78 height 16
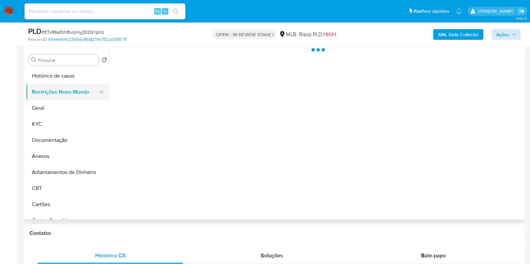
scroll to position [0, 0]
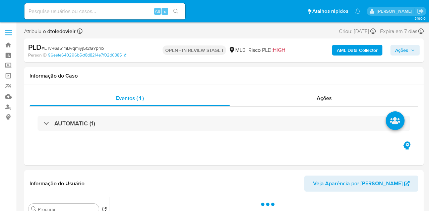
select select "10"
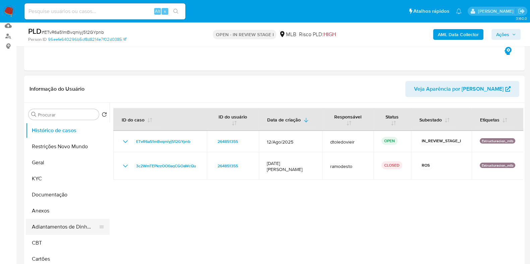
scroll to position [167, 0]
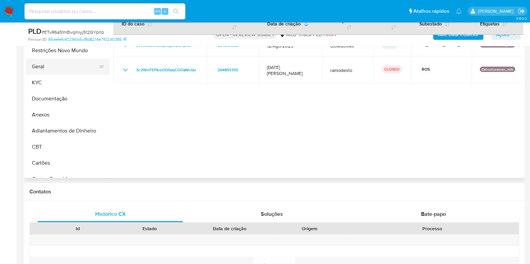
drag, startPoint x: 69, startPoint y: 53, endPoint x: 54, endPoint y: 63, distance: 18.1
click at [69, 53] on button "Restrições Novo Mundo" at bounding box center [68, 51] width 84 height 16
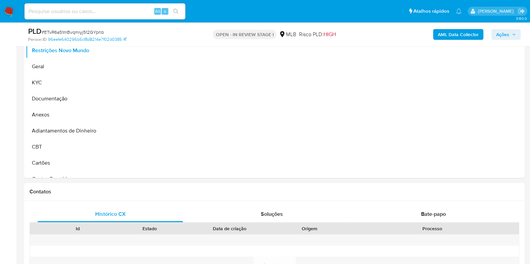
scroll to position [126, 0]
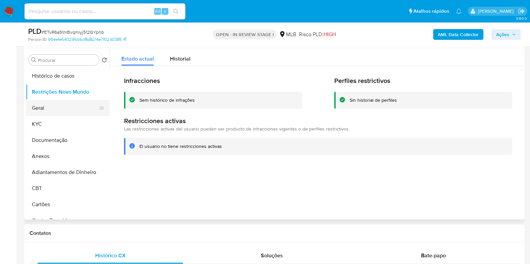
click at [54, 110] on button "Geral" at bounding box center [65, 108] width 78 height 16
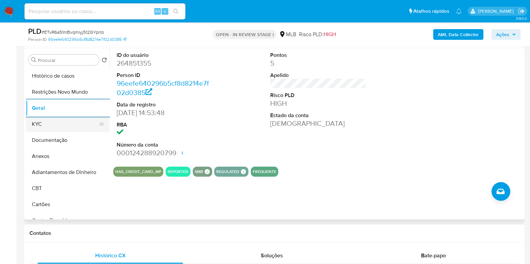
click at [47, 127] on button "KYC" at bounding box center [65, 124] width 78 height 16
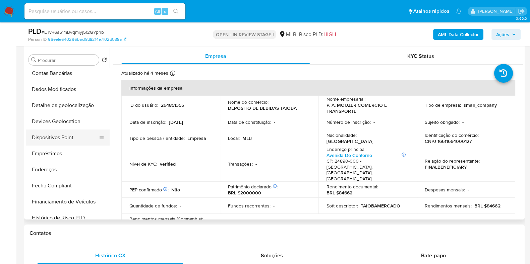
scroll to position [167, 0]
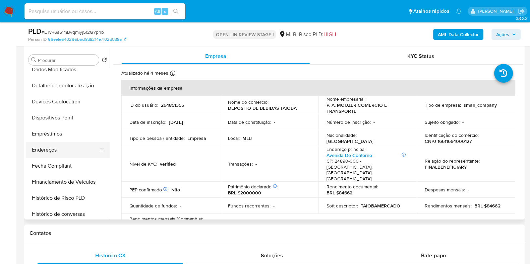
click at [49, 154] on button "Endereços" at bounding box center [65, 150] width 78 height 16
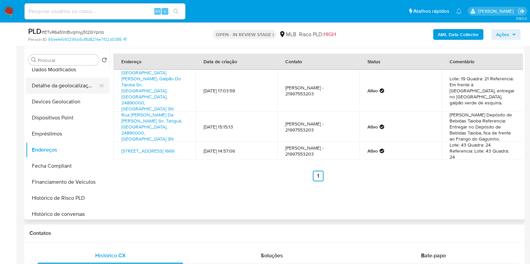
click at [72, 87] on button "Detalhe da geolocalização" at bounding box center [65, 86] width 78 height 16
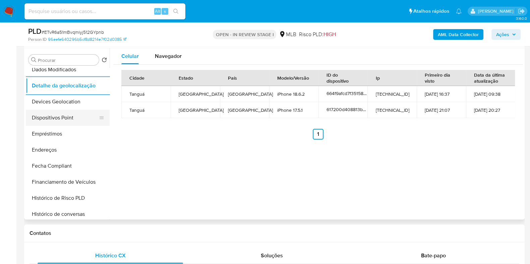
scroll to position [0, 0]
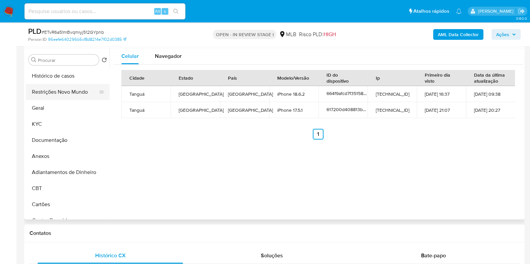
click at [65, 93] on button "Restrições Novo Mundo" at bounding box center [65, 92] width 78 height 16
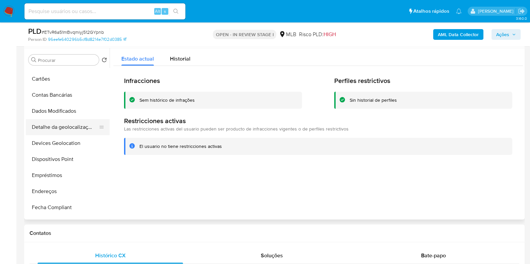
scroll to position [125, 0]
click at [69, 161] on button "Dispositivos Point" at bounding box center [65, 160] width 78 height 16
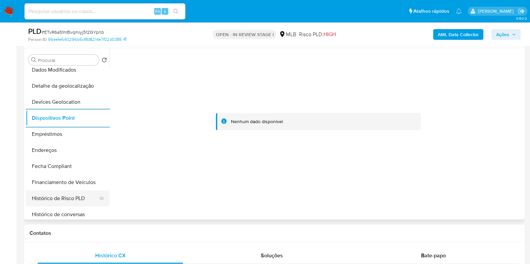
scroll to position [315, 0]
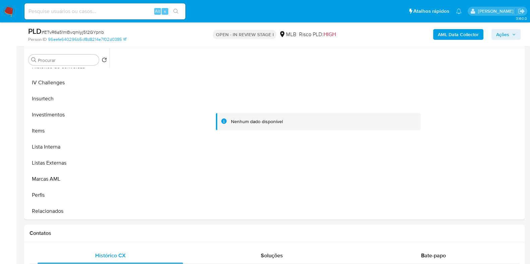
drag, startPoint x: 462, startPoint y: 44, endPoint x: 461, endPoint y: 39, distance: 5.1
click at [429, 44] on div "PLD # ETvR6a51mBvqmiyj512GYpnb Person ID 96eefe640296b5cf8d8214e7f02d0385 OPEN …" at bounding box center [274, 34] width 500 height 24
click at [429, 38] on b "AML Data Collector" at bounding box center [458, 34] width 41 height 11
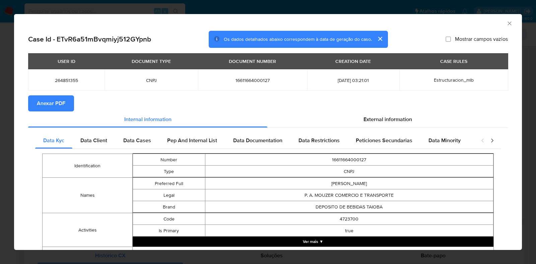
click at [66, 103] on button "Anexar PDF" at bounding box center [51, 103] width 46 height 16
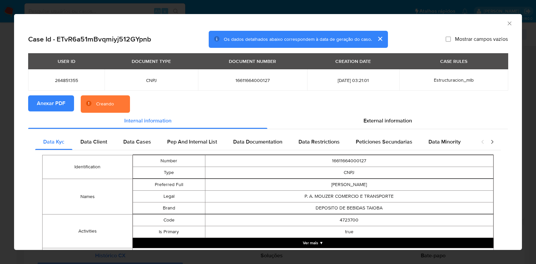
click at [4, 106] on div "AML Data Collector Case Id - ETvR6a51mBvqmiyj512GYpnb Os dados detalhados abaix…" at bounding box center [268, 132] width 536 height 264
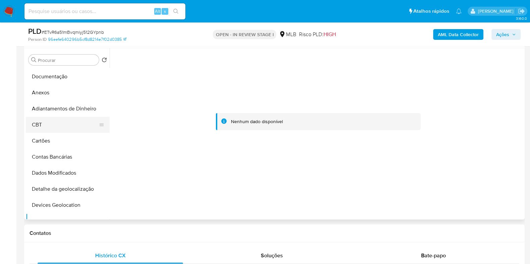
scroll to position [0, 0]
click at [47, 119] on button "KYC" at bounding box center [65, 124] width 78 height 16
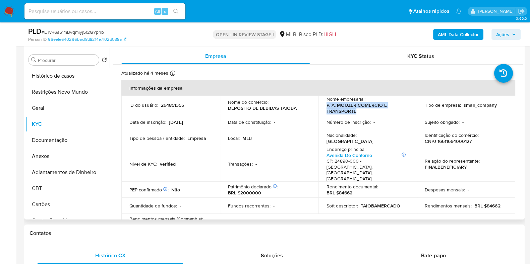
drag, startPoint x: 335, startPoint y: 112, endPoint x: 322, endPoint y: 109, distance: 13.3
click at [322, 109] on td "Nome empresarial : P. A. MOUZER COMERCIO E TRANSPORTE" at bounding box center [367, 105] width 98 height 18
copy p "P. A. MOUZER COMERCIO E TRANSPORTE"
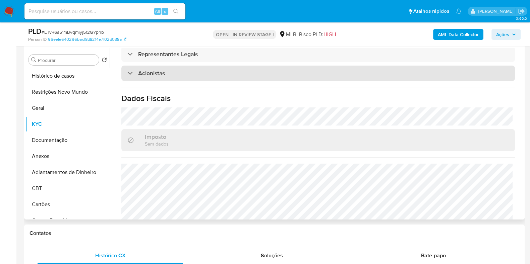
scroll to position [403, 0]
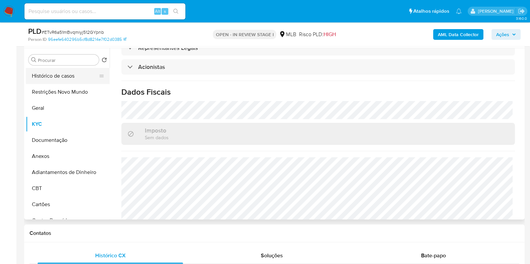
click at [68, 76] on button "Histórico de casos" at bounding box center [65, 76] width 78 height 16
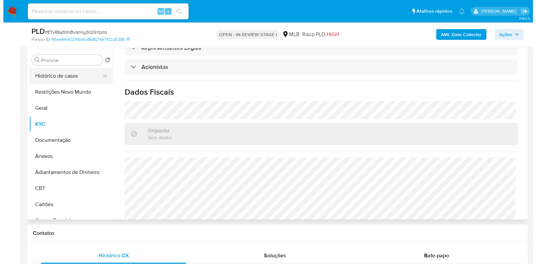
scroll to position [0, 0]
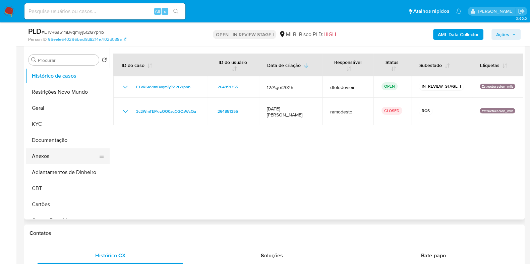
click at [59, 155] on button "Anexos" at bounding box center [65, 156] width 78 height 16
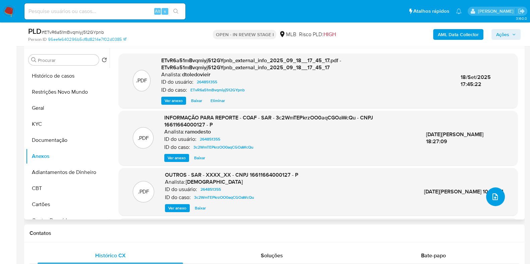
click at [429, 193] on span "upload-file" at bounding box center [495, 197] width 8 height 8
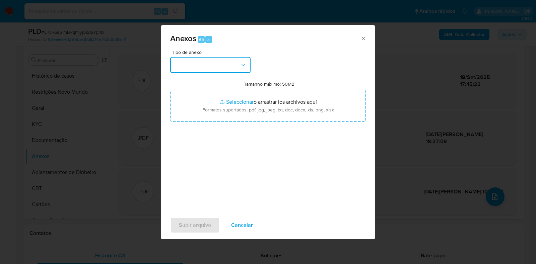
click at [209, 64] on button "button" at bounding box center [210, 65] width 80 height 16
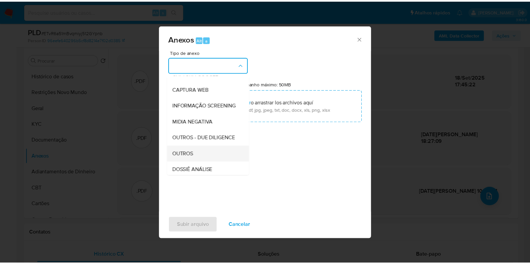
scroll to position [103, 0]
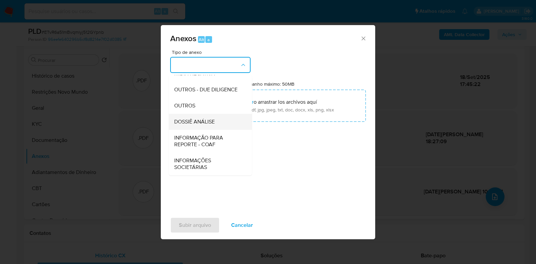
click at [206, 121] on span "DOSSIÊ ANÁLISE" at bounding box center [194, 122] width 41 height 7
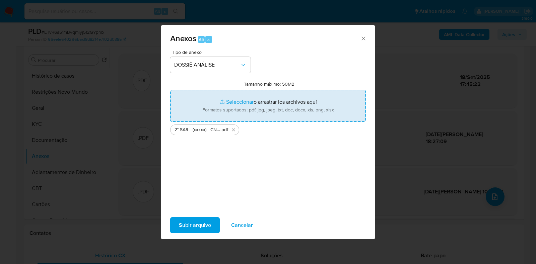
type input "C:\fakepath\Mulan 264851355_2025_09_18_08_52_37.xlsx"
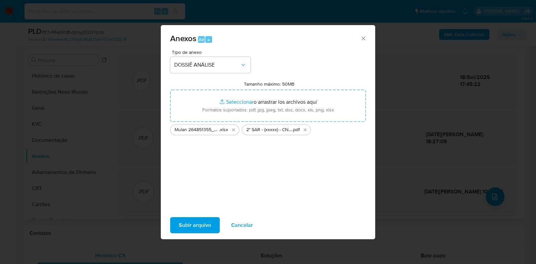
click at [191, 211] on span "Subir arquivo" at bounding box center [195, 225] width 32 height 15
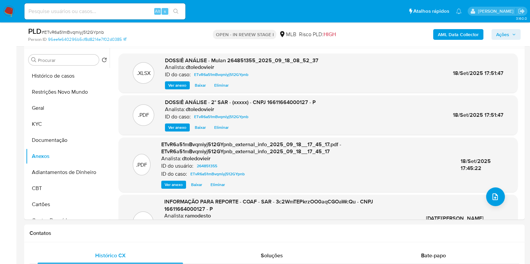
click at [429, 31] on span "Ações" at bounding box center [506, 34] width 20 height 9
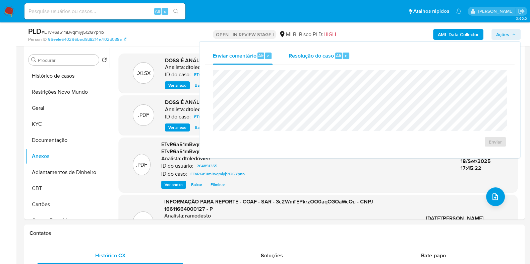
click at [333, 55] on span "Resolução do caso" at bounding box center [310, 56] width 45 height 8
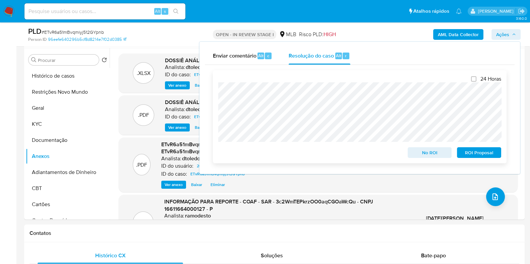
click at [429, 153] on span "ROI Proposal" at bounding box center [478, 152] width 35 height 9
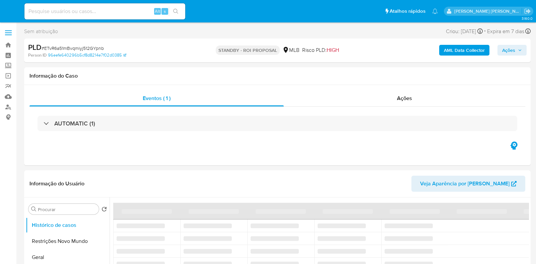
select select "10"
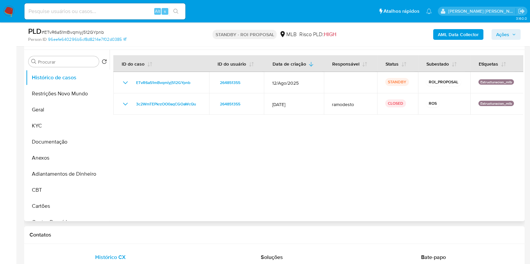
scroll to position [126, 0]
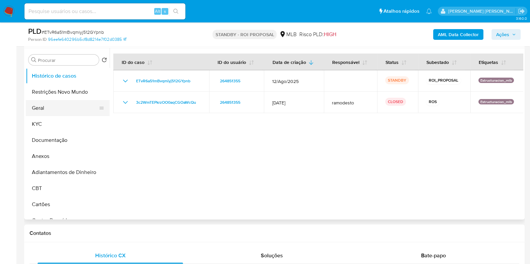
click at [43, 110] on button "Geral" at bounding box center [65, 108] width 78 height 16
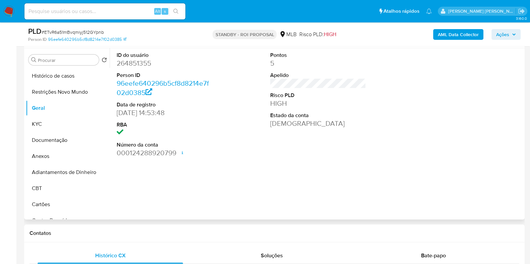
click at [127, 63] on dd "264851355" at bounding box center [165, 63] width 96 height 9
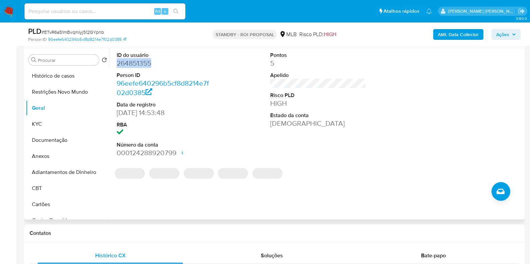
click at [127, 63] on dd "264851355" at bounding box center [165, 63] width 96 height 9
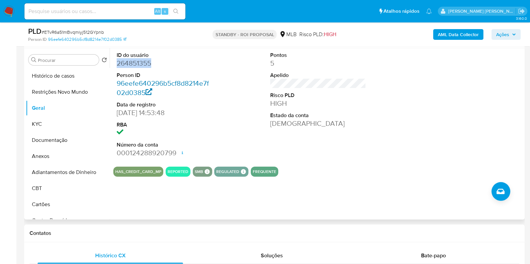
copy dd "264851355"
click at [120, 13] on input at bounding box center [104, 11] width 161 height 9
paste input "539319877"
type input "539319877"
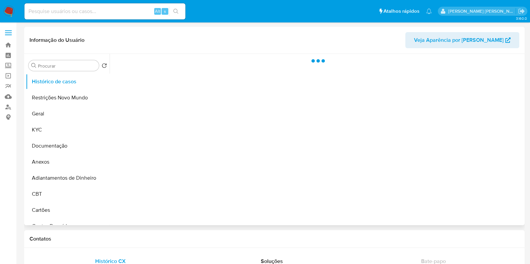
select select "10"
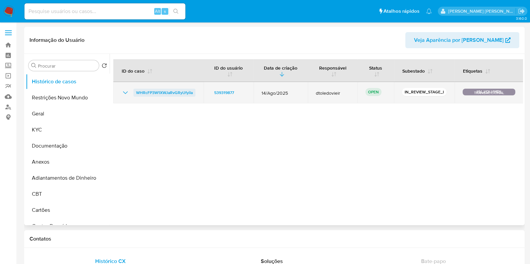
click at [178, 93] on span "WHRcFP3W1XWJaRvGRyUfyiIa" at bounding box center [164, 93] width 57 height 8
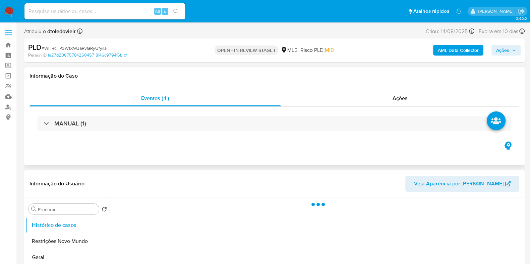
select select "10"
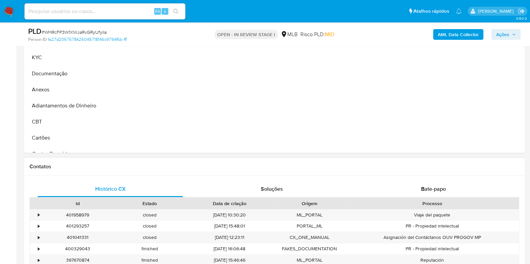
scroll to position [209, 0]
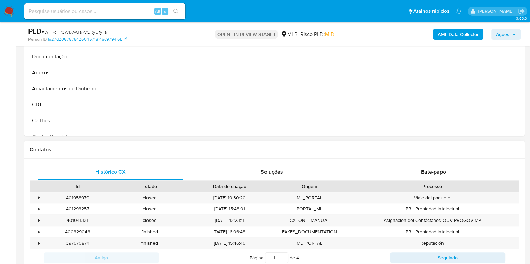
click at [419, 162] on div "Histórico CX Soluções Bate-papo Id Estado Data de criação Origem Processo • 401…" at bounding box center [274, 223] width 500 height 129
click at [419, 167] on div "Bate-papo" at bounding box center [432, 172] width 145 height 16
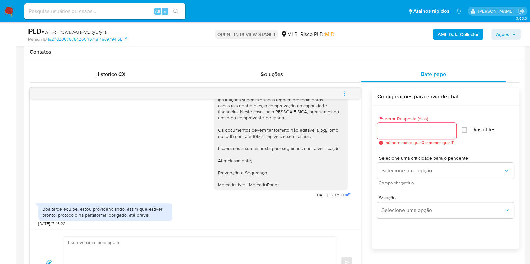
scroll to position [335, 0]
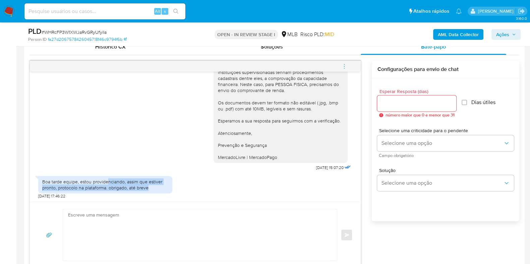
drag, startPoint x: 154, startPoint y: 188, endPoint x: 107, endPoint y: 182, distance: 47.7
click at [108, 182] on div "Boa tarde equipe, estou providenciando, assim que estiver pronto, protocolo na …" at bounding box center [105, 185] width 126 height 12
click at [120, 141] on div "Ola, Estamos realizando uma verificação adicional de segurança em contas de usu…" at bounding box center [195, 84] width 314 height 178
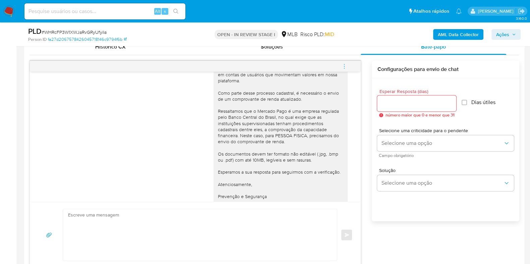
scroll to position [0, 0]
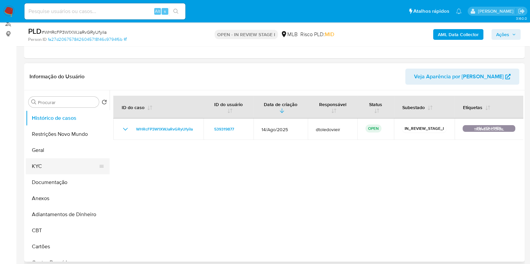
drag, startPoint x: 53, startPoint y: 168, endPoint x: 47, endPoint y: 162, distance: 8.3
click at [53, 168] on button "KYC" at bounding box center [65, 166] width 78 height 16
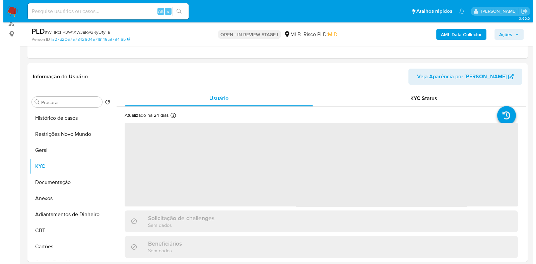
scroll to position [126, 0]
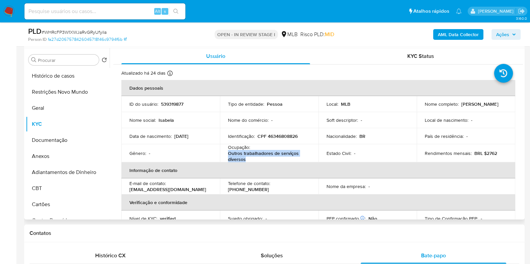
drag, startPoint x: 249, startPoint y: 158, endPoint x: 224, endPoint y: 157, distance: 24.1
click at [224, 157] on td "Ocupação : Outros trabalhadores de serviços diversos" at bounding box center [269, 153] width 98 height 18
copy p "Outros trabalhadores de serviços diversos"
click at [69, 135] on button "Documentação" at bounding box center [65, 140] width 78 height 16
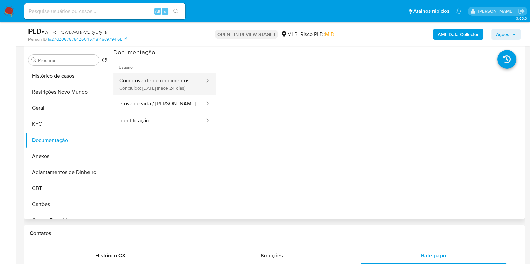
click at [183, 92] on button "Comprovante de rendimentos Concluído: [DATE] (hace 24 días)" at bounding box center [159, 84] width 92 height 23
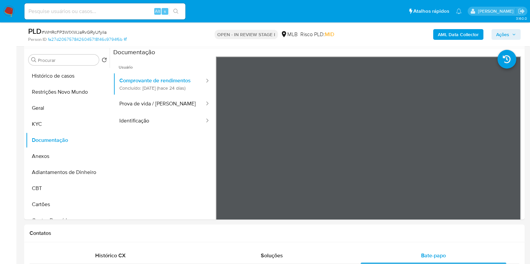
click at [464, 32] on b "AML Data Collector" at bounding box center [458, 34] width 41 height 11
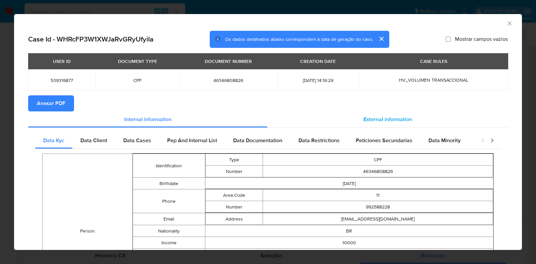
click at [375, 116] on span "External information" at bounding box center [388, 120] width 49 height 8
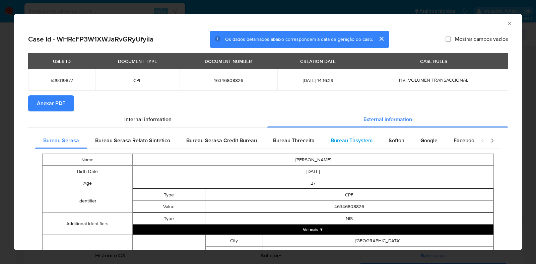
click at [332, 140] on span "Bureau Thsystem" at bounding box center [352, 141] width 42 height 8
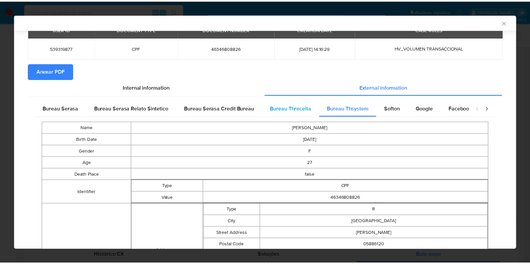
scroll to position [0, 0]
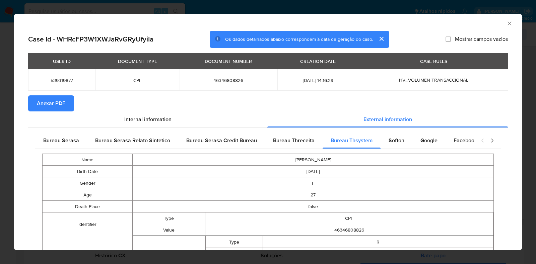
click at [221, 80] on span "46346808826" at bounding box center [229, 80] width 82 height 6
copy span "46346808826"
click at [9, 135] on div "AML Data Collector Case Id - WHRcFP3W1XWJaRvGRyUfyiIa Os dados detalhados abaix…" at bounding box center [268, 132] width 536 height 264
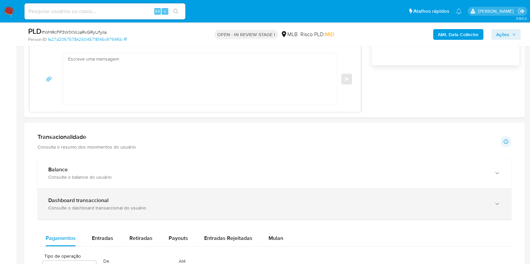
scroll to position [544, 0]
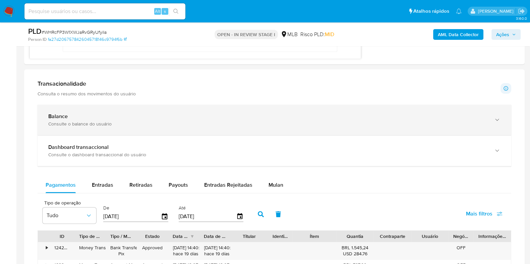
click at [122, 123] on div "Consulte o balance do usuário" at bounding box center [267, 124] width 439 height 6
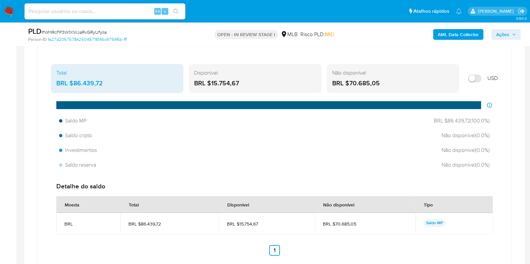
scroll to position [628, 0]
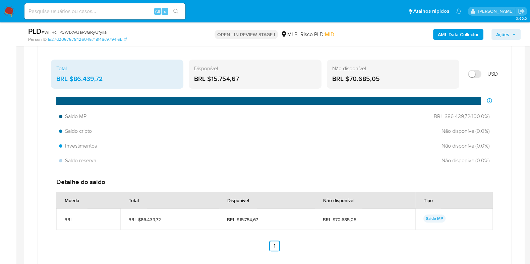
drag, startPoint x: 126, startPoint y: 78, endPoint x: 121, endPoint y: 78, distance: 5.0
click at [121, 78] on div "BRL $86.439,72" at bounding box center [117, 79] width 122 height 9
drag, startPoint x: 110, startPoint y: 78, endPoint x: 73, endPoint y: 79, distance: 37.2
click at [73, 79] on div "BRL $86.439,72" at bounding box center [117, 79] width 122 height 9
drag, startPoint x: 246, startPoint y: 79, endPoint x: 212, endPoint y: 79, distance: 33.2
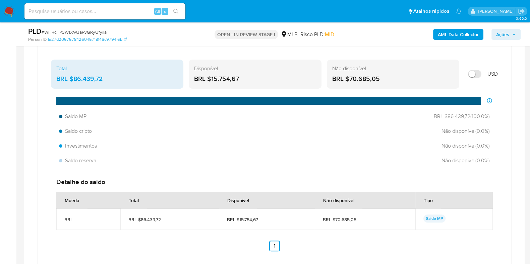
click at [212, 79] on div "BRL $15.754,67" at bounding box center [255, 79] width 122 height 9
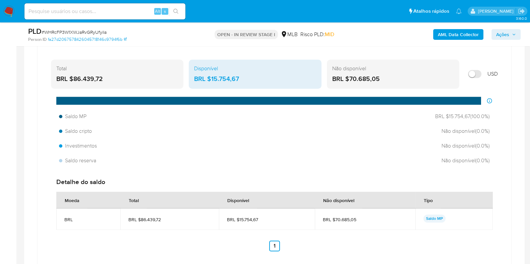
drag, startPoint x: 387, startPoint y: 77, endPoint x: 349, endPoint y: 80, distance: 38.0
click at [349, 80] on div "BRL $70.685,05" at bounding box center [393, 79] width 122 height 9
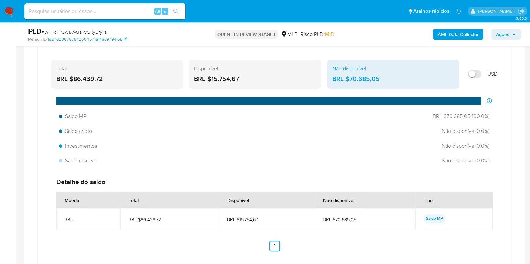
click at [211, 81] on div "BRL $15.754,67" at bounding box center [255, 79] width 122 height 9
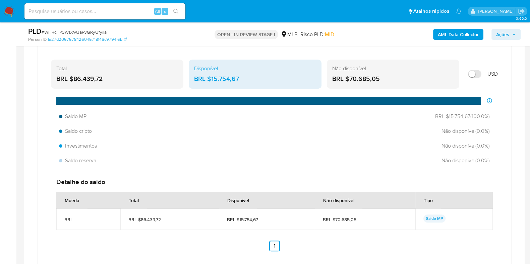
drag, startPoint x: 386, startPoint y: 81, endPoint x: 350, endPoint y: 81, distance: 35.8
click at [350, 81] on div "BRL $70.685,05" at bounding box center [393, 79] width 122 height 9
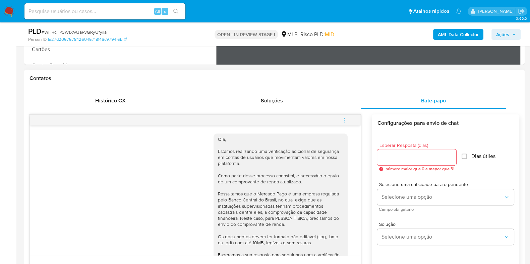
scroll to position [42, 0]
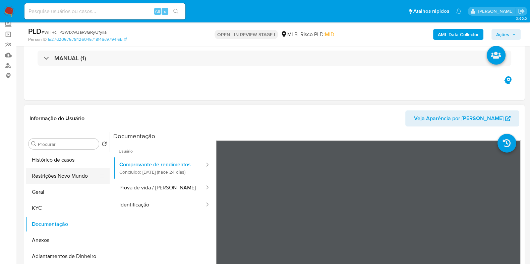
drag, startPoint x: 45, startPoint y: 189, endPoint x: 56, endPoint y: 182, distance: 12.6
click at [45, 189] on button "Geral" at bounding box center [68, 192] width 84 height 16
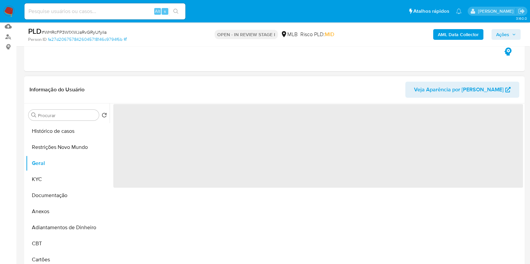
scroll to position [83, 0]
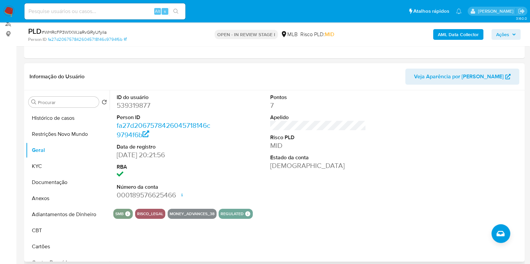
click at [136, 101] on dd "539319877" at bounding box center [165, 105] width 96 height 9
click at [135, 103] on dd "539319877" at bounding box center [165, 105] width 96 height 9
copy dd "539319877"
click at [505, 31] on span "Ações" at bounding box center [502, 34] width 13 height 11
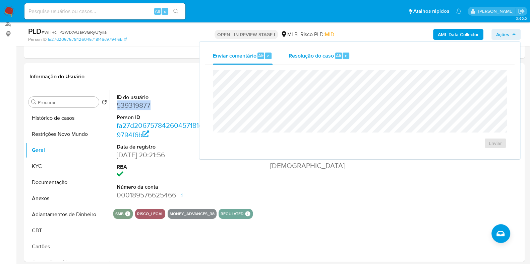
click at [336, 57] on span "Alt" at bounding box center [338, 56] width 5 height 6
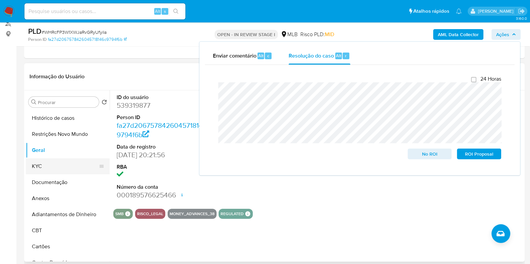
click at [41, 165] on button "KYC" at bounding box center [65, 166] width 78 height 16
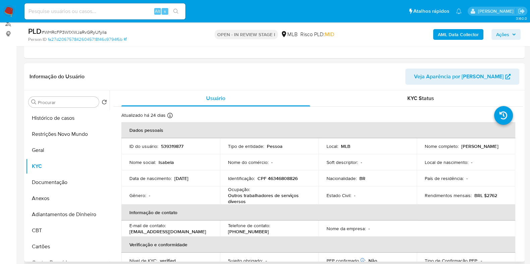
drag, startPoint x: 471, startPoint y: 151, endPoint x: 418, endPoint y: 151, distance: 52.9
click at [418, 151] on td "Nome completo : Isabela Barbosa Santana" at bounding box center [465, 146] width 98 height 16
copy p "Isabela Barbosa Santana"
click at [280, 181] on p "CPF 46346808826" at bounding box center [277, 179] width 40 height 6
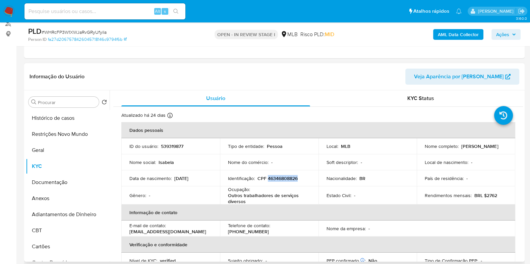
copy p "46346808826"
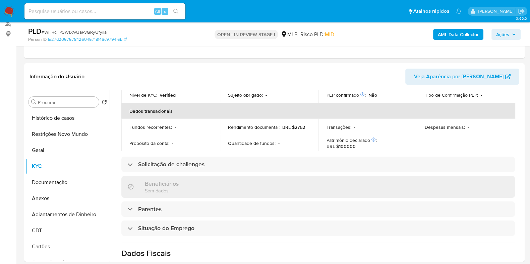
scroll to position [0, 0]
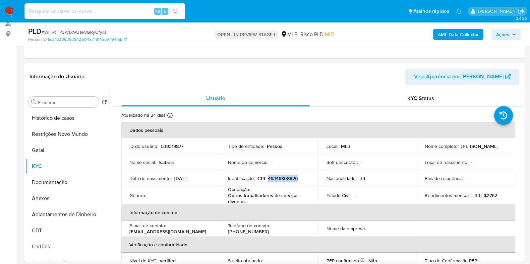
copy p "46346808826"
click at [49, 132] on button "Restrições Novo Mundo" at bounding box center [65, 134] width 78 height 16
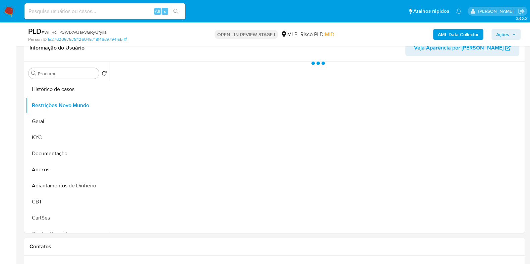
scroll to position [126, 0]
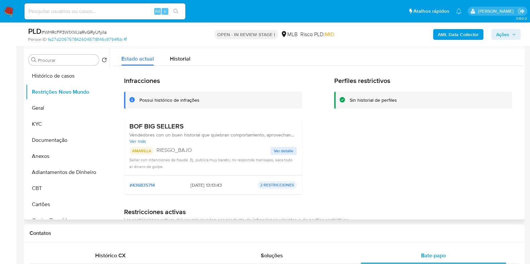
drag, startPoint x: 186, startPoint y: 126, endPoint x: 131, endPoint y: 126, distance: 55.6
click at [131, 126] on h3 "BOF BIG SELLERS" at bounding box center [212, 126] width 167 height 8
click at [68, 142] on button "Documentação" at bounding box center [65, 140] width 78 height 16
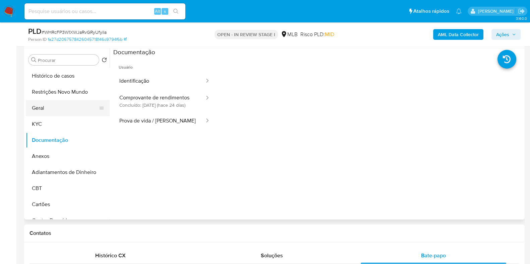
drag, startPoint x: 57, startPoint y: 91, endPoint x: 69, endPoint y: 107, distance: 19.8
click at [60, 109] on ul "Histórico de casos Restrições Novo Mundo Geral KYC Documentação Anexos Adiantam…" at bounding box center [68, 143] width 84 height 151
click at [43, 107] on button "Geral" at bounding box center [65, 108] width 78 height 16
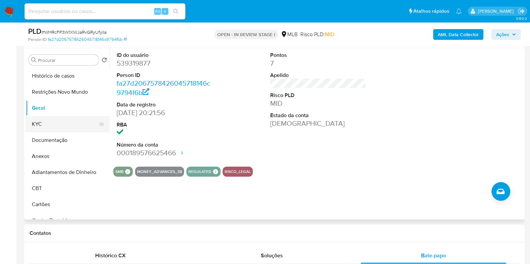
click at [57, 129] on button "KYC" at bounding box center [65, 124] width 78 height 16
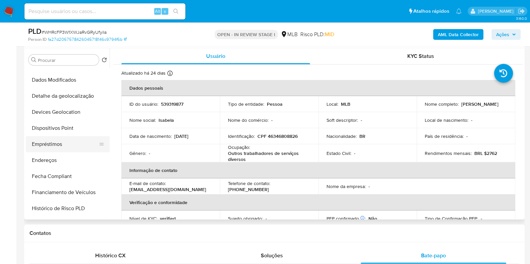
scroll to position [167, 0]
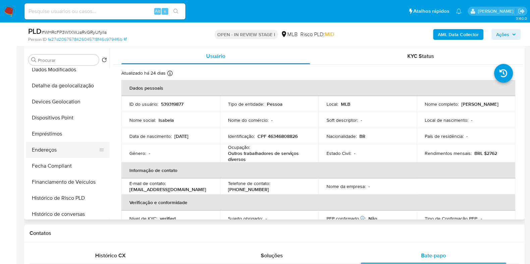
click at [59, 148] on button "Endereços" at bounding box center [65, 150] width 78 height 16
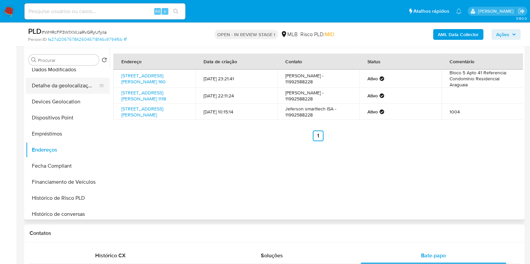
click at [75, 86] on button "Detalhe da geolocalização" at bounding box center [65, 86] width 78 height 16
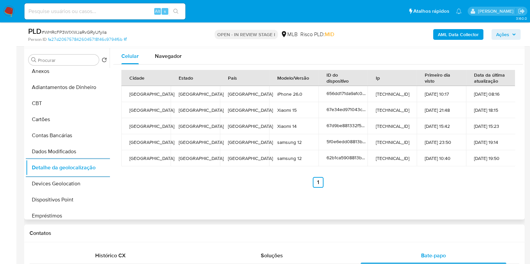
scroll to position [0, 0]
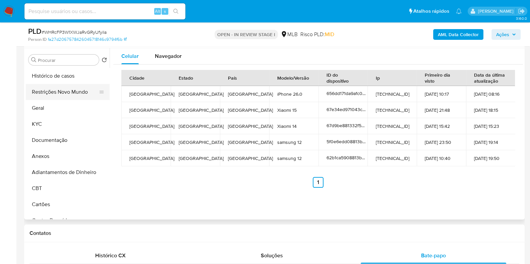
click at [65, 97] on button "Restrições Novo Mundo" at bounding box center [65, 92] width 78 height 16
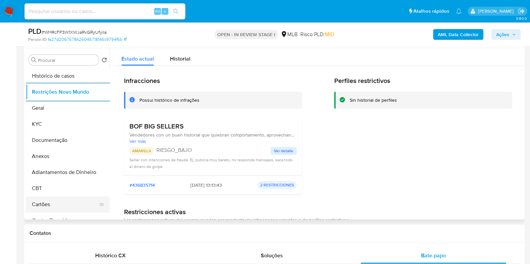
scroll to position [83, 0]
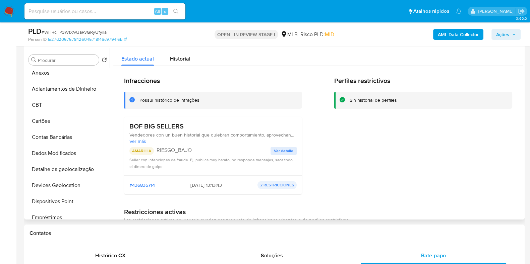
drag, startPoint x: 69, startPoint y: 185, endPoint x: 125, endPoint y: 192, distance: 56.1
click at [70, 185] on button "Devices Geolocation" at bounding box center [68, 186] width 84 height 16
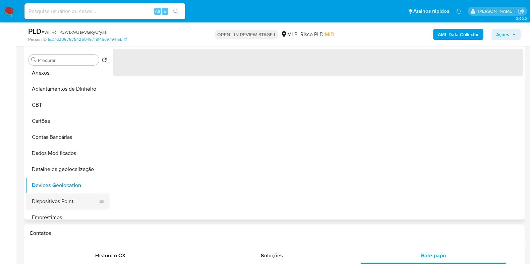
click at [69, 199] on button "Dispositivos Point" at bounding box center [65, 202] width 78 height 16
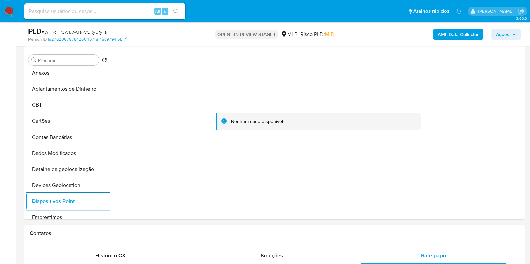
click at [454, 31] on b "AML Data Collector" at bounding box center [458, 34] width 41 height 11
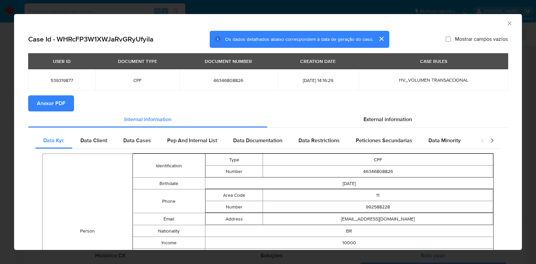
click at [54, 101] on span "Anexar PDF" at bounding box center [51, 103] width 28 height 15
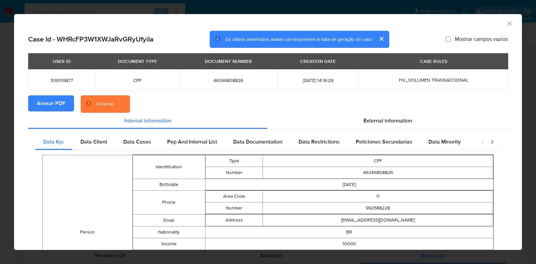
click at [3, 125] on div "AML Data Collector Case Id - WHRcFP3W1XWJaRvGRyUfyiIa Os dados detalhados abaix…" at bounding box center [268, 132] width 536 height 264
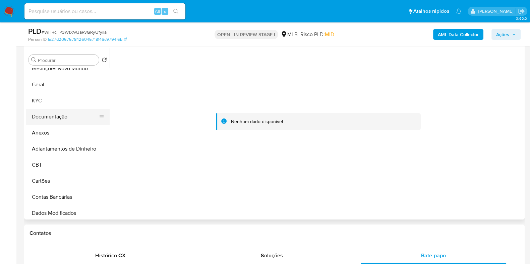
scroll to position [0, 0]
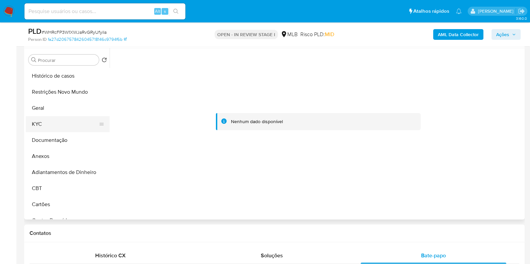
click at [66, 123] on button "KYC" at bounding box center [65, 124] width 78 height 16
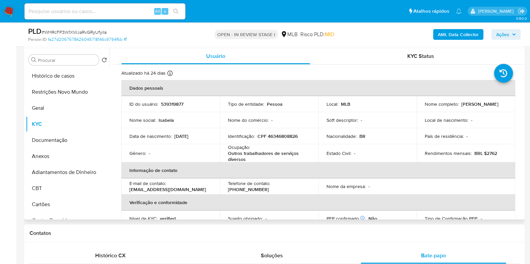
drag, startPoint x: 478, startPoint y: 106, endPoint x: 415, endPoint y: 109, distance: 63.1
click at [416, 109] on td "Nome completo : Isabela Barbosa Santana" at bounding box center [465, 104] width 98 height 16
copy p "Isabela Barbosa Santana"
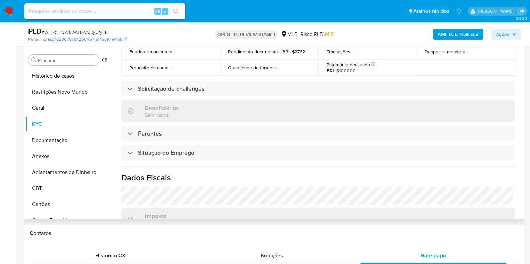
scroll to position [293, 0]
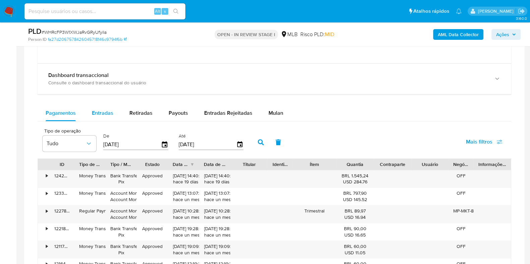
click at [104, 110] on span "Entradas" at bounding box center [102, 113] width 21 height 8
select select "10"
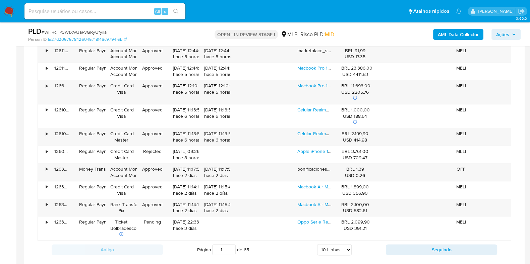
scroll to position [963, 0]
click at [314, 201] on link "Macbook Air M1 2020 13 Cinza-espacial 8gb De Ram - 256gb Ssd - Apple Chip" at bounding box center [378, 204] width 162 height 7
click at [307, 86] on link "Macbook Pro 14 Apple M4 Ssd De 16 Gb, 512 Gb De Espaço, Cor Preta" at bounding box center [370, 85] width 146 height 7
click at [311, 135] on link "Celular Realme 14 Pro 5g Dual Sim 512 Gb 12 Gb Ram Branco" at bounding box center [360, 133] width 127 height 7
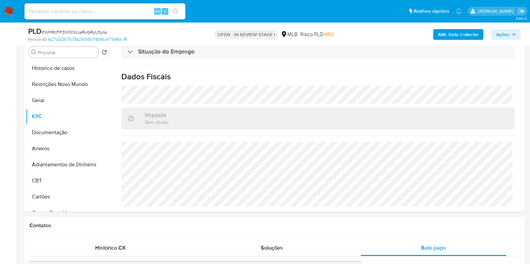
scroll to position [126, 0]
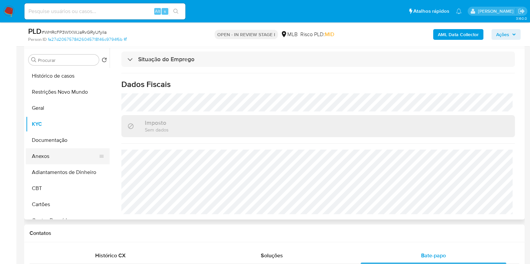
drag, startPoint x: 49, startPoint y: 161, endPoint x: 53, endPoint y: 160, distance: 4.7
click at [50, 161] on button "Anexos" at bounding box center [65, 156] width 78 height 16
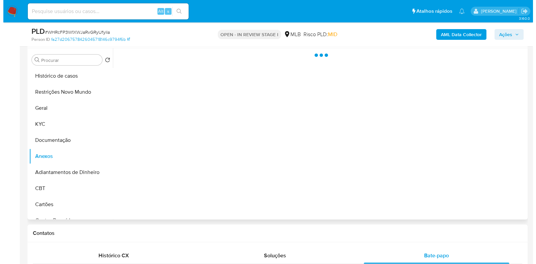
scroll to position [0, 0]
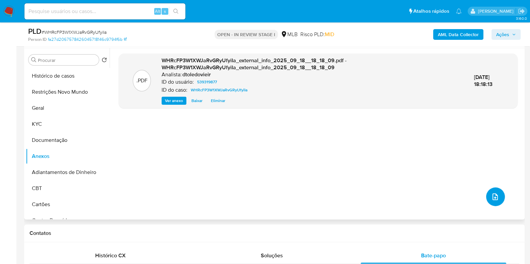
click at [491, 199] on icon "upload-file" at bounding box center [495, 197] width 8 height 8
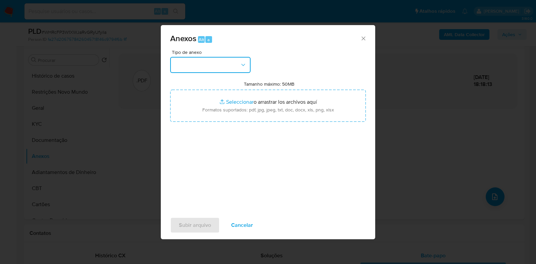
click at [228, 69] on button "button" at bounding box center [210, 65] width 80 height 16
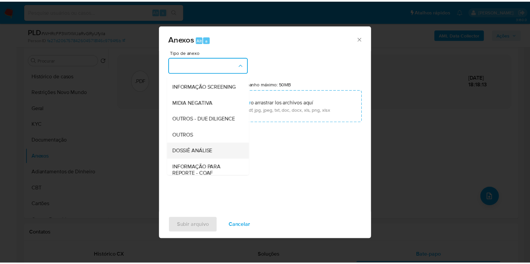
scroll to position [103, 0]
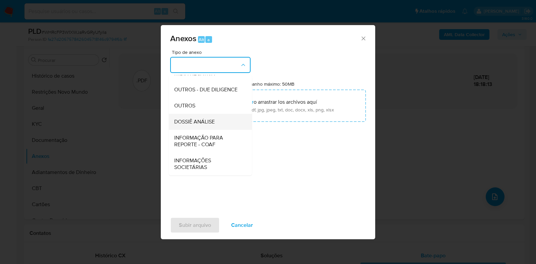
click at [200, 123] on span "DOSSIÊ ANÁLISE" at bounding box center [194, 122] width 41 height 7
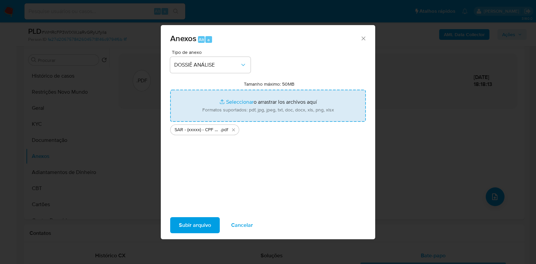
type input "C:\fakepath\Mulan 539319877_2025_09_18_08_54_34.xlsx"
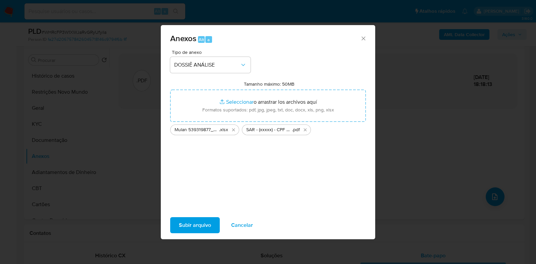
click at [190, 226] on span "Subir arquivo" at bounding box center [195, 225] width 32 height 15
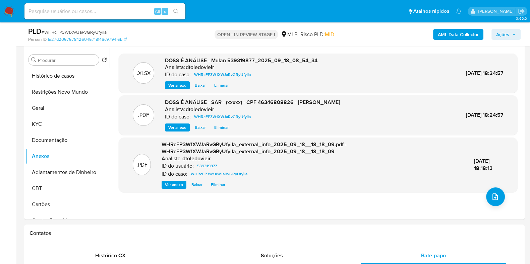
click at [505, 33] on span "Ações" at bounding box center [502, 34] width 13 height 11
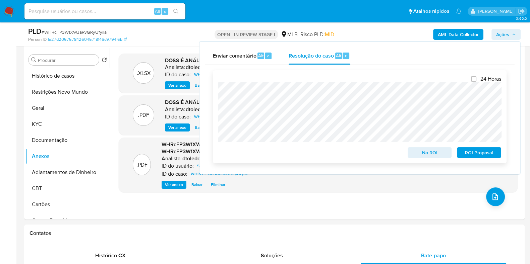
click at [482, 153] on span "ROI Proposal" at bounding box center [478, 152] width 35 height 9
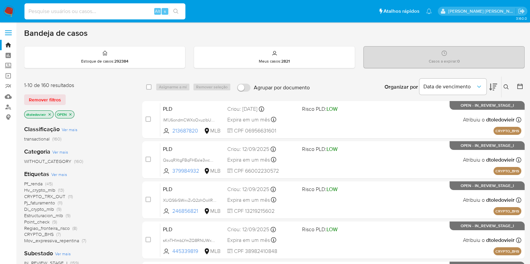
click at [90, 9] on input at bounding box center [104, 11] width 161 height 9
paste input "624348809"
type input "624348809"
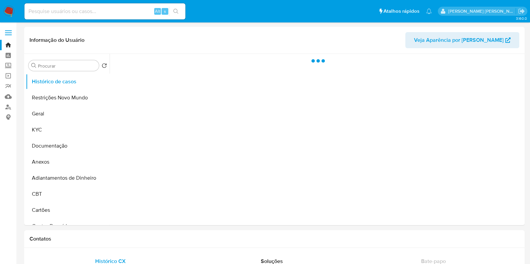
select select "10"
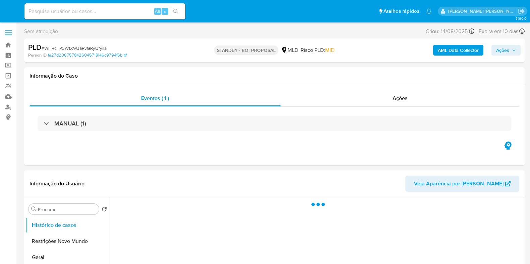
select select "10"
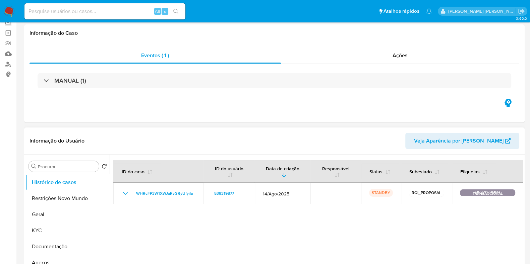
scroll to position [83, 0]
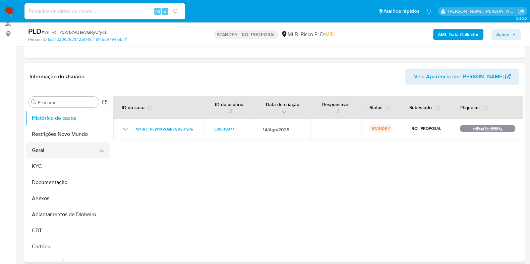
click at [53, 147] on button "Geral" at bounding box center [65, 150] width 78 height 16
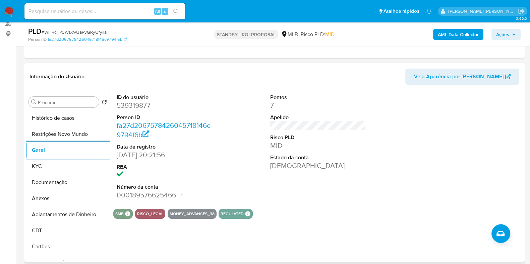
click at [141, 105] on dd "539319877" at bounding box center [165, 105] width 96 height 9
copy dd "539319877"
click at [127, 12] on input at bounding box center [104, 11] width 161 height 9
paste input "1440674956"
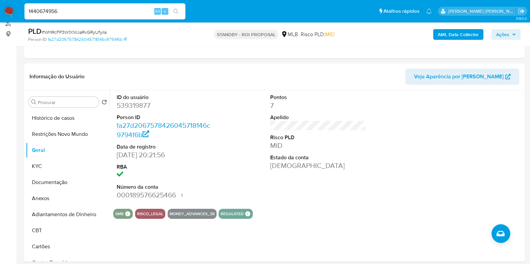
type input "1440674956"
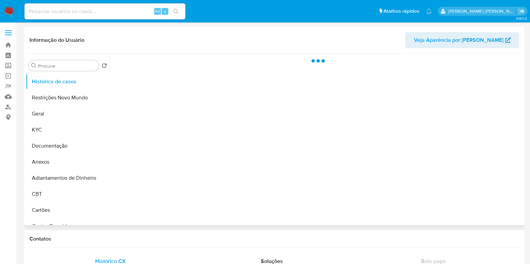
select select "10"
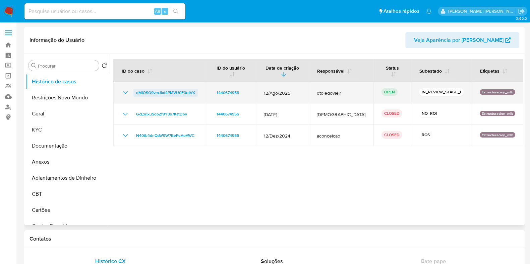
click at [174, 89] on span "qMIOSQ9vmJkd4PMVU0F0rdVX" at bounding box center [165, 93] width 59 height 8
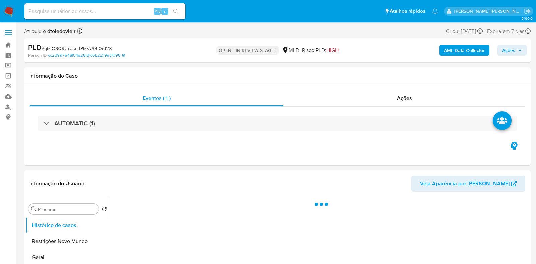
select select "10"
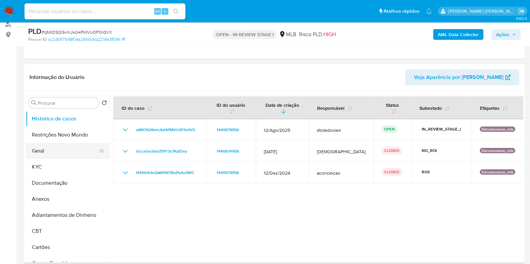
scroll to position [83, 0]
click at [42, 167] on button "KYC" at bounding box center [65, 166] width 78 height 16
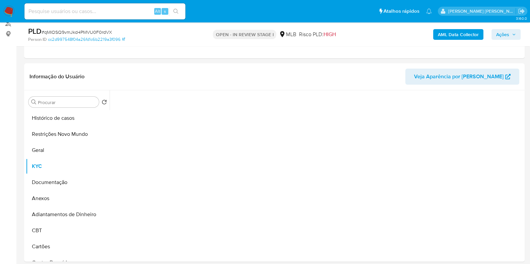
scroll to position [126, 0]
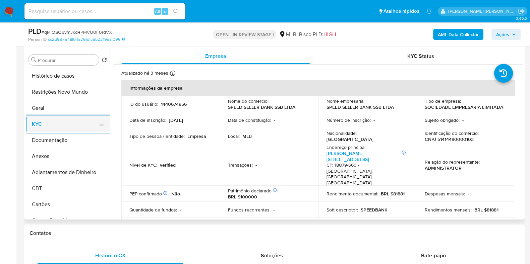
click at [44, 121] on button "KYC" at bounding box center [65, 124] width 78 height 16
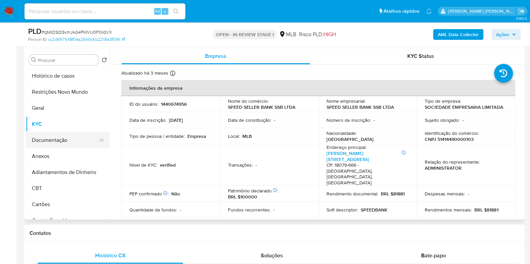
click at [51, 140] on button "Documentação" at bounding box center [65, 140] width 78 height 16
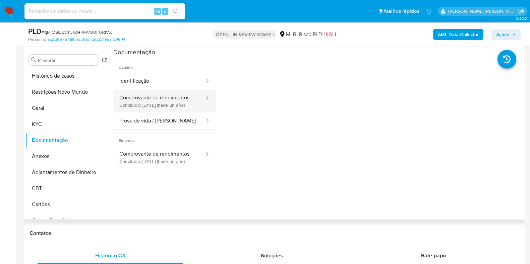
click at [171, 103] on button "Comprovante de rendimentos Concluído: 14/09/2024 (hace un año)" at bounding box center [159, 101] width 92 height 23
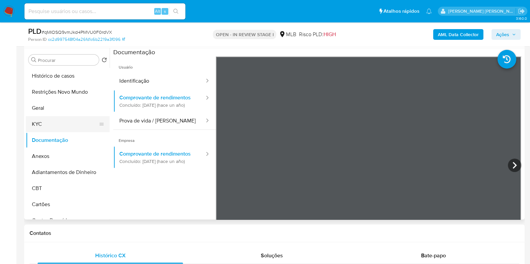
click at [59, 122] on button "KYC" at bounding box center [65, 124] width 78 height 16
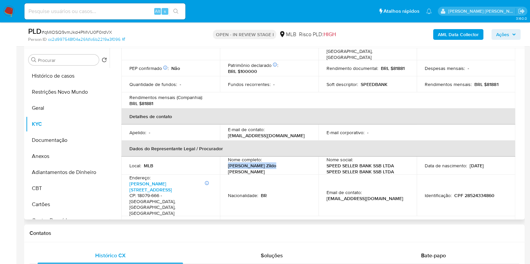
drag, startPoint x: 311, startPoint y: 155, endPoint x: 265, endPoint y: 156, distance: 46.6
click at [265, 157] on td "Nome completo : Heber Zildo da Cruz" at bounding box center [269, 166] width 98 height 18
copy p "Heber Zildo da Cruz"
click at [473, 193] on p "CPF 28524334860" at bounding box center [474, 196] width 40 height 6
click at [474, 193] on p "CPF 28524334860" at bounding box center [474, 196] width 40 height 6
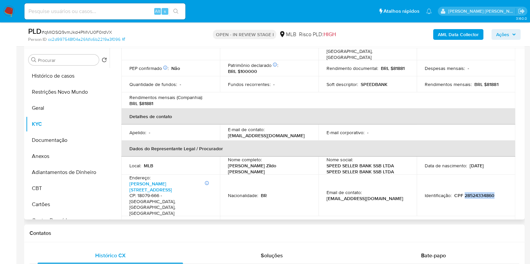
copy p "28524334860"
click at [512, 39] on span "Ações" at bounding box center [506, 34] width 20 height 9
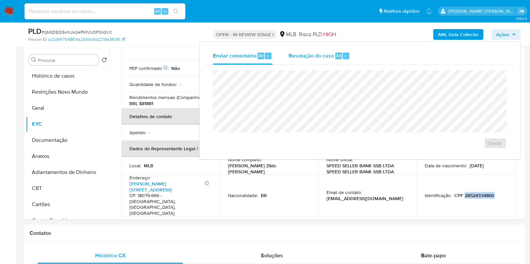
click at [306, 54] on span "Resolução do caso" at bounding box center [310, 56] width 45 height 8
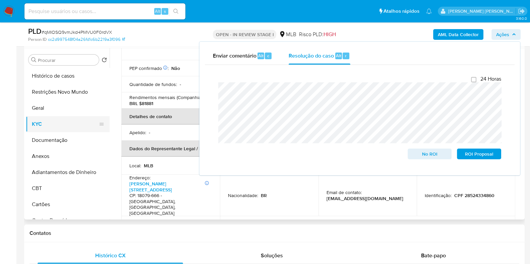
click at [52, 128] on button "KYC" at bounding box center [65, 124] width 78 height 16
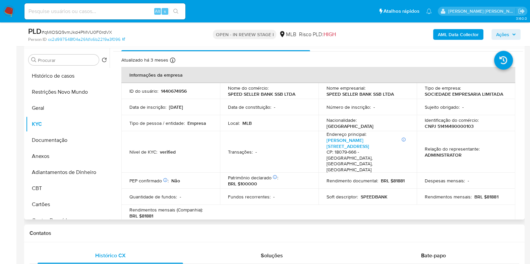
scroll to position [0, 0]
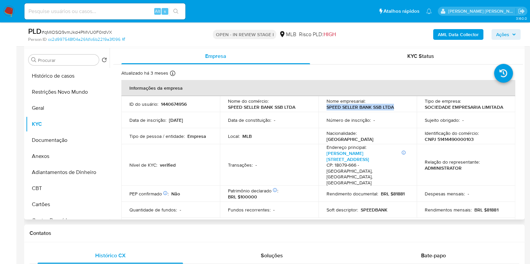
drag, startPoint x: 397, startPoint y: 109, endPoint x: 322, endPoint y: 108, distance: 75.4
click at [322, 108] on td "Nome empresarial : SPEED SELLER BANK SSB LTDA" at bounding box center [367, 104] width 98 height 16
copy p "SPEED SELLER BANK SSB LTDA"
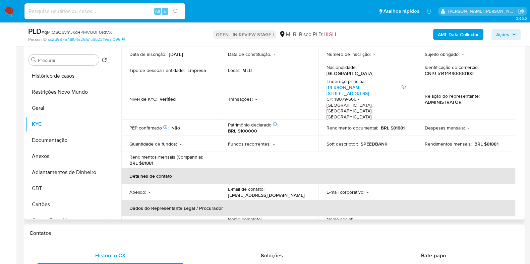
scroll to position [45, 0]
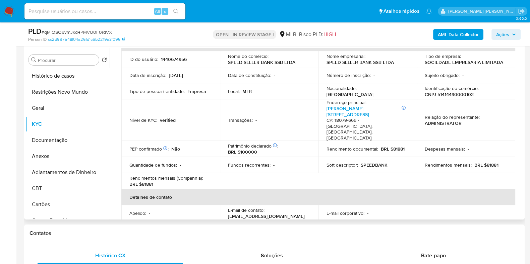
click at [439, 98] on td "Identificação do comércio : CNPJ 51414490000103" at bounding box center [465, 91] width 98 height 16
click at [439, 99] on td "Identificação do comércio : CNPJ 51414490000103" at bounding box center [465, 91] width 98 height 16
click at [442, 97] on p "CNPJ 51414490000103" at bounding box center [448, 94] width 49 height 6
copy p "51414490000103"
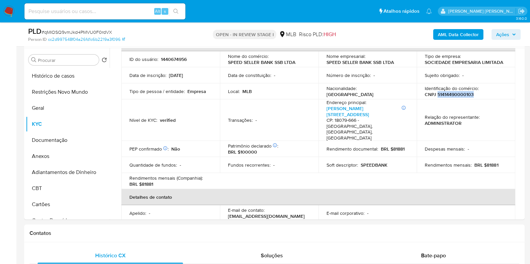
copy p "51414490000103"
click at [65, 90] on button "Restrições Novo Mundo" at bounding box center [65, 92] width 78 height 16
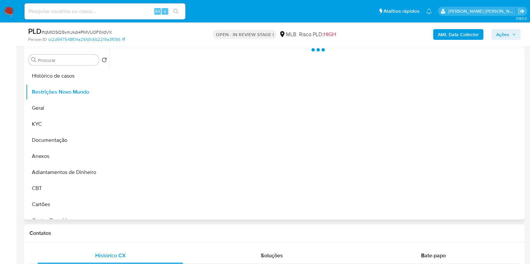
scroll to position [0, 0]
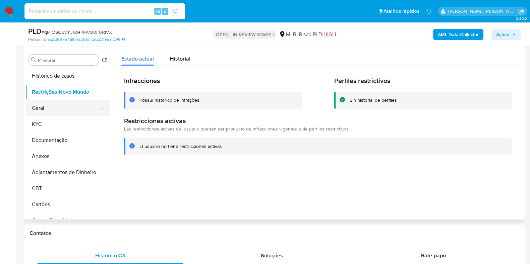
click at [42, 106] on button "Geral" at bounding box center [65, 108] width 78 height 16
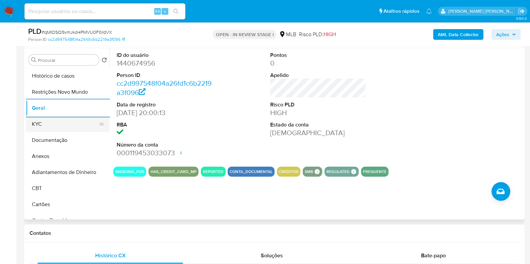
click at [58, 131] on button "KYC" at bounding box center [65, 124] width 78 height 16
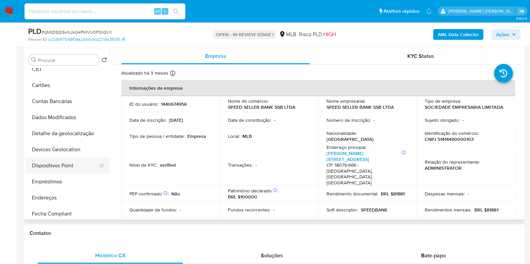
scroll to position [167, 0]
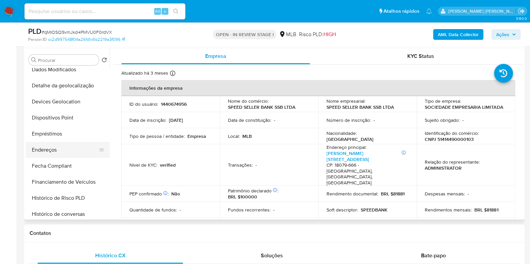
click at [60, 147] on button "Endereços" at bounding box center [65, 150] width 78 height 16
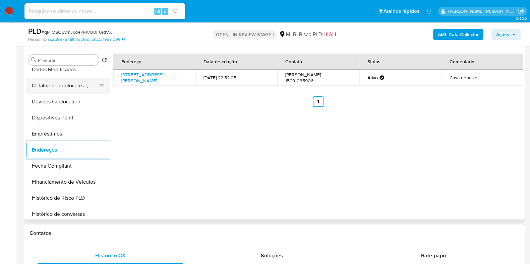
click at [68, 88] on button "Detalhe da geolocalização" at bounding box center [65, 86] width 78 height 16
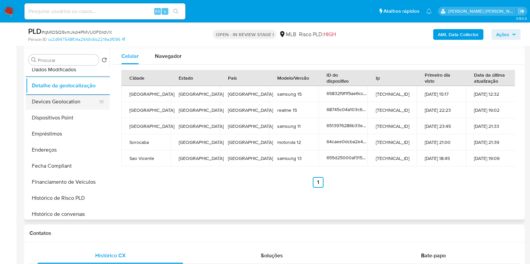
scroll to position [0, 0]
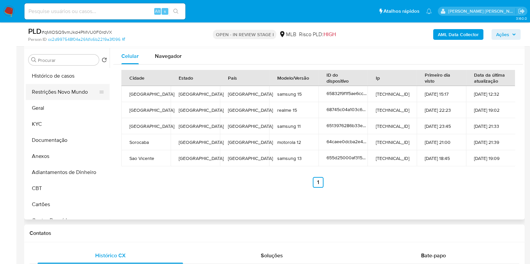
click at [61, 98] on button "Restrições Novo Mundo" at bounding box center [65, 92] width 78 height 16
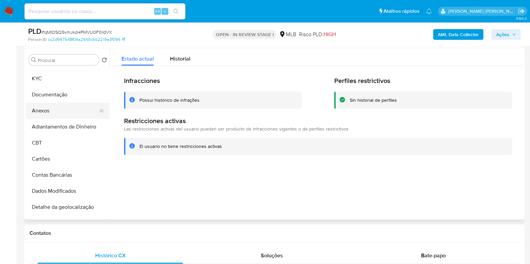
scroll to position [167, 0]
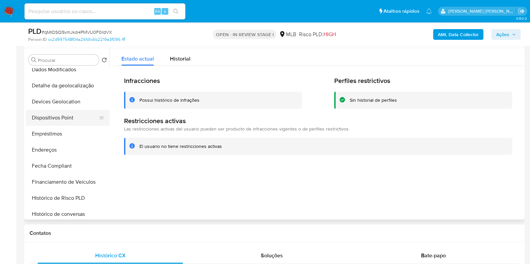
click at [65, 119] on button "Dispositivos Point" at bounding box center [65, 118] width 78 height 16
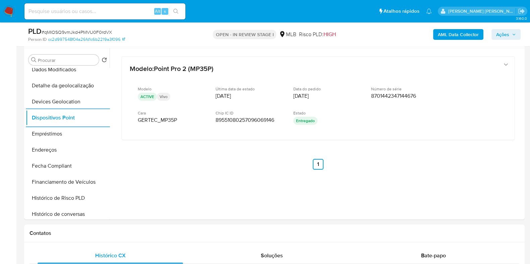
click at [448, 34] on b "AML Data Collector" at bounding box center [458, 34] width 41 height 11
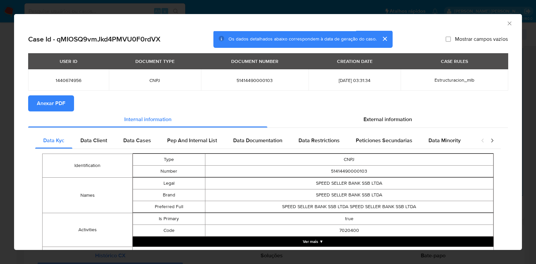
click at [41, 104] on span "Anexar PDF" at bounding box center [51, 103] width 28 height 15
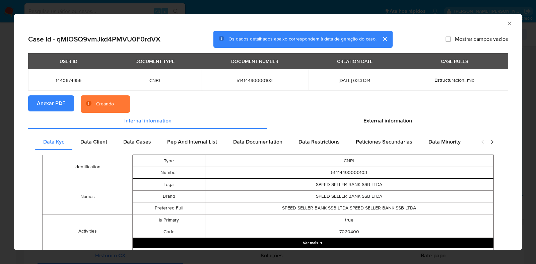
click at [0, 111] on div "AML Data Collector Case Id - qMIOSQ9vmJkd4PMVU0F0rdVX Os dados detalhados abaix…" at bounding box center [268, 132] width 536 height 264
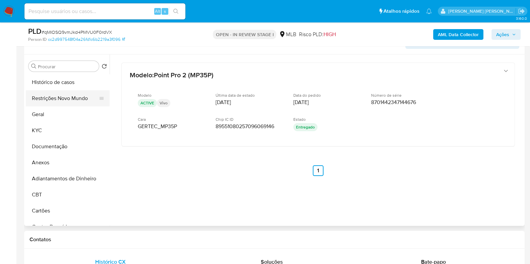
scroll to position [83, 0]
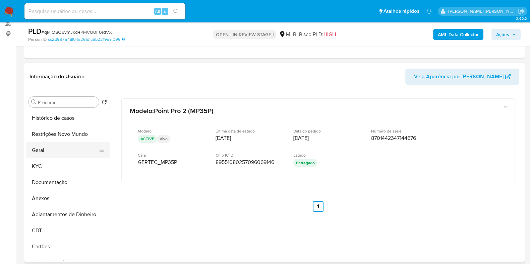
drag, startPoint x: 62, startPoint y: 132, endPoint x: 57, endPoint y: 153, distance: 21.0
click at [62, 133] on button "Restrições Novo Mundo" at bounding box center [68, 134] width 84 height 16
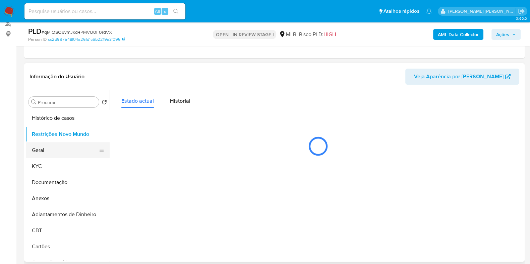
click at [57, 156] on button "Geral" at bounding box center [65, 150] width 78 height 16
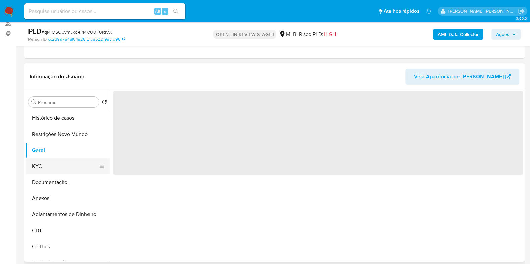
click at [54, 161] on button "KYC" at bounding box center [65, 166] width 78 height 16
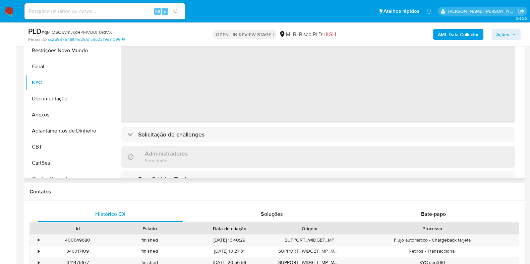
scroll to position [126, 0]
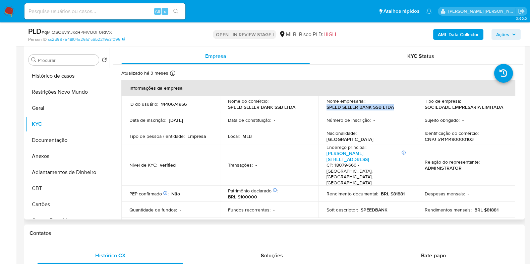
drag, startPoint x: 399, startPoint y: 108, endPoint x: 321, endPoint y: 108, distance: 78.4
click at [321, 108] on td "Nome empresarial : SPEED SELLER BANK SSB LTDA" at bounding box center [367, 104] width 98 height 16
copy p "SPEED SELLER BANK SSB LTDA"
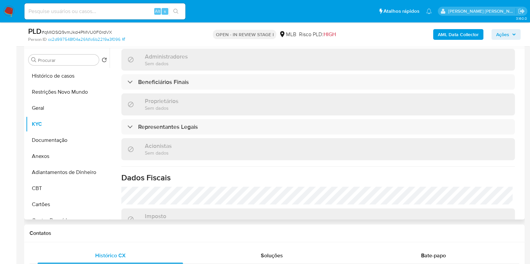
scroll to position [422, 0]
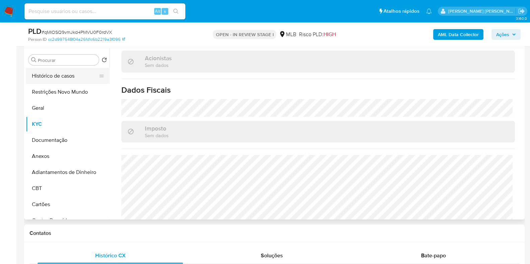
click at [62, 75] on button "Histórico de casos" at bounding box center [65, 76] width 78 height 16
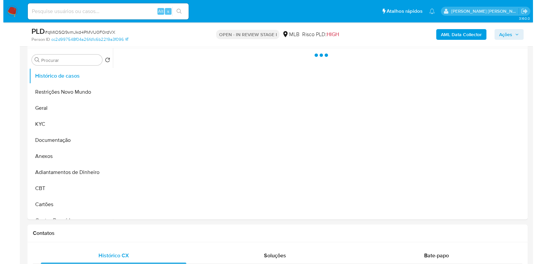
scroll to position [0, 0]
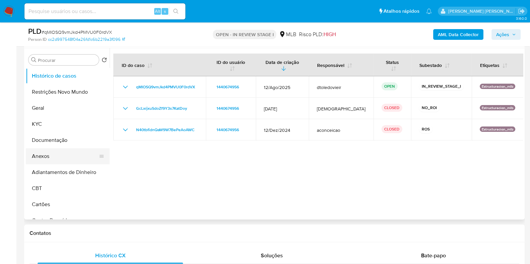
click at [49, 155] on button "Anexos" at bounding box center [65, 156] width 78 height 16
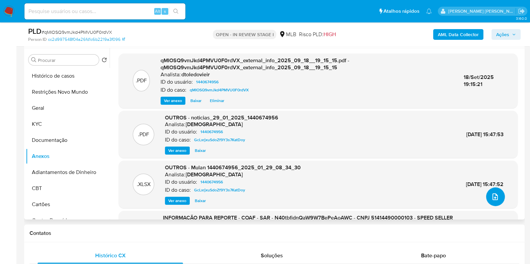
click at [496, 197] on icon "upload-file" at bounding box center [495, 197] width 8 height 8
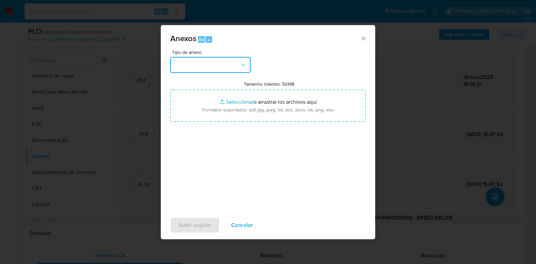
click at [231, 67] on button "button" at bounding box center [210, 65] width 80 height 16
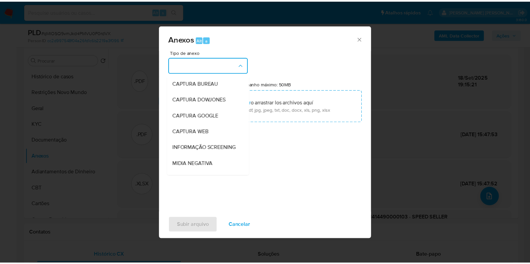
scroll to position [103, 0]
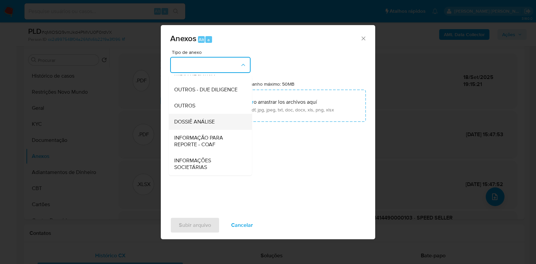
click at [202, 120] on span "DOSSIÊ ANÁLISE" at bounding box center [194, 122] width 41 height 7
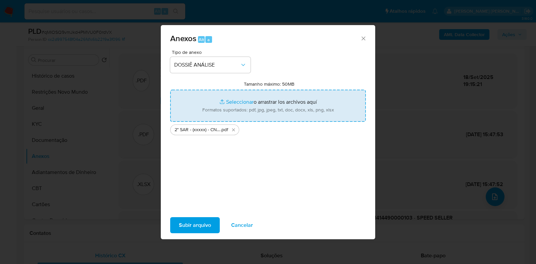
type input "C:\fakepath\Mulan 1440674956_2025_09_18_08_57_54.xlsx"
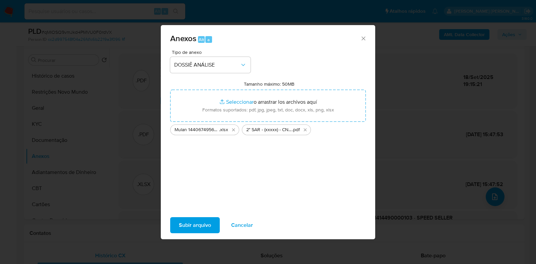
click at [193, 221] on span "Subir arquivo" at bounding box center [195, 225] width 32 height 15
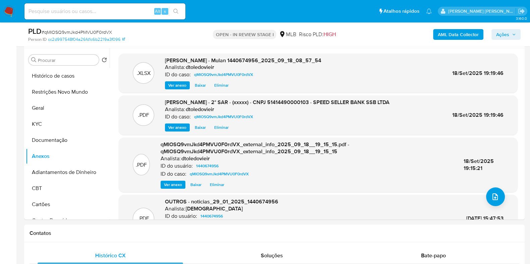
click at [494, 34] on button "Ações" at bounding box center [505, 34] width 29 height 11
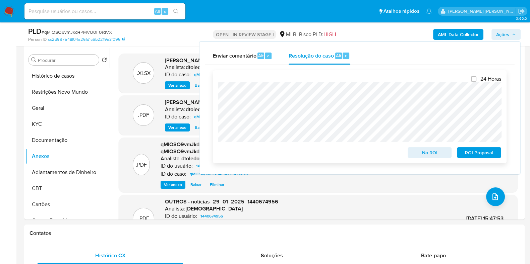
click at [476, 153] on span "ROI Proposal" at bounding box center [478, 152] width 35 height 9
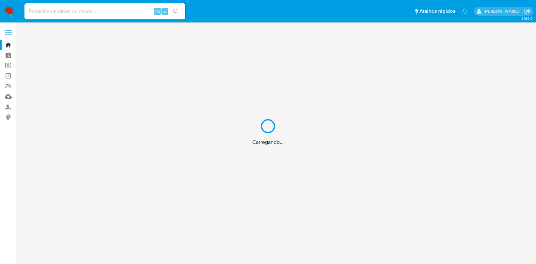
click at [111, 12] on div "Carregando..." at bounding box center [268, 132] width 536 height 264
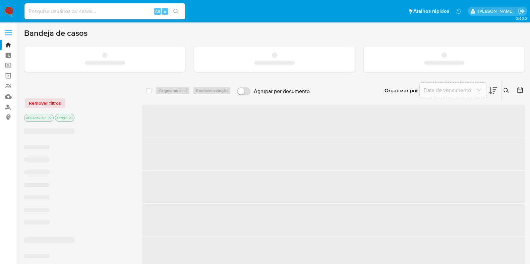
click at [95, 11] on input at bounding box center [104, 11] width 161 height 9
paste input "278954956"
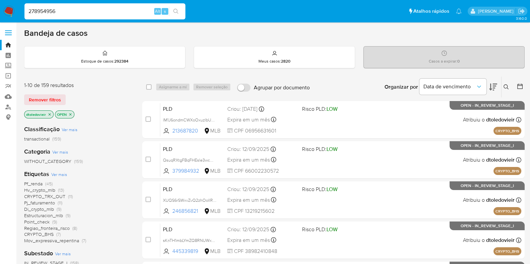
type input "278954956"
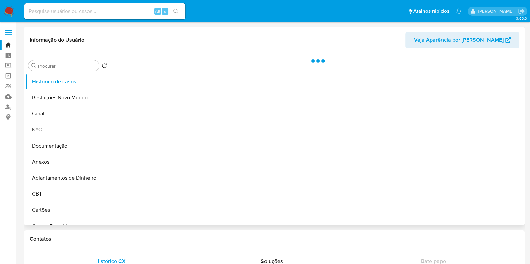
select select "10"
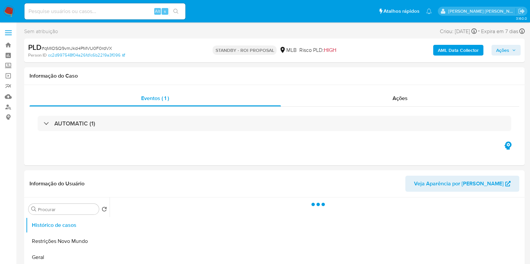
select select "10"
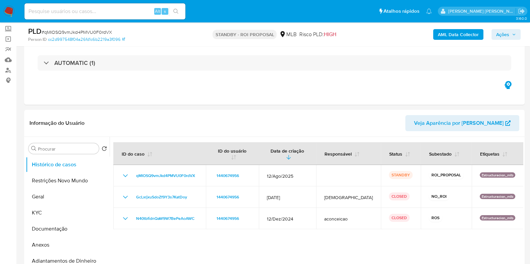
scroll to position [83, 0]
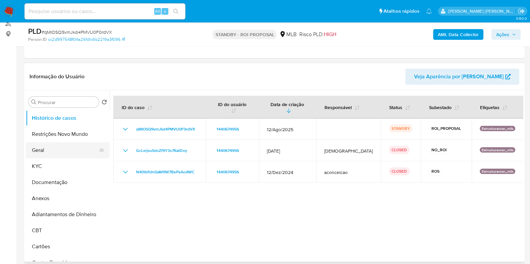
click at [44, 149] on button "Geral" at bounding box center [65, 150] width 78 height 16
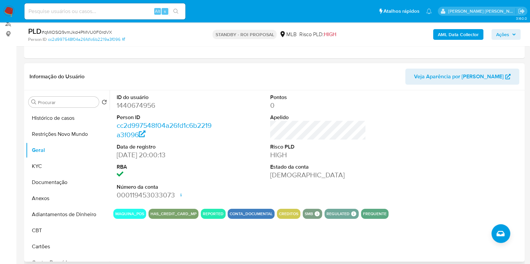
click at [132, 104] on dd "1440674956" at bounding box center [165, 105] width 96 height 9
copy dd "1440674956"
click at [103, 14] on input at bounding box center [104, 11] width 161 height 9
paste input "2100230298"
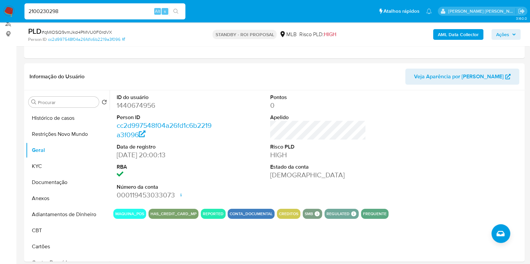
type input "2100230298"
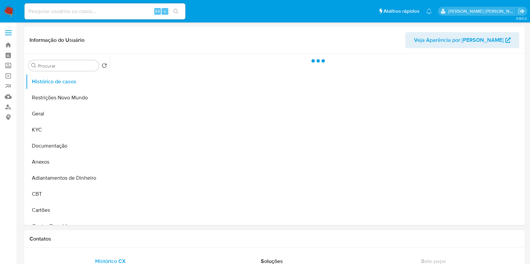
select select "10"
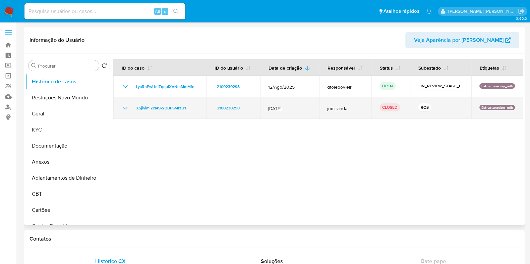
drag, startPoint x: 278, startPoint y: 108, endPoint x: 264, endPoint y: 108, distance: 13.4
click at [264, 108] on td "12/Jan/2025" at bounding box center [289, 107] width 59 height 21
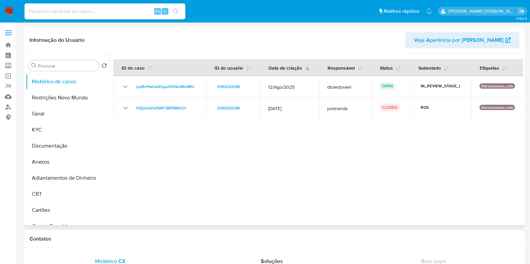
click at [312, 128] on div at bounding box center [316, 140] width 413 height 172
click at [102, 10] on input at bounding box center [104, 11] width 161 height 9
paste input "1075300058"
type input "1075300058"
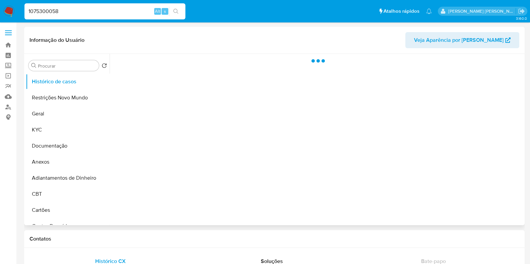
select select "10"
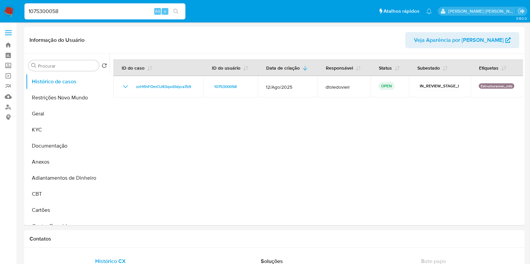
click at [132, 11] on input "1075300058" at bounding box center [104, 11] width 161 height 9
paste input "68468391"
type input "168468391"
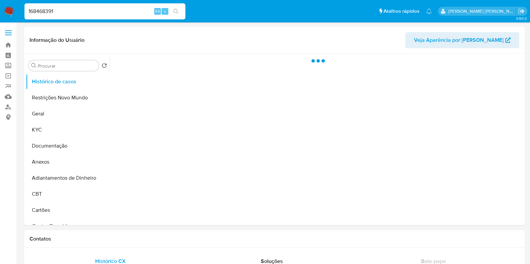
select select "10"
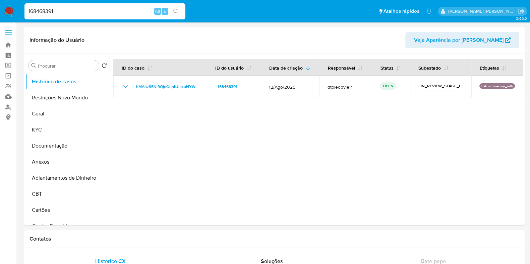
click at [114, 10] on input "168468391" at bounding box center [104, 11] width 161 height 9
paste input
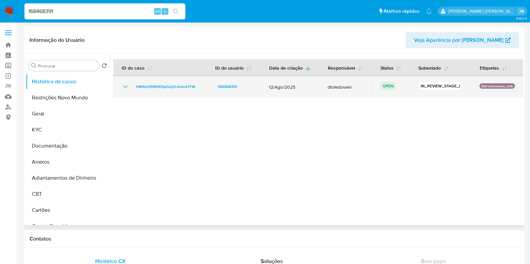
type input "168468391"
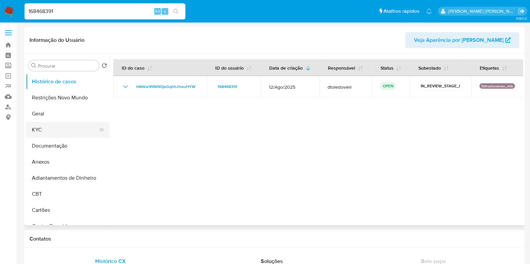
click at [67, 128] on button "KYC" at bounding box center [65, 130] width 78 height 16
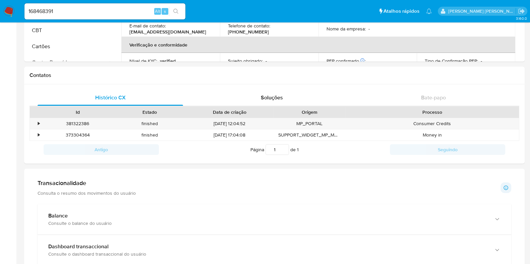
scroll to position [209, 0]
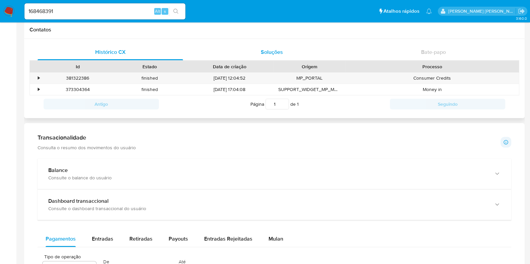
click at [287, 54] on div "Soluções" at bounding box center [271, 52] width 145 height 16
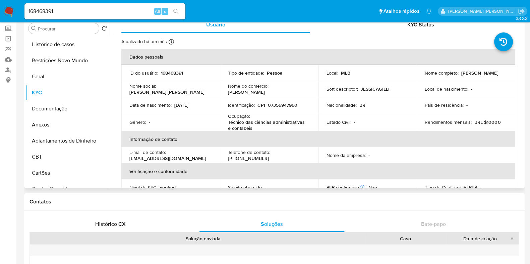
scroll to position [0, 0]
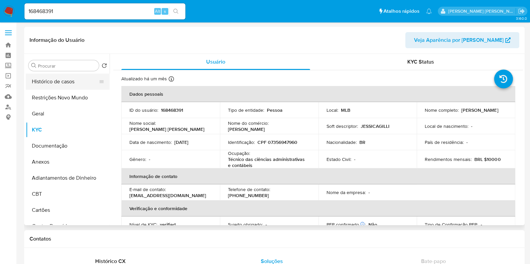
click at [75, 77] on button "Histórico de casos" at bounding box center [65, 82] width 78 height 16
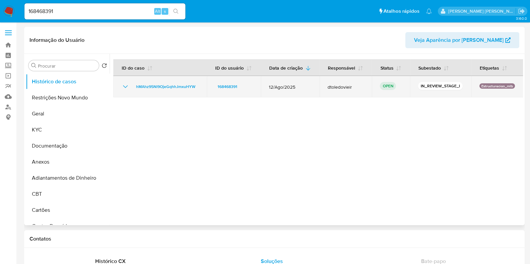
drag, startPoint x: 358, startPoint y: 85, endPoint x: 319, endPoint y: 86, distance: 39.9
click at [320, 86] on td "dtoledovieir" at bounding box center [345, 86] width 52 height 21
click at [178, 86] on span "hMAhz95Nl9OjeGqhhJmxuHYW" at bounding box center [165, 87] width 59 height 8
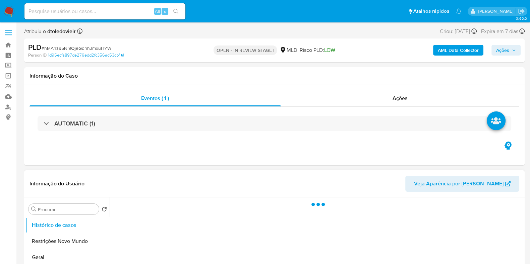
select select "10"
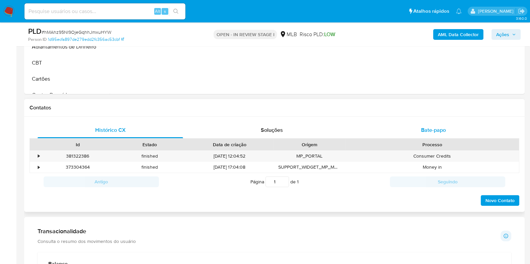
click at [424, 127] on span "Bate-papo" at bounding box center [433, 130] width 25 height 8
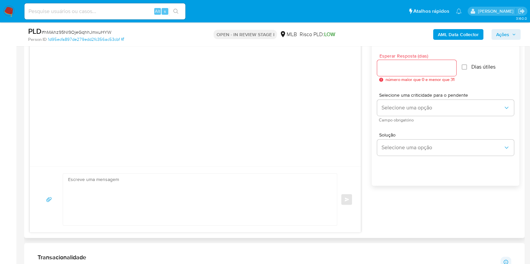
scroll to position [377, 0]
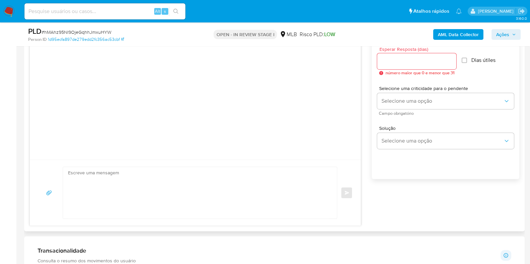
click at [302, 180] on textarea at bounding box center [198, 193] width 260 height 52
click at [387, 189] on div "Esperar Resposta (dias) número maior que 0 e menor que 31 Dias útiles Selecione…" at bounding box center [445, 116] width 147 height 161
click at [406, 57] on input "Esperar Resposta (dias)" at bounding box center [416, 61] width 79 height 9
type input "1"
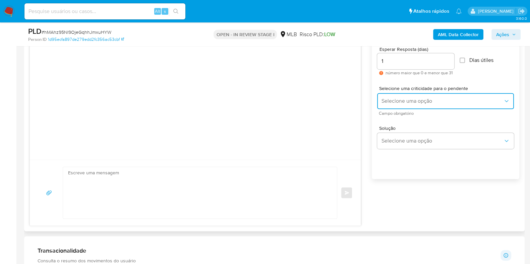
click at [415, 103] on span "Selecione uma opção" at bounding box center [442, 101] width 122 height 7
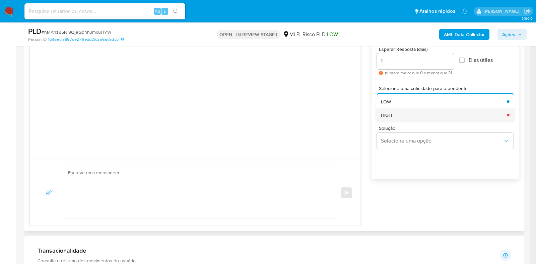
click at [412, 119] on div "HIGH" at bounding box center [442, 114] width 122 height 13
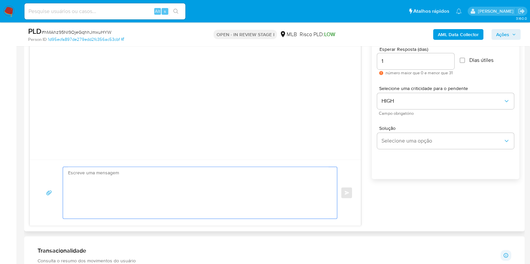
click at [279, 171] on textarea at bounding box center [198, 193] width 260 height 52
paste textarea "Olá, Estamos realizando uma verificação adicional de segurança em contas de usu…"
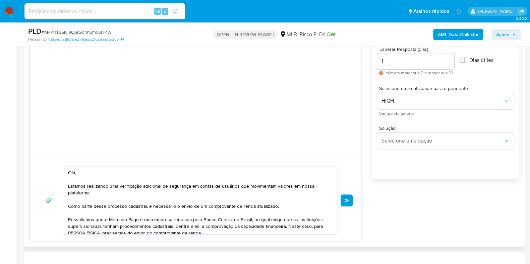
scroll to position [76, 0]
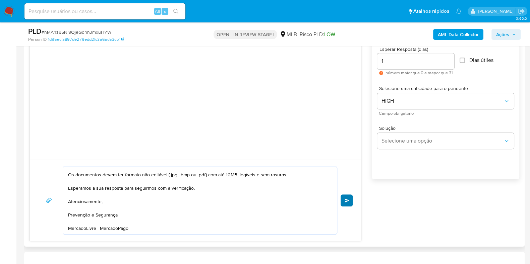
type textarea "Olá, Estamos realizando uma verificação adicional de segurança em contas de usu…"
click at [347, 201] on span "common.send" at bounding box center [346, 201] width 5 height 4
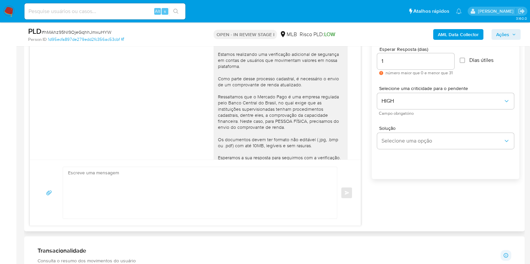
scroll to position [0, 0]
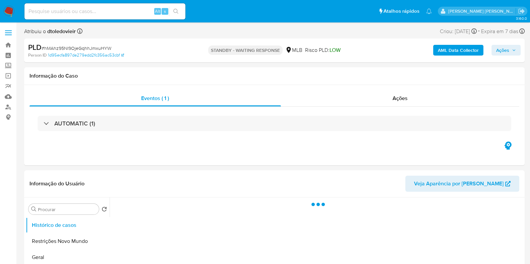
select select "10"
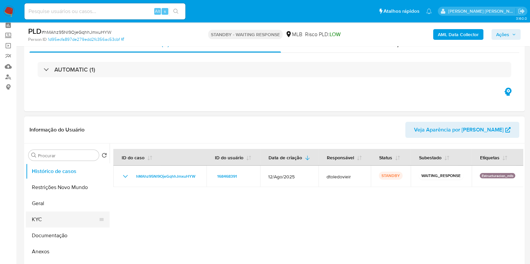
scroll to position [83, 0]
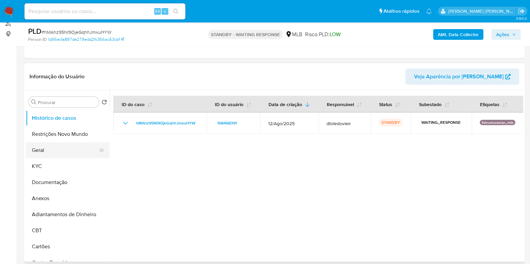
click at [65, 146] on button "Geral" at bounding box center [65, 150] width 78 height 16
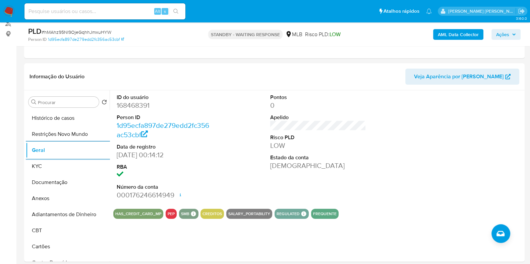
click at [105, 10] on input at bounding box center [104, 11] width 161 height 9
paste input "1075300058"
type input "1075300058"
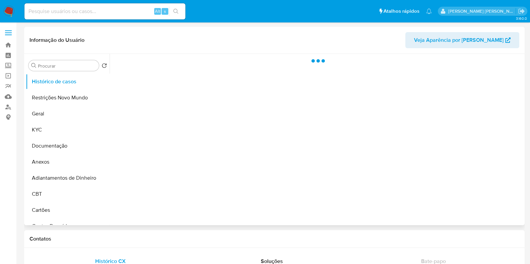
select select "10"
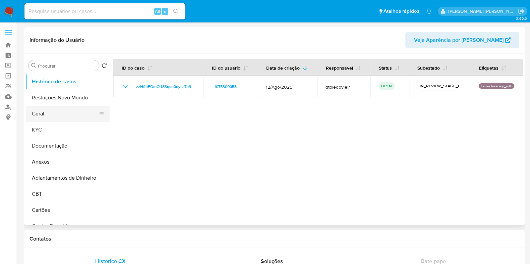
click at [63, 118] on button "Geral" at bounding box center [65, 114] width 78 height 16
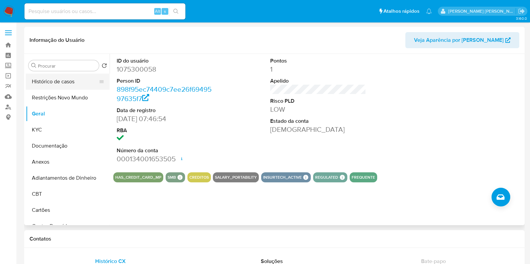
click at [47, 81] on button "Histórico de casos" at bounding box center [65, 82] width 78 height 16
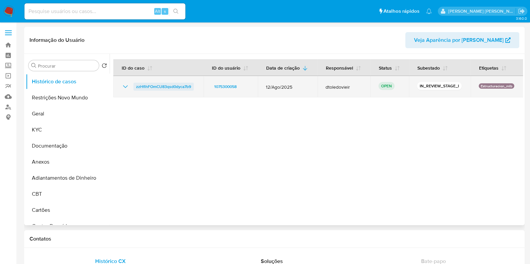
click at [158, 89] on span "zzHflhFOmCU83qsd0dyca7b9" at bounding box center [163, 87] width 55 height 8
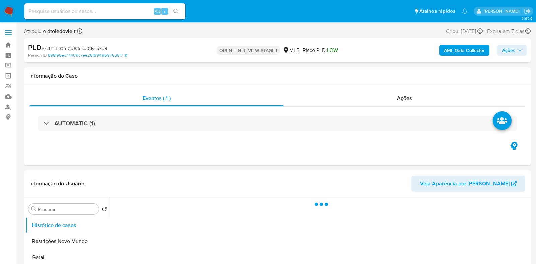
select select "10"
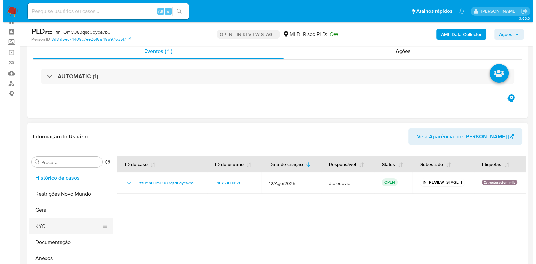
scroll to position [83, 0]
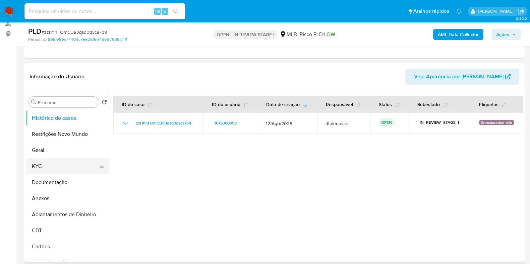
click at [55, 161] on button "KYC" at bounding box center [65, 166] width 78 height 16
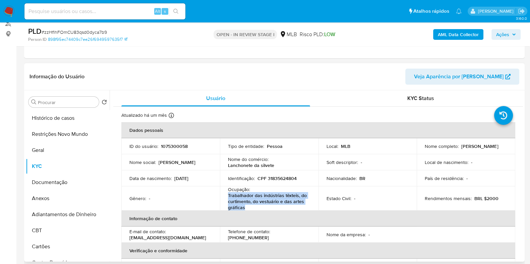
drag, startPoint x: 253, startPoint y: 207, endPoint x: 228, endPoint y: 197, distance: 27.1
click at [228, 197] on p "Trabalhador das indústrias têxteis, do curtimento, do vestuário e das artes grá…" at bounding box center [268, 202] width 80 height 18
copy p "Trabalhador das indústrias têxteis, do curtimento, do vestuário e das artes grá…"
click at [44, 181] on button "Documentação" at bounding box center [65, 183] width 78 height 16
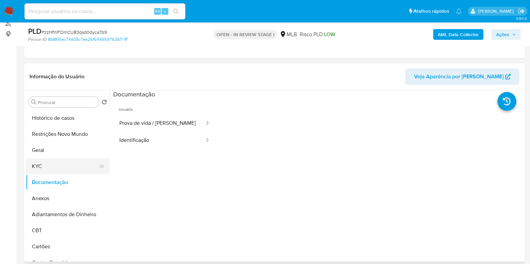
click at [50, 162] on button "KYC" at bounding box center [65, 166] width 78 height 16
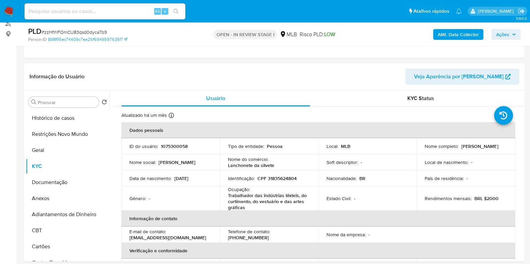
click at [451, 34] on b "AML Data Collector" at bounding box center [458, 34] width 41 height 11
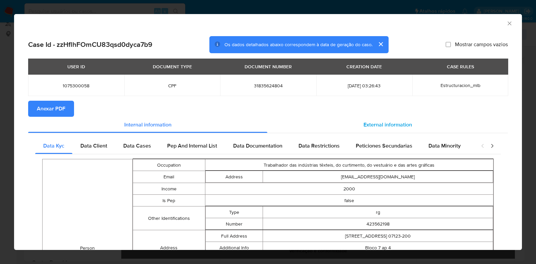
click at [390, 124] on span "External information" at bounding box center [388, 125] width 49 height 8
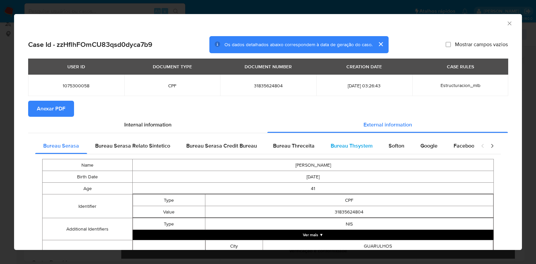
click at [343, 145] on span "Bureau Thsystem" at bounding box center [352, 146] width 42 height 8
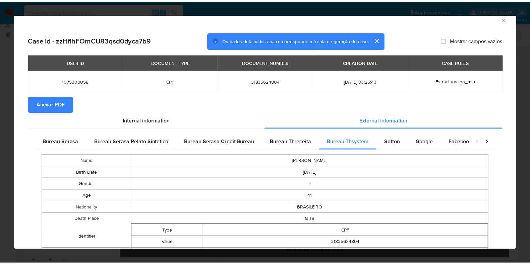
scroll to position [0, 0]
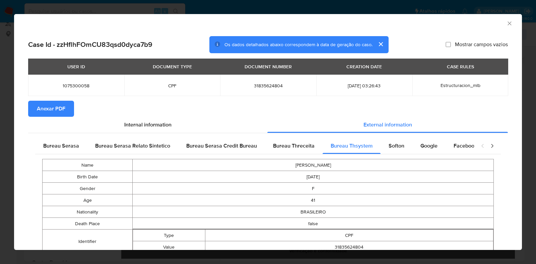
click at [263, 84] on span "31835624804" at bounding box center [268, 86] width 80 height 6
copy span "31835624804"
click at [503, 9] on div "AML Data Collector Case Id - zzHflhFOmCU83qsd0dyca7b9 Os dados detalhados abaix…" at bounding box center [268, 132] width 536 height 264
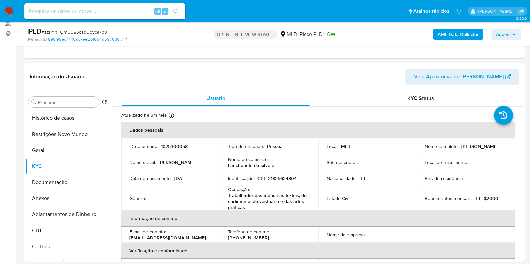
click at [507, 34] on span "Ações" at bounding box center [502, 34] width 13 height 11
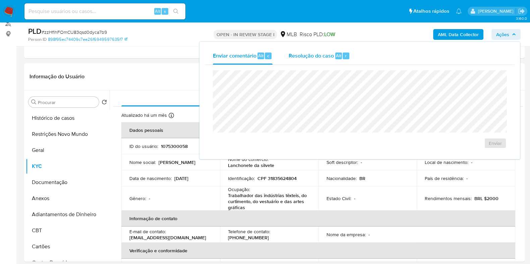
click at [307, 58] on span "Resolução do caso" at bounding box center [310, 56] width 45 height 8
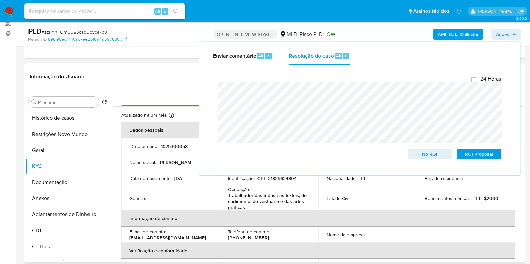
click at [152, 176] on p "Data de nascimento :" at bounding box center [150, 179] width 42 height 6
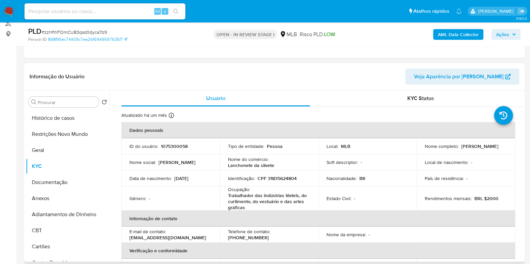
drag, startPoint x: 497, startPoint y: 147, endPoint x: 422, endPoint y: 151, distance: 74.8
click at [424, 149] on div "Nome completo : Monica Martins Dos Santos Prado" at bounding box center [465, 146] width 82 height 6
copy p "Monica Martins Dos Santos Prado"
click at [276, 176] on p "CPF 31835624804" at bounding box center [276, 179] width 39 height 6
click at [277, 176] on p "CPF 31835624804" at bounding box center [276, 179] width 39 height 6
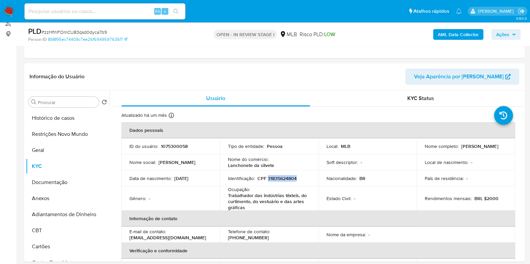
copy p "31835624804"
click at [57, 136] on button "Restrições Novo Mundo" at bounding box center [65, 134] width 78 height 16
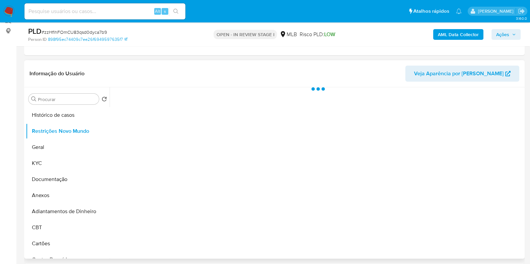
scroll to position [83, 0]
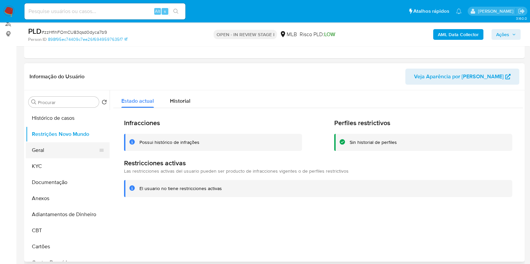
click at [42, 152] on button "Geral" at bounding box center [65, 150] width 78 height 16
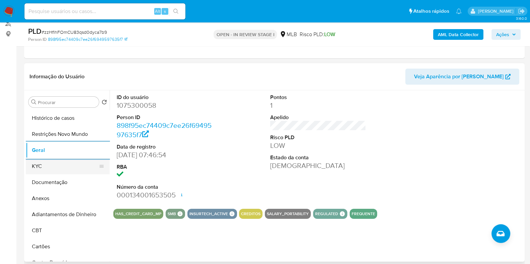
click at [65, 170] on button "KYC" at bounding box center [65, 166] width 78 height 16
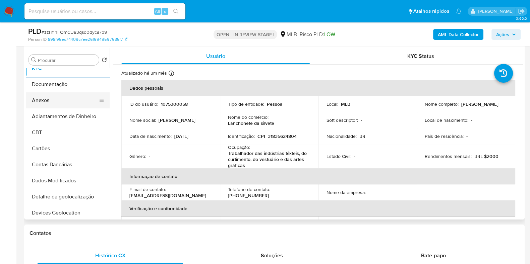
scroll to position [167, 0]
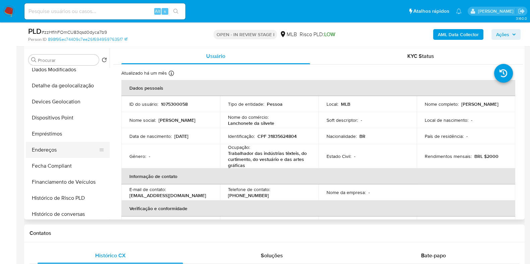
click at [54, 150] on button "Endereços" at bounding box center [65, 150] width 78 height 16
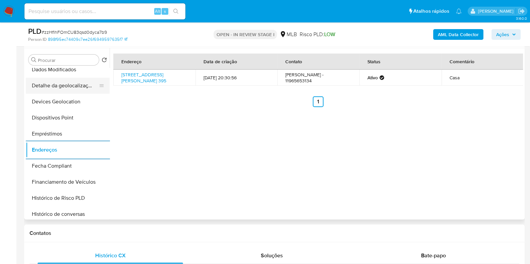
click at [77, 81] on button "Detalhe da geolocalização" at bounding box center [65, 86] width 78 height 16
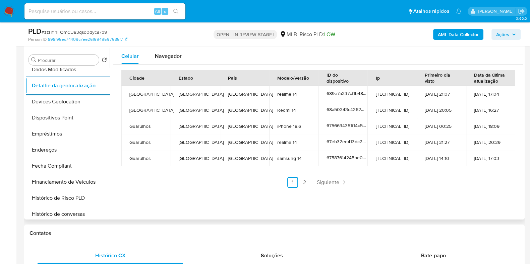
scroll to position [0, 0]
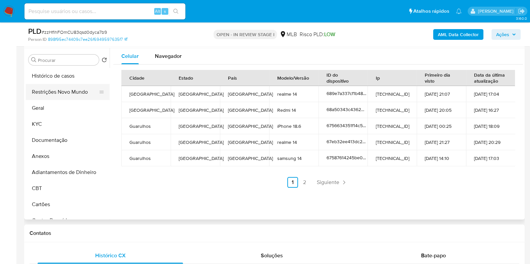
click at [59, 89] on button "Restrições Novo Mundo" at bounding box center [65, 92] width 78 height 16
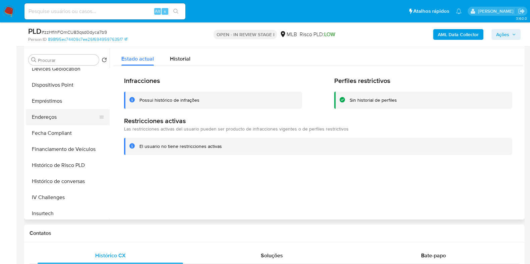
scroll to position [209, 0]
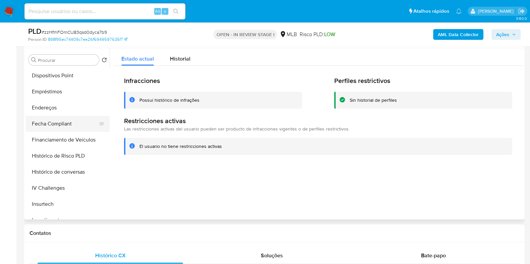
click at [67, 125] on button "Fecha Compliant" at bounding box center [65, 124] width 78 height 16
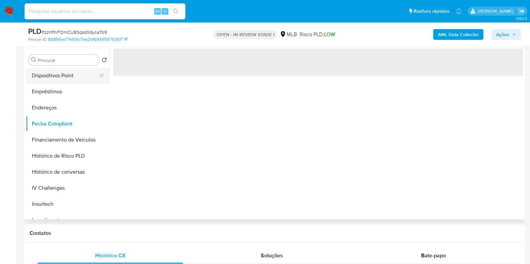
click at [75, 75] on button "Dispositivos Point" at bounding box center [65, 76] width 78 height 16
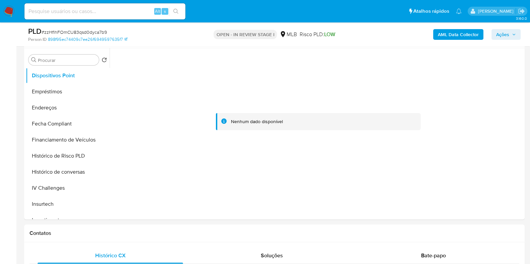
click at [455, 39] on b "AML Data Collector" at bounding box center [458, 34] width 41 height 11
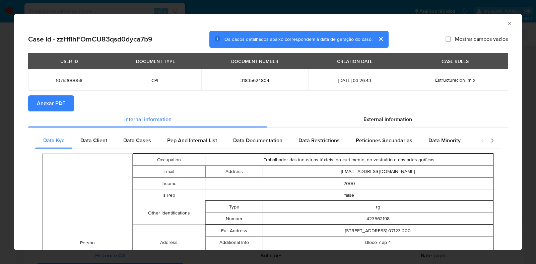
click at [50, 101] on span "Anexar PDF" at bounding box center [51, 103] width 28 height 15
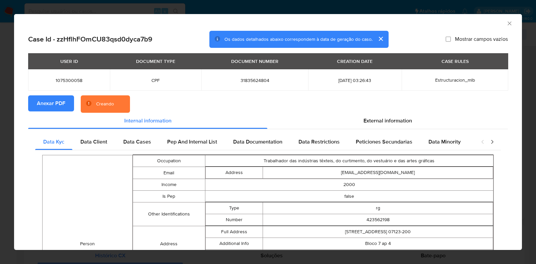
click at [6, 115] on div "AML Data Collector Case Id - zzHflhFOmCU83qsd0dyca7b9 Os dados detalhados abaix…" at bounding box center [268, 132] width 536 height 264
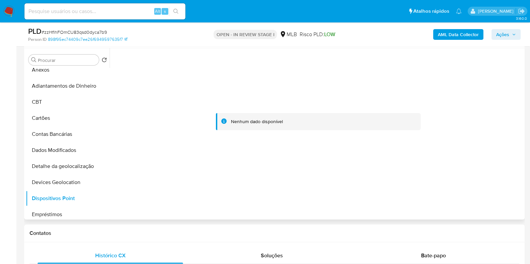
scroll to position [0, 0]
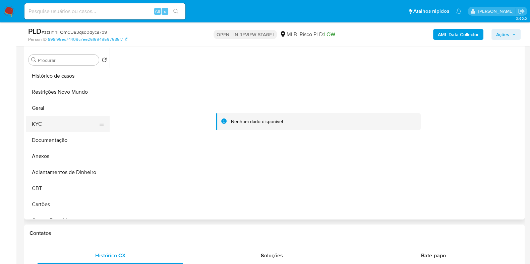
click at [52, 125] on button "KYC" at bounding box center [65, 124] width 78 height 16
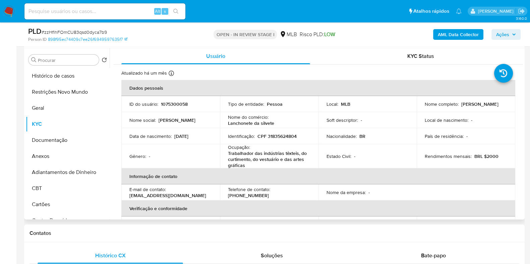
drag, startPoint x: 500, startPoint y: 106, endPoint x: 419, endPoint y: 110, distance: 80.2
click at [419, 110] on td "Nome completo : Monica Martins Dos Santos Prado" at bounding box center [465, 104] width 98 height 16
copy p "Monica Martins Dos Santos Prado"
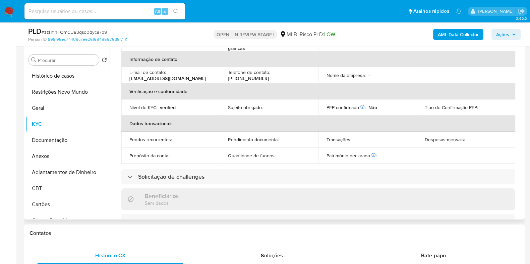
scroll to position [293, 0]
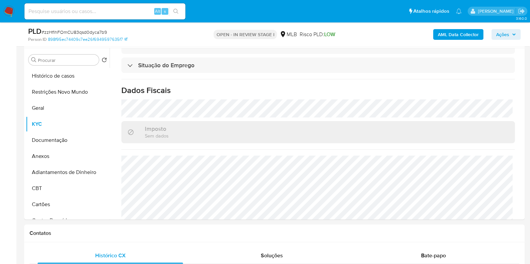
click at [495, 31] on button "Ações" at bounding box center [505, 34] width 29 height 11
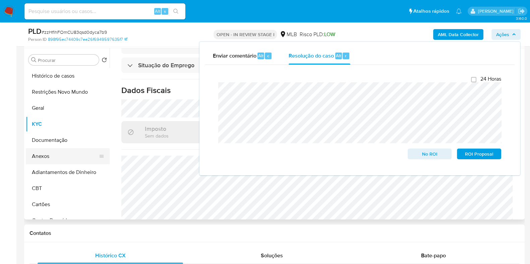
click at [52, 153] on button "Anexos" at bounding box center [65, 156] width 78 height 16
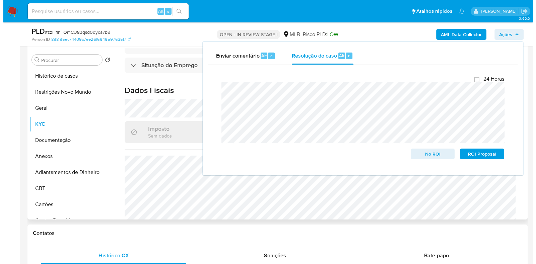
scroll to position [0, 0]
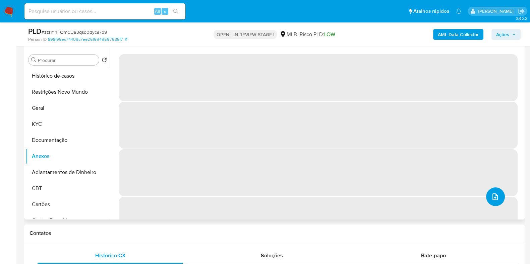
click at [492, 197] on icon "upload-file" at bounding box center [495, 197] width 8 height 8
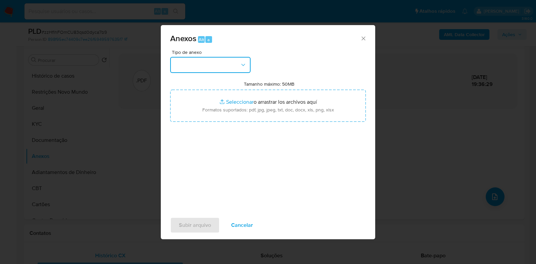
click at [217, 64] on button "button" at bounding box center [210, 65] width 80 height 16
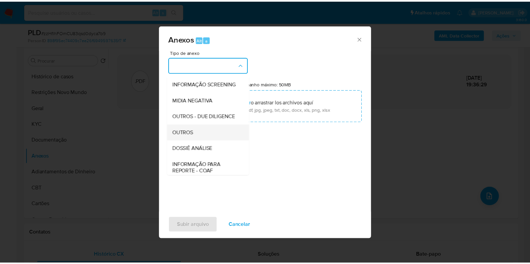
scroll to position [103, 0]
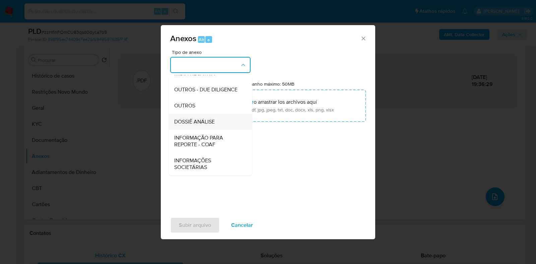
click at [208, 119] on span "DOSSIÊ ANÁLISE" at bounding box center [194, 122] width 41 height 7
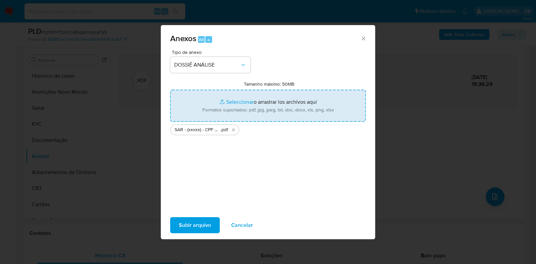
type input "C:\fakepath\Mulan 1075300058_2025_09_18_09_00_19.xlsx"
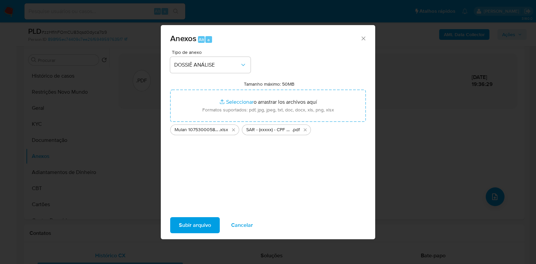
click at [200, 225] on span "Subir arquivo" at bounding box center [195, 225] width 32 height 15
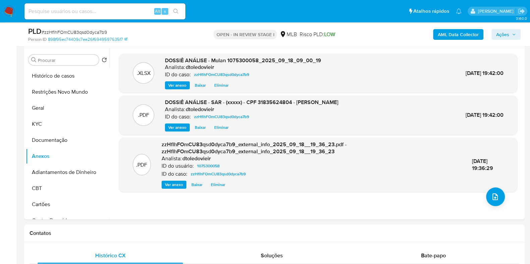
click at [518, 35] on button "Ações" at bounding box center [505, 34] width 29 height 11
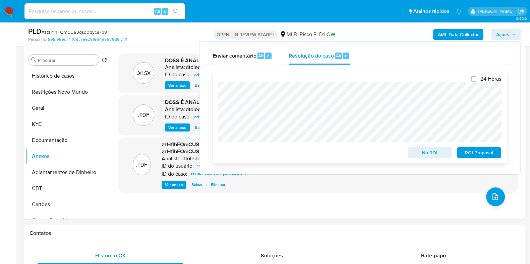
click at [491, 156] on span "ROI Proposal" at bounding box center [478, 152] width 35 height 9
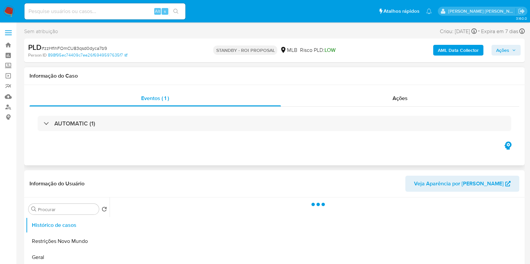
select select "10"
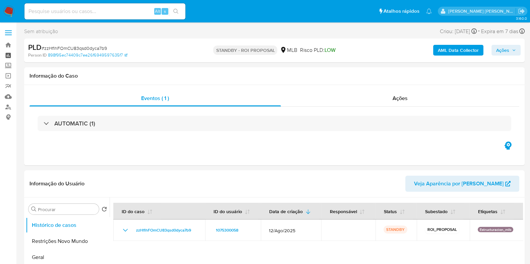
click at [9, 53] on link "Painel" at bounding box center [40, 55] width 80 height 10
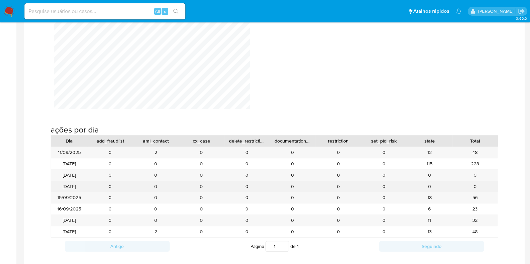
scroll to position [670, 0]
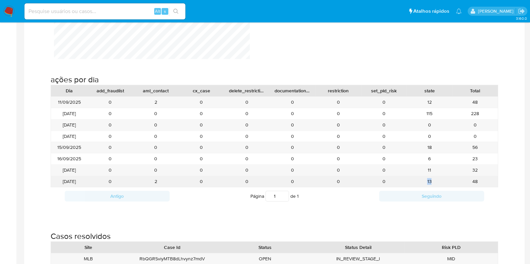
drag, startPoint x: 444, startPoint y: 183, endPoint x: 420, endPoint y: 183, distance: 23.8
click at [420, 183] on div "13" at bounding box center [429, 181] width 46 height 11
drag, startPoint x: 434, startPoint y: 183, endPoint x: 426, endPoint y: 182, distance: 8.0
click at [426, 182] on div "13" at bounding box center [429, 181] width 46 height 11
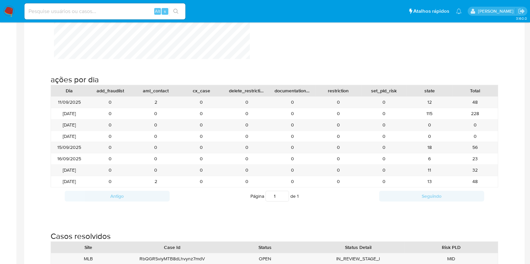
click at [513, 165] on div "ações por dia Dia add_fraudlist aml_contact cx_case delete_restriction document…" at bounding box center [273, 137] width 489 height 157
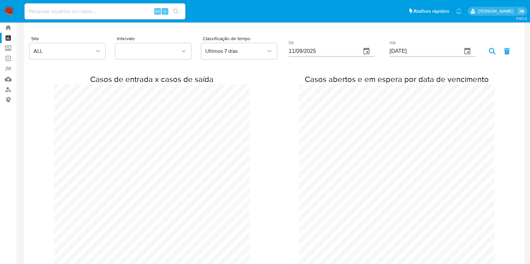
scroll to position [0, 0]
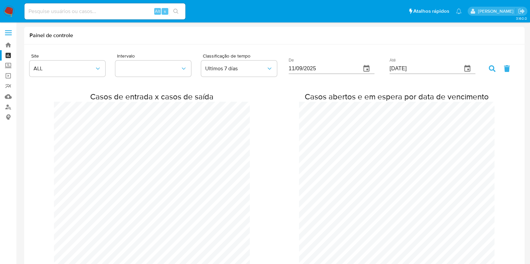
click at [12, 9] on img at bounding box center [8, 11] width 11 height 11
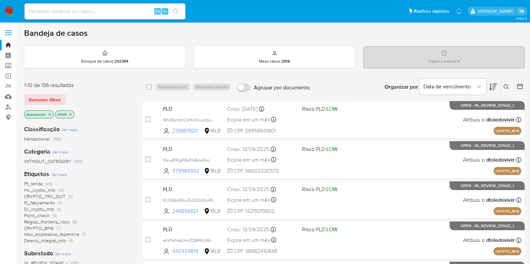
click at [491, 85] on icon at bounding box center [493, 87] width 8 height 7
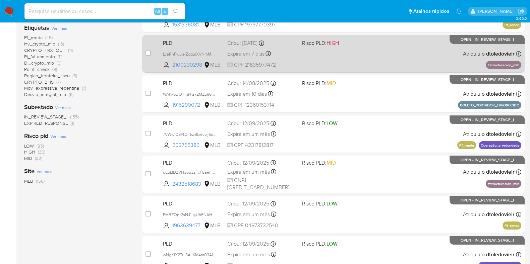
scroll to position [37, 0]
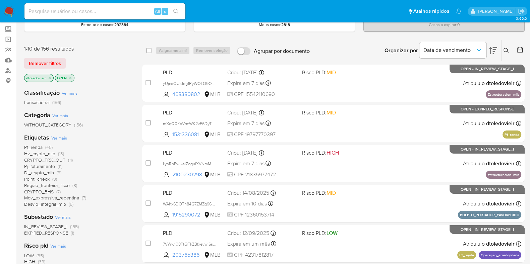
click at [122, 136] on div "Etiquetas Ver mais Pf_renda (45) Hv_crypto_mlb (13) CRYPTO_TRX_OUT (11) Pj_fatu…" at bounding box center [77, 171] width 107 height 74
